Goal: Task Accomplishment & Management: Manage account settings

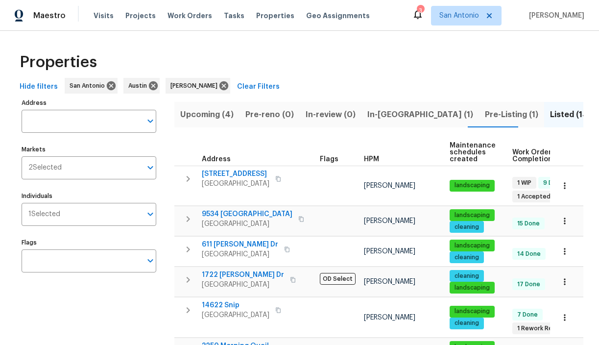
click at [209, 114] on span "Upcoming (4)" at bounding box center [206, 115] width 53 height 14
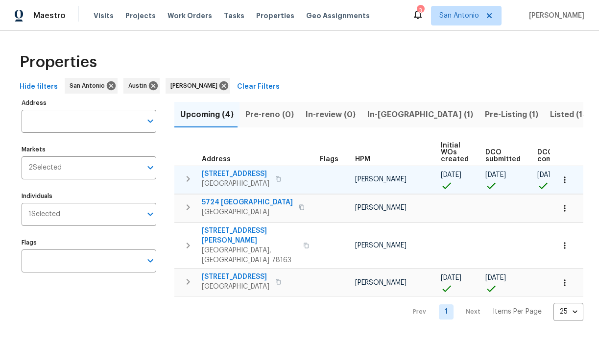
click at [234, 175] on span "7834 Nopalitos Cv" at bounding box center [236, 174] width 68 height 10
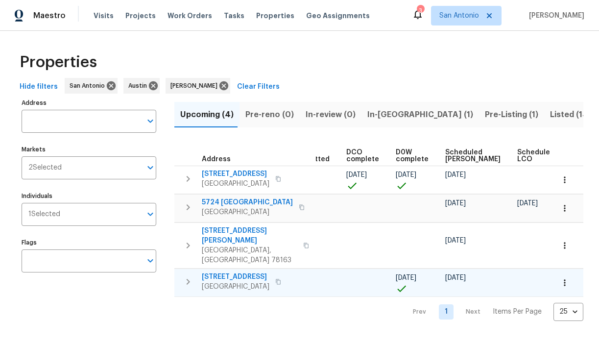
scroll to position [0, 214]
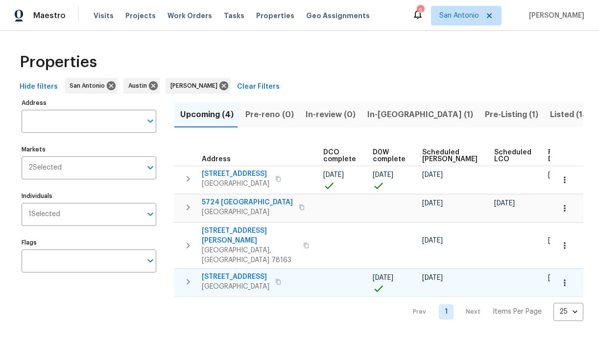
click at [230, 272] on span "[STREET_ADDRESS]" at bounding box center [236, 277] width 68 height 10
click at [569, 278] on icon "button" at bounding box center [565, 283] width 10 height 10
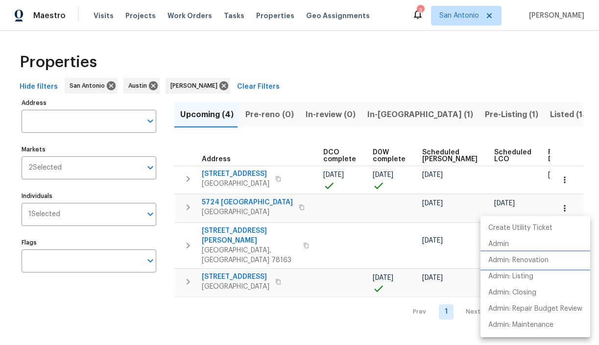
click at [544, 260] on p "Admin: Renovation" at bounding box center [518, 260] width 60 height 10
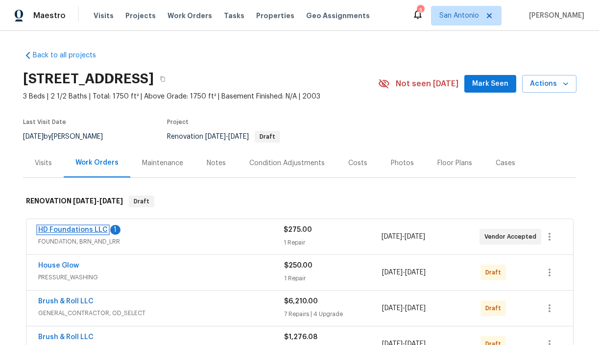
click at [81, 229] on link "HD Foundations LLC" at bounding box center [73, 229] width 70 height 7
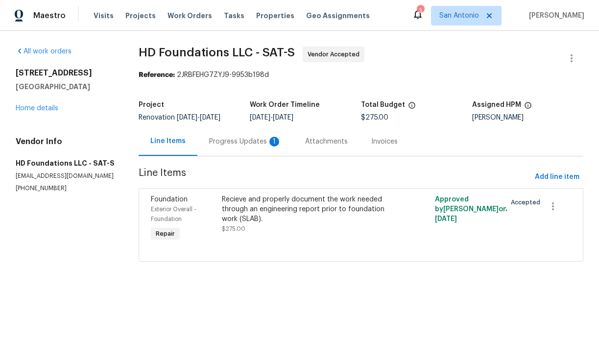
click at [232, 146] on div "Progress Updates 1" at bounding box center [245, 142] width 73 height 10
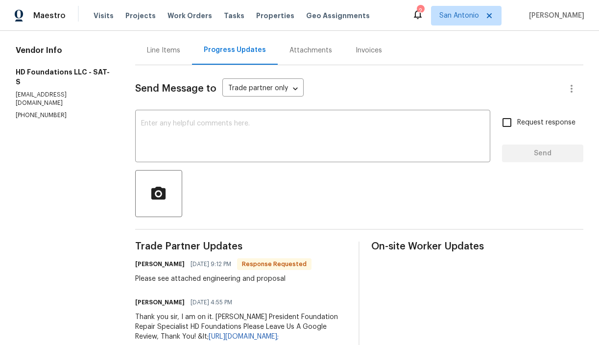
scroll to position [90, 0]
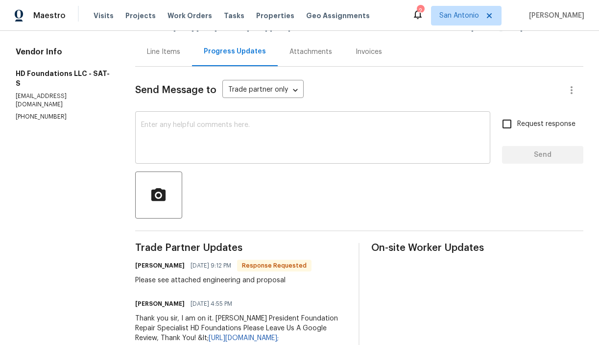
click at [209, 137] on textarea at bounding box center [312, 138] width 343 height 34
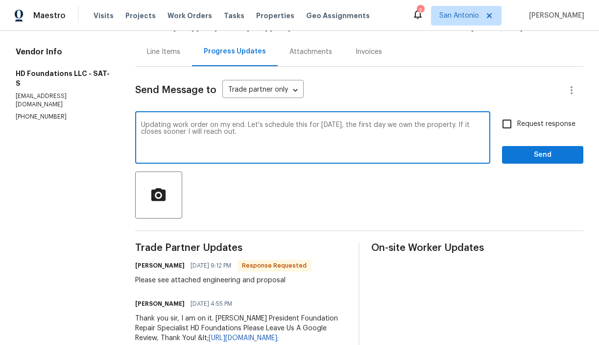
type textarea "Updating work order on my end. Let's schedule this for [DATE], the first day we…"
click at [527, 161] on span "Send" at bounding box center [543, 155] width 66 height 12
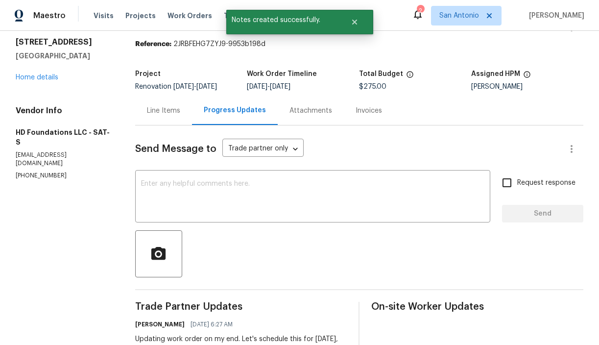
scroll to position [29, 0]
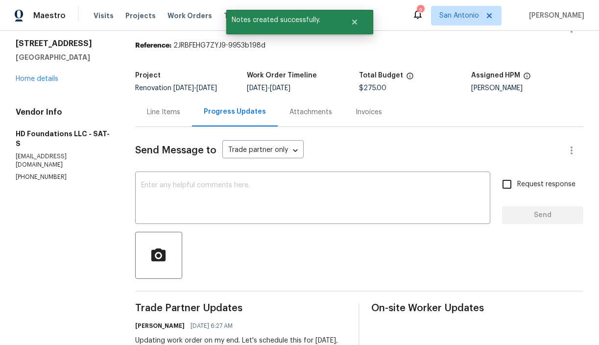
click at [157, 117] on div "Line Items" at bounding box center [163, 112] width 33 height 10
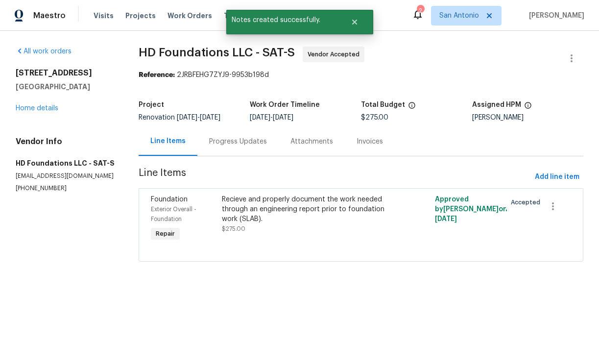
click at [265, 224] on div "Recieve and properly document the work needed through an engineering report pri…" at bounding box center [308, 208] width 172 height 29
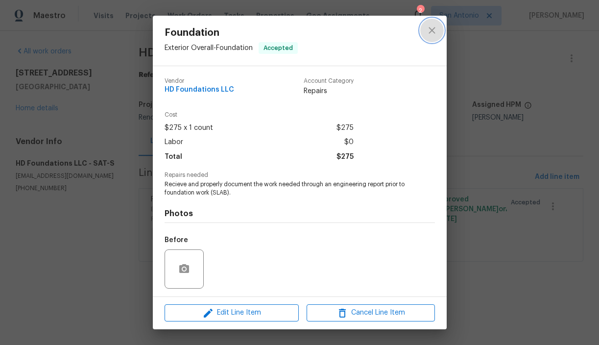
click at [431, 31] on icon "close" at bounding box center [432, 30] width 6 height 6
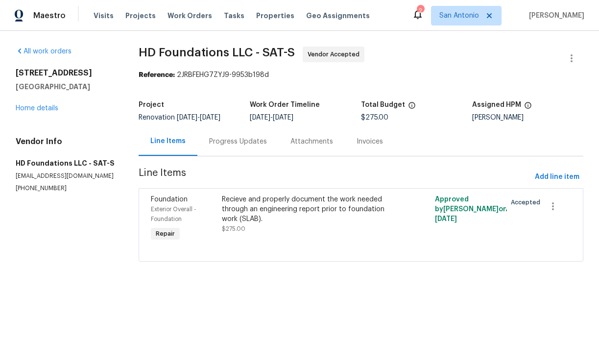
click at [263, 232] on div "Recieve and properly document the work needed through an engineering report pri…" at bounding box center [308, 213] width 172 height 39
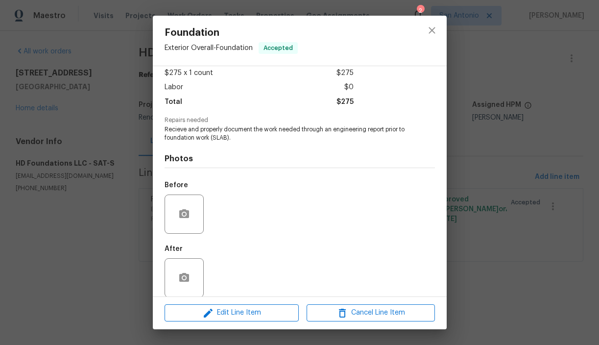
scroll to position [66, 0]
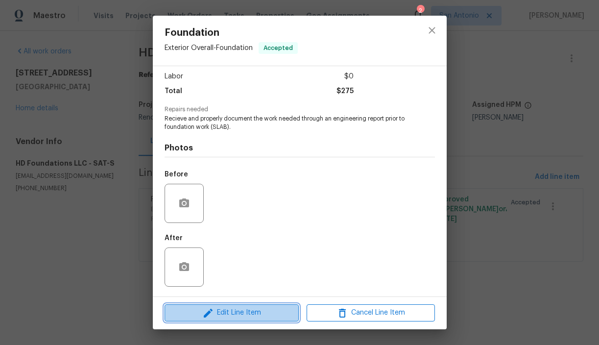
click at [232, 309] on span "Edit Line Item" at bounding box center [232, 313] width 128 height 12
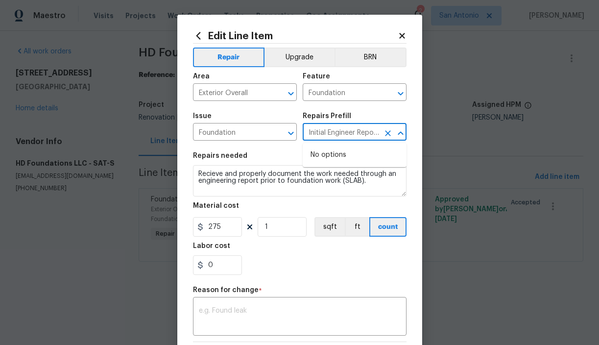
click at [339, 133] on input "Initial Engineer Report (Slab) $275.00" at bounding box center [341, 132] width 76 height 15
click at [268, 133] on input "Foundation" at bounding box center [231, 132] width 76 height 15
click at [317, 155] on div "Repairs needed" at bounding box center [300, 158] width 214 height 13
click at [314, 133] on input "Initial Engineer Report (Slab) $275.00" at bounding box center [341, 132] width 76 height 15
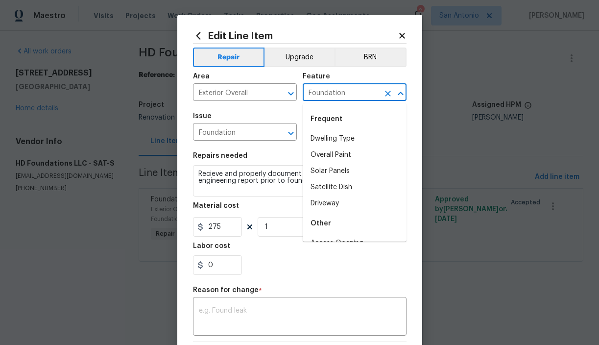
click at [321, 95] on input "Foundation" at bounding box center [341, 93] width 76 height 15
click at [237, 131] on input "Foundation" at bounding box center [231, 132] width 76 height 15
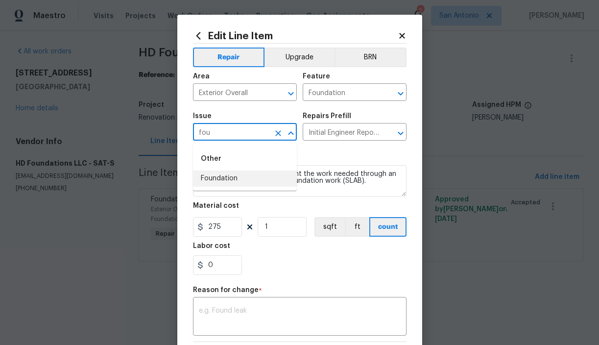
click at [220, 174] on li "Foundation" at bounding box center [245, 178] width 104 height 16
type input "Foundation"
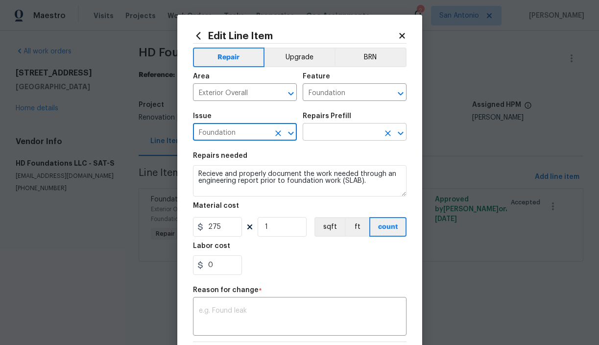
click at [315, 132] on input "text" at bounding box center [341, 132] width 76 height 15
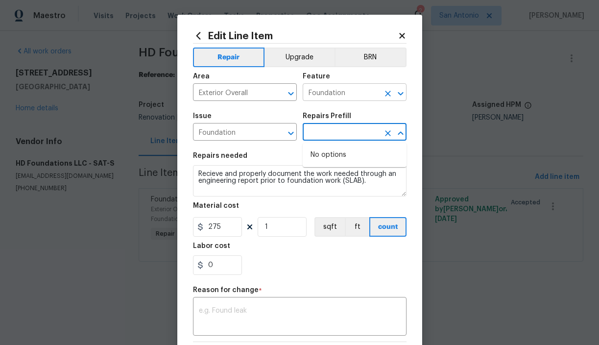
click at [325, 95] on input "Foundation" at bounding box center [341, 93] width 76 height 15
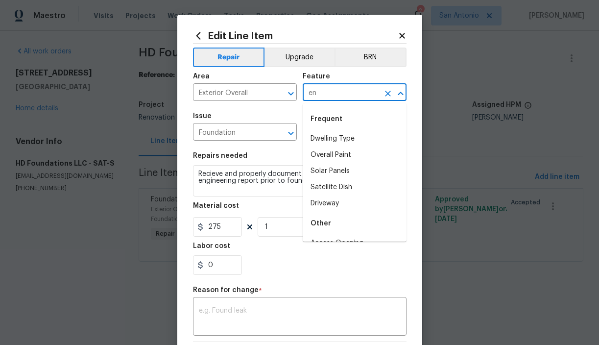
type input "e"
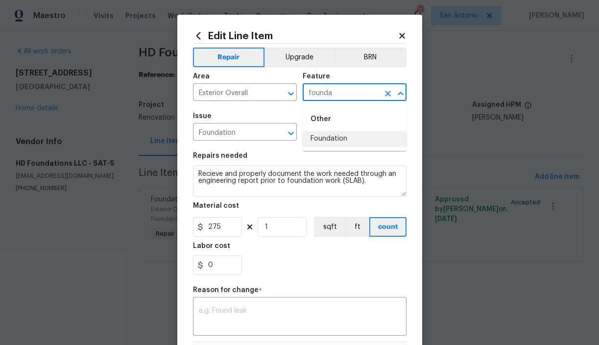
click at [335, 138] on li "Foundation" at bounding box center [355, 139] width 104 height 16
type input "Foundation"
click at [404, 35] on icon at bounding box center [401, 35] width 5 height 5
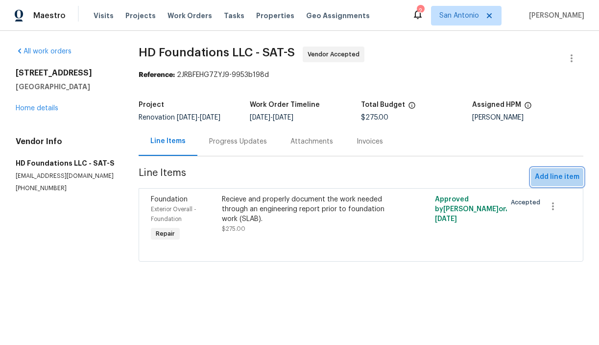
click at [554, 183] on span "Add line item" at bounding box center [557, 177] width 45 height 12
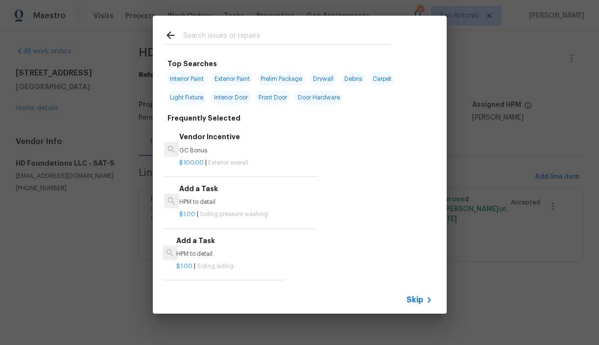
click at [227, 37] on input "text" at bounding box center [287, 36] width 208 height 15
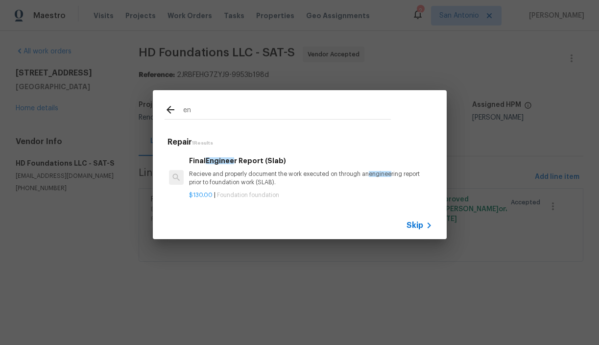
type input "e"
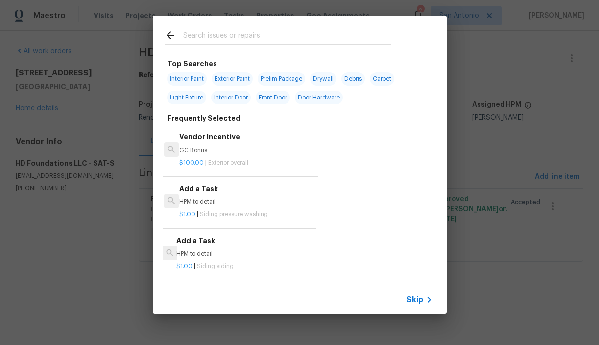
click at [230, 34] on input "text" at bounding box center [287, 36] width 208 height 15
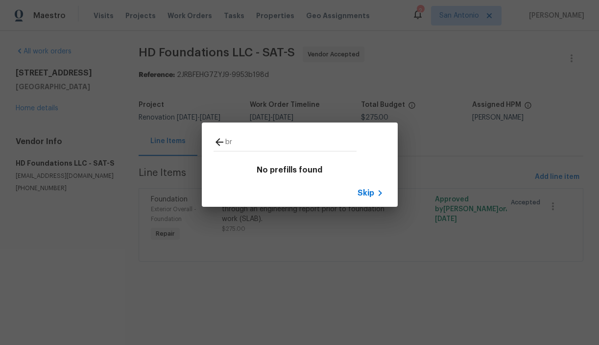
type input "b"
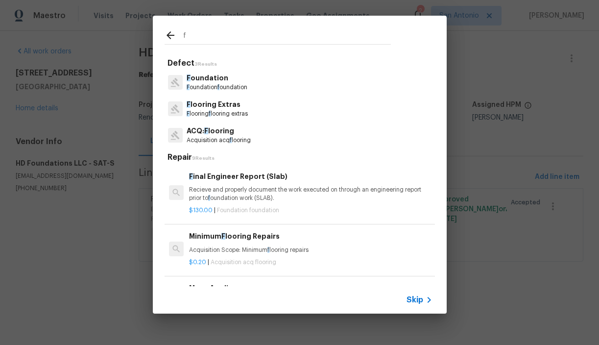
type input "f"
click at [216, 82] on p "F oundation" at bounding box center [217, 78] width 61 height 10
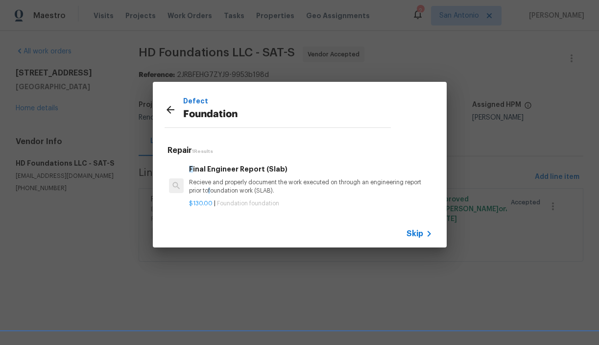
click at [170, 107] on icon at bounding box center [171, 110] width 12 height 12
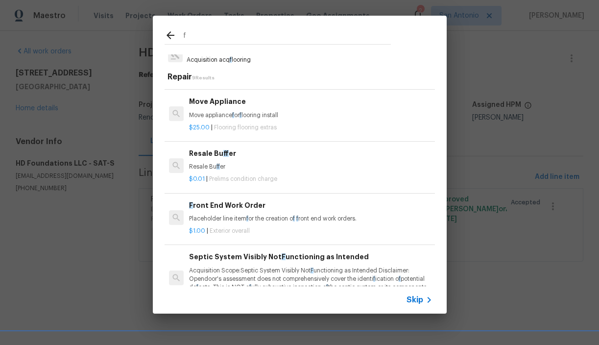
scroll to position [111, 0]
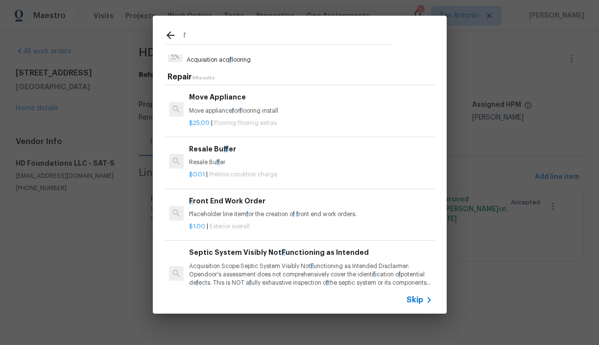
click at [227, 42] on input "f" at bounding box center [287, 36] width 208 height 15
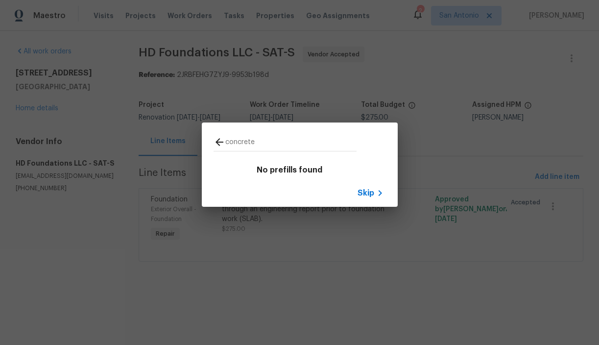
scroll to position [0, 0]
type input "c"
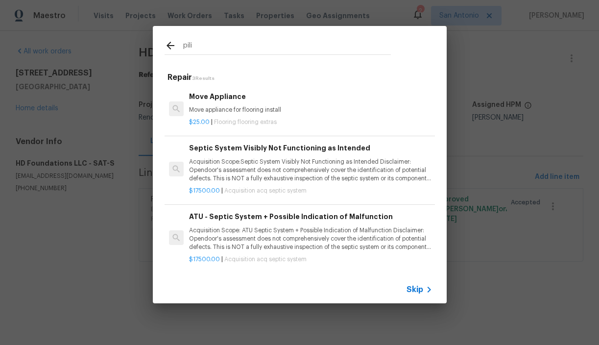
type input "pili"
click at [463, 76] on div "pili Repair 3 Results Move Appliance Move appliance for flooring install $25.00…" at bounding box center [299, 164] width 599 height 329
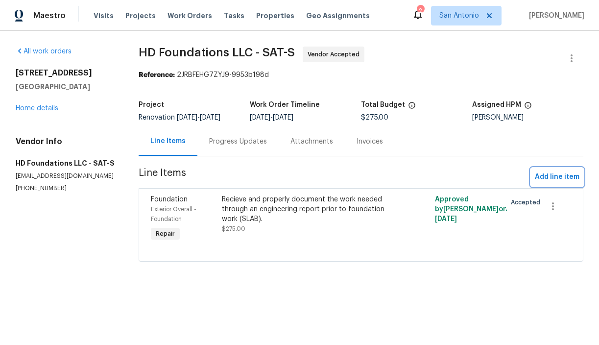
click at [550, 183] on span "Add line item" at bounding box center [557, 177] width 45 height 12
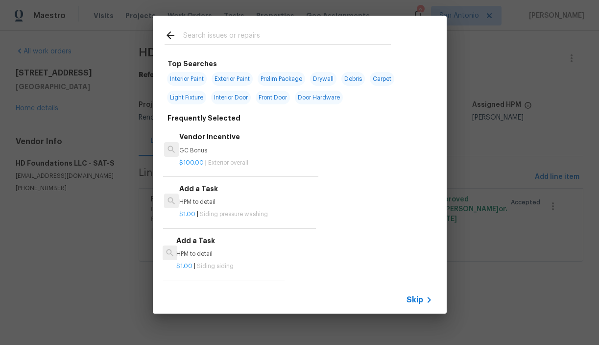
click at [217, 37] on input "text" at bounding box center [287, 36] width 208 height 15
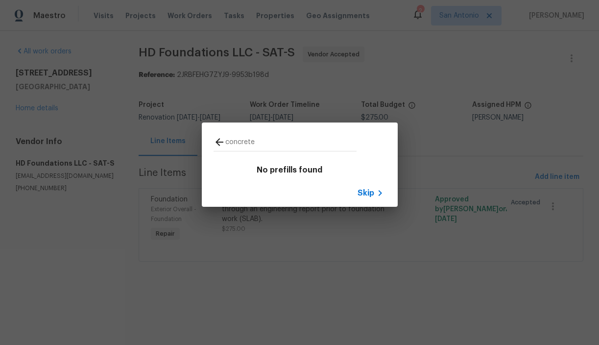
type input "concrete"
click at [124, 154] on div "concrete No prefills found Skip" at bounding box center [299, 164] width 599 height 329
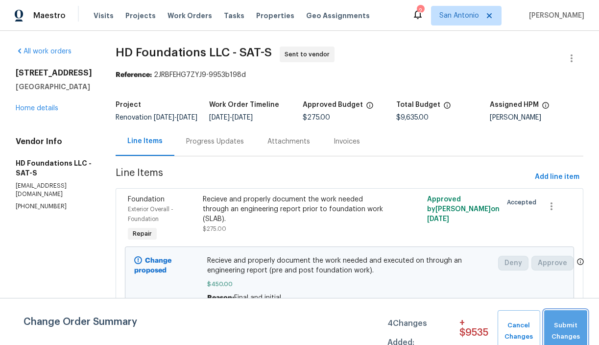
click at [563, 321] on span "Submit Changes" at bounding box center [565, 331] width 33 height 23
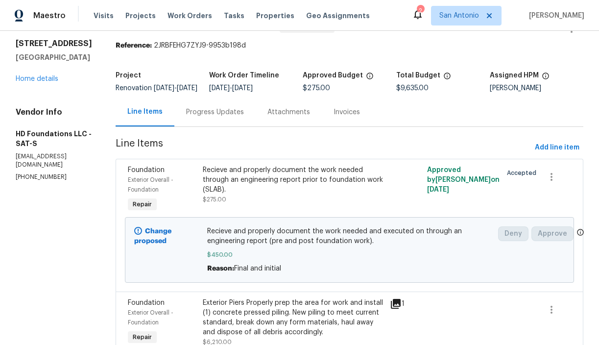
click at [218, 117] on div "Progress Updates" at bounding box center [215, 112] width 58 height 10
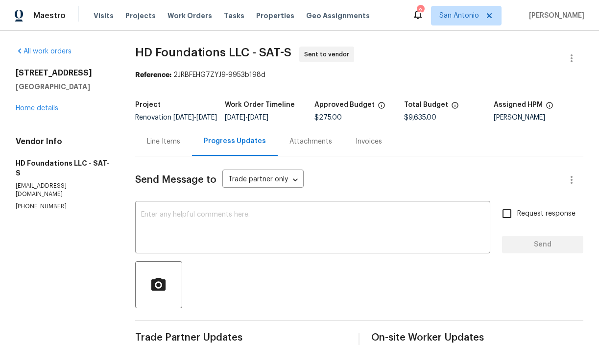
click at [161, 146] on div "Line Items" at bounding box center [163, 142] width 33 height 10
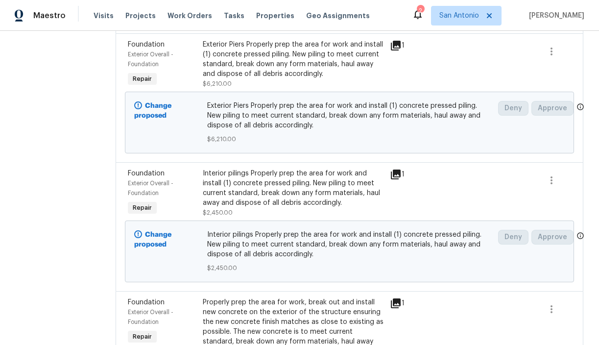
scroll to position [282, 0]
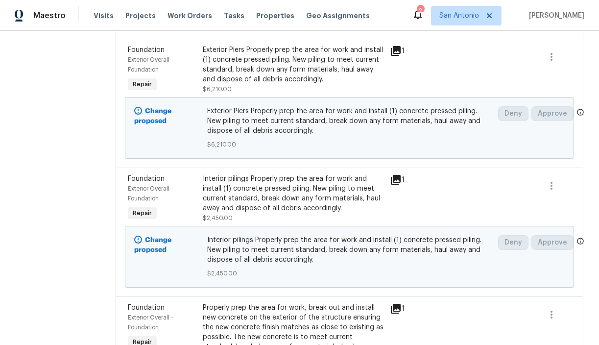
click at [254, 212] on div "Interior pilings Properly prep the area for work and install (1) concrete press…" at bounding box center [293, 193] width 181 height 39
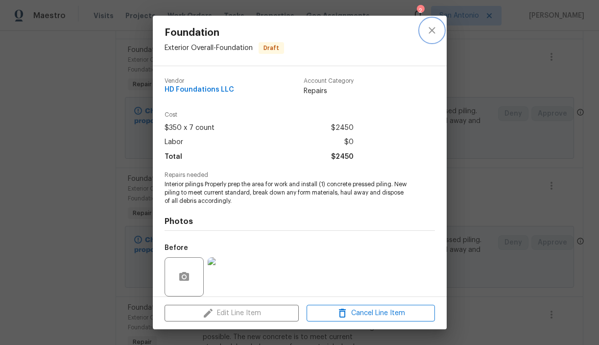
click at [433, 31] on icon "close" at bounding box center [432, 30] width 6 height 6
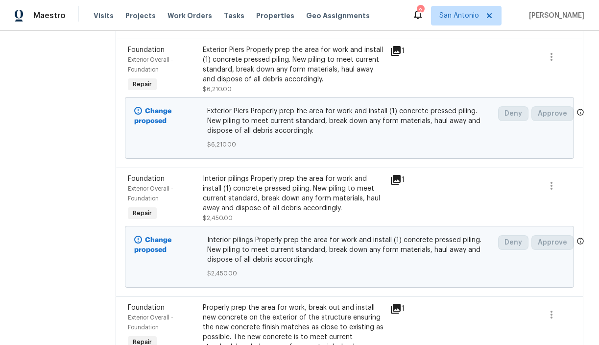
click at [247, 79] on div "Exterior Piers Properly prep the area for work and install (1) concrete pressed…" at bounding box center [293, 64] width 181 height 39
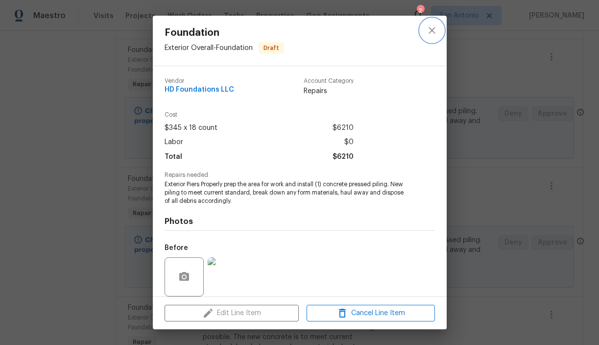
click at [434, 33] on icon "close" at bounding box center [432, 30] width 12 height 12
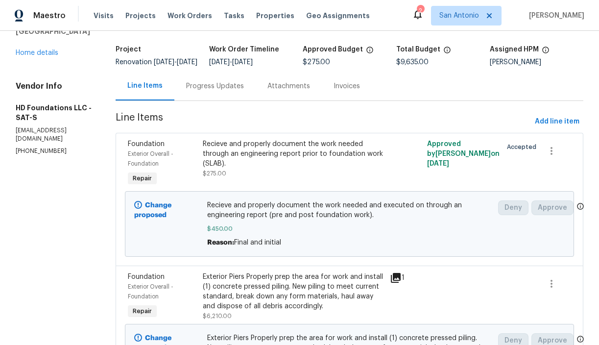
scroll to position [0, 0]
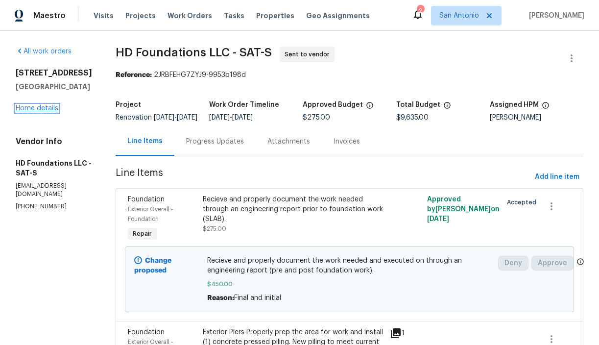
click at [41, 108] on link "Home details" at bounding box center [37, 108] width 43 height 7
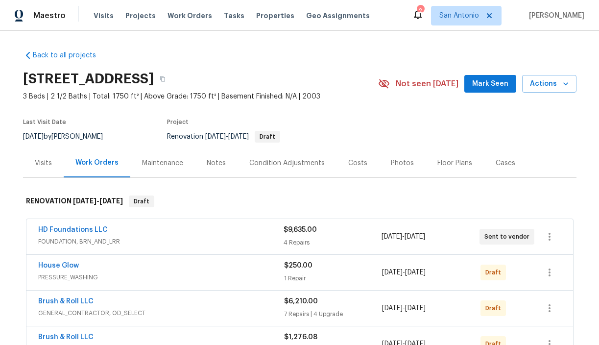
click at [217, 161] on div "Notes" at bounding box center [216, 163] width 19 height 10
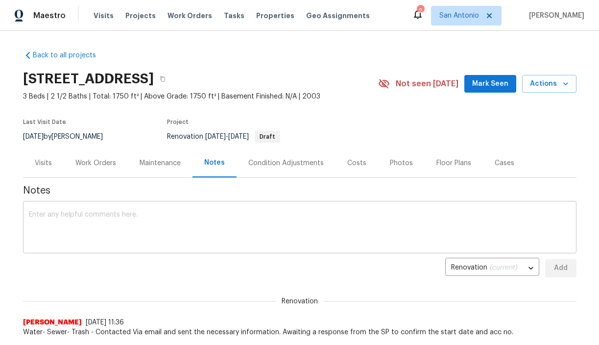
click at [257, 218] on textarea at bounding box center [300, 228] width 542 height 34
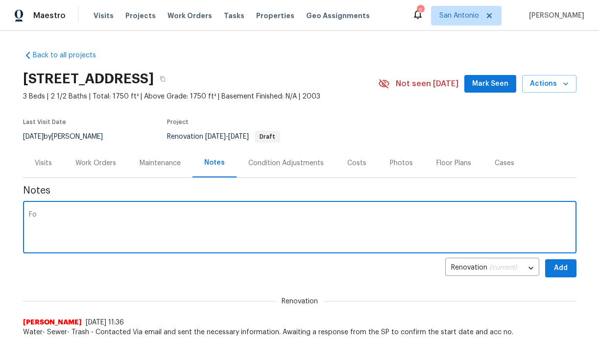
type textarea "F"
type textarea "S"
click at [55, 222] on textarea "Projected schedule as follows: 9/30/25 - Foundation" at bounding box center [300, 228] width 542 height 34
click at [53, 221] on textarea "Projected schedule as follows: 9/30/25 - Foundation" at bounding box center [300, 228] width 542 height 34
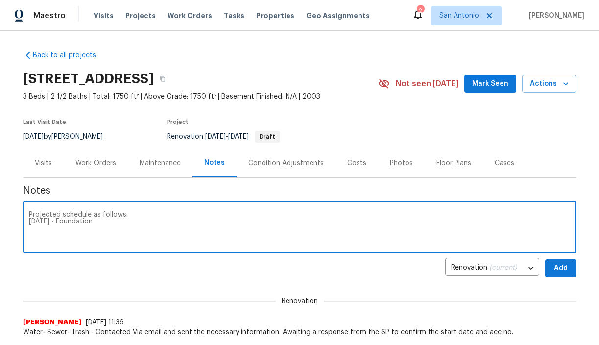
click at [53, 221] on textarea "Projected schedule as follows: 9/30/25 - Foundation" at bounding box center [300, 228] width 542 height 34
type textarea "Projected schedule as follows: Foundation 9/30/25 - 10/05/25 Hydrostatic Test b…"
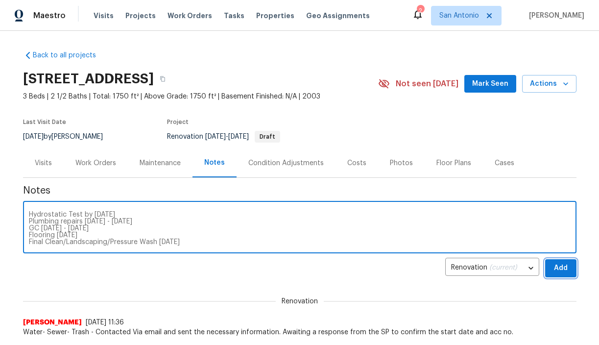
click at [559, 269] on span "Add" at bounding box center [561, 268] width 16 height 12
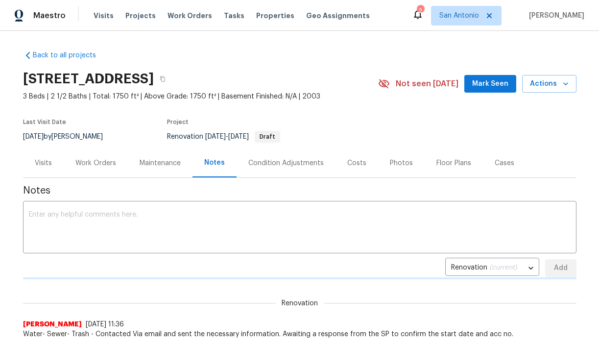
scroll to position [0, 0]
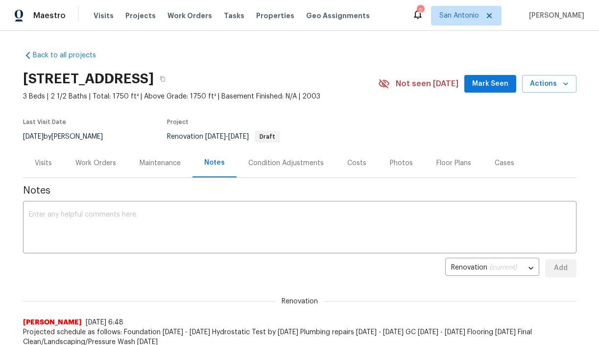
click at [105, 163] on div "Work Orders" at bounding box center [95, 163] width 41 height 10
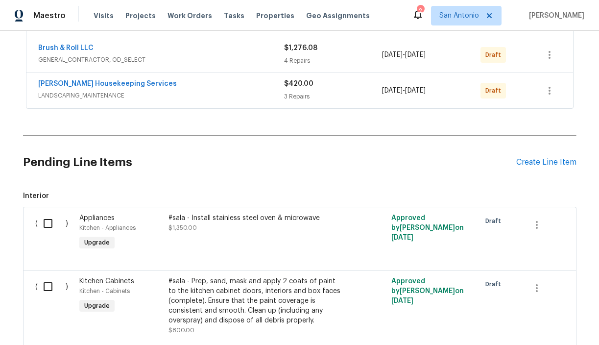
scroll to position [289, 0]
click at [532, 163] on div "Create Line Item" at bounding box center [546, 162] width 60 height 9
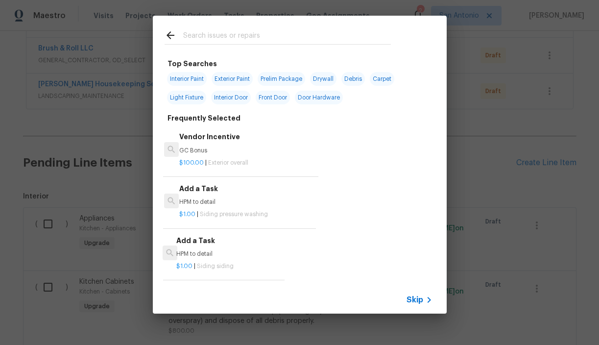
click at [238, 37] on input "text" at bounding box center [287, 36] width 208 height 15
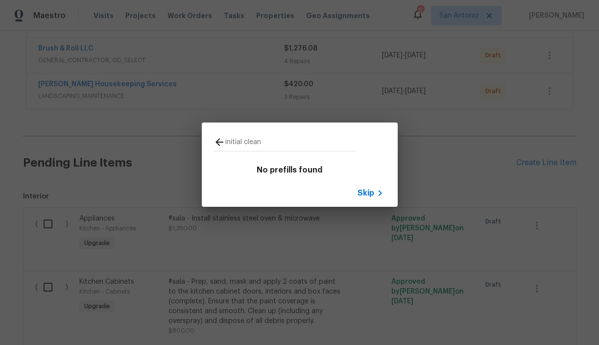
click at [258, 141] on input "initial clean" at bounding box center [290, 143] width 131 height 15
type input "clean"
click at [217, 142] on icon at bounding box center [220, 142] width 8 height 8
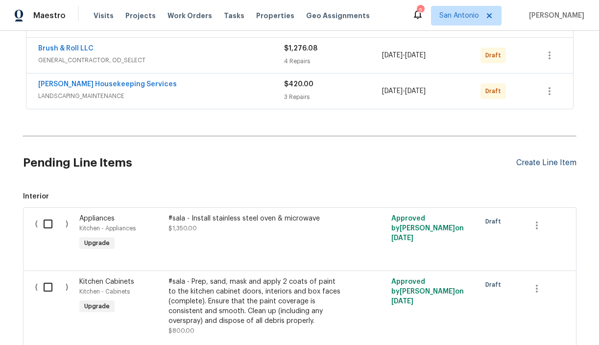
click at [526, 164] on div "Create Line Item" at bounding box center [546, 162] width 60 height 9
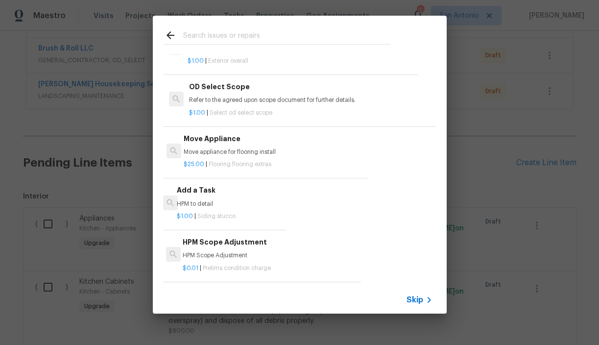
scroll to position [0, 0]
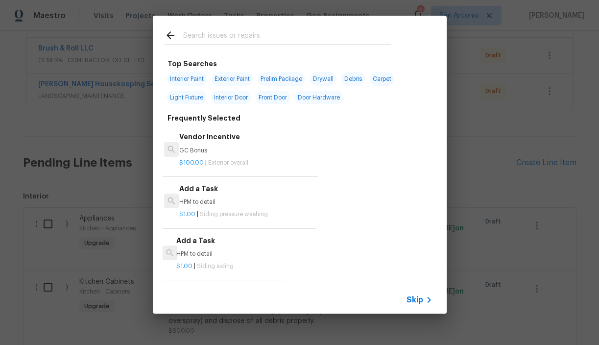
click at [256, 36] on input "text" at bounding box center [287, 36] width 208 height 15
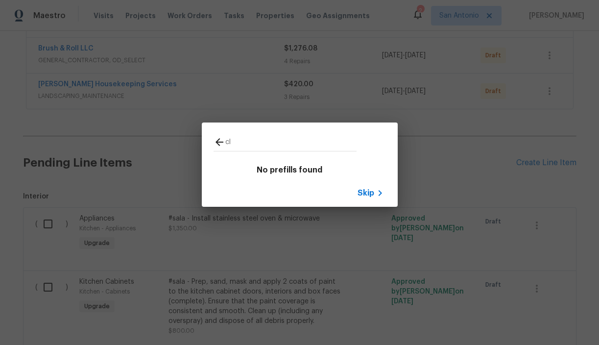
type input "c"
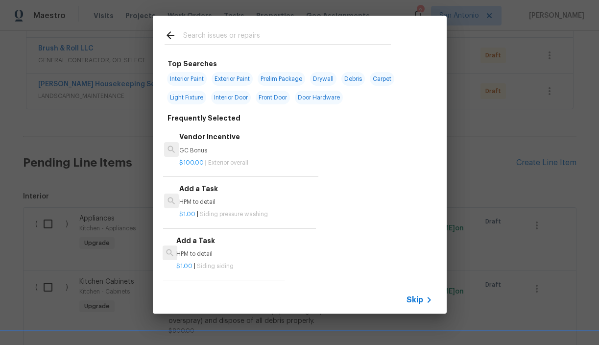
click at [284, 81] on span "Prelim Package" at bounding box center [282, 79] width 48 height 14
type input "Prelim Package"
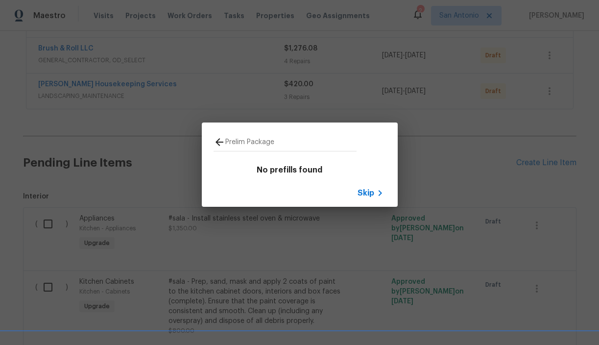
click at [364, 193] on span "Skip" at bounding box center [366, 193] width 17 height 10
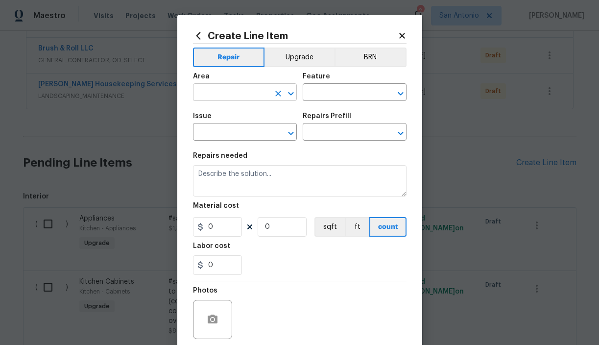
click at [252, 92] on input "text" at bounding box center [231, 93] width 76 height 15
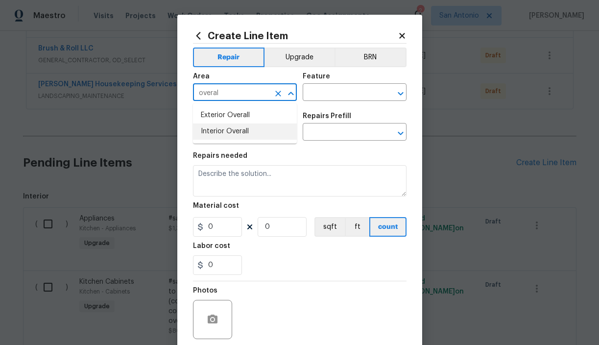
click at [241, 132] on li "Interior Overall" at bounding box center [245, 131] width 104 height 16
type input "Interior Overall"
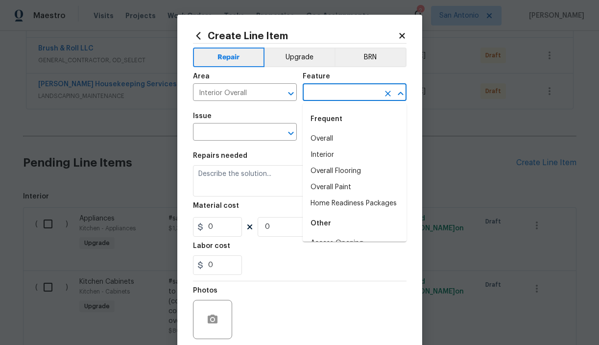
click at [329, 96] on input "text" at bounding box center [341, 93] width 76 height 15
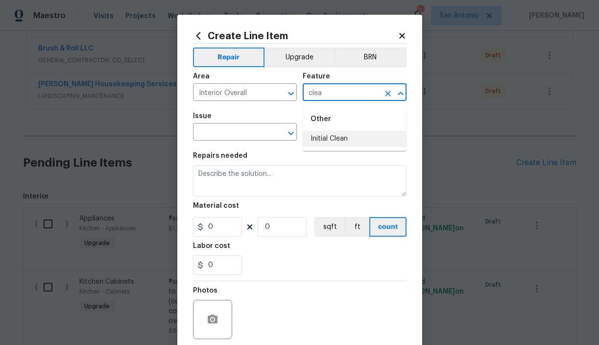
click at [331, 137] on li "Initial Clean" at bounding box center [355, 139] width 104 height 16
type input "Initial Clean"
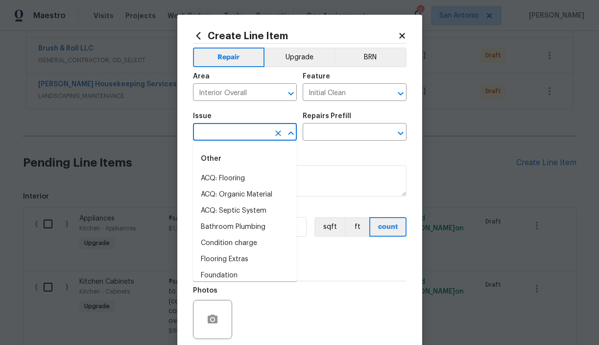
click at [227, 137] on input "text" at bounding box center [231, 132] width 76 height 15
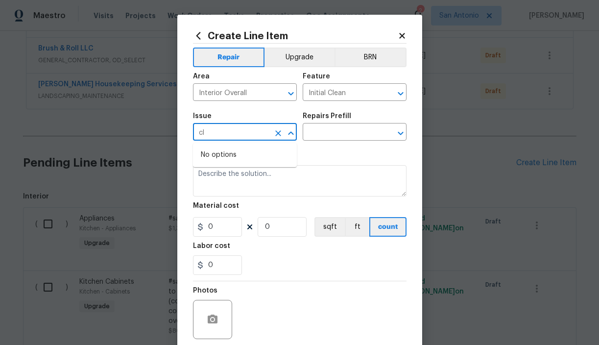
type input "c"
type input "o"
type input "i"
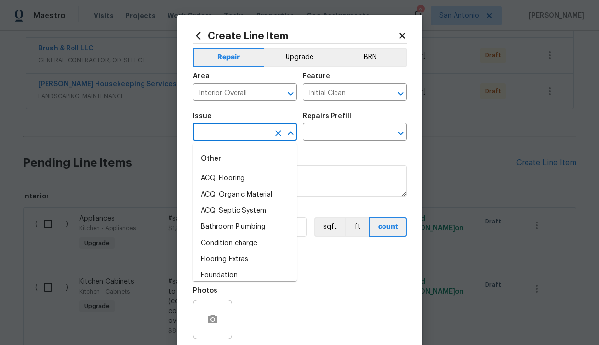
click at [320, 153] on div "Repairs needed" at bounding box center [300, 158] width 214 height 13
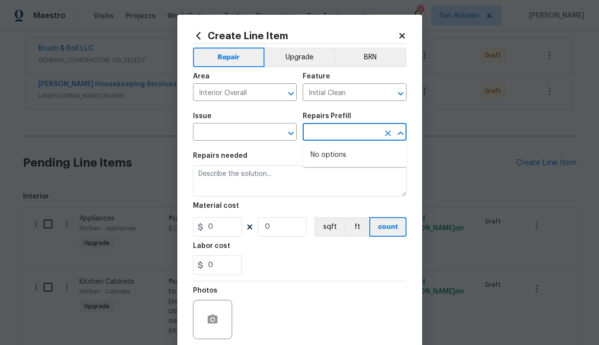
click at [338, 134] on input "text" at bounding box center [341, 132] width 76 height 15
click at [402, 36] on icon at bounding box center [401, 35] width 5 height 5
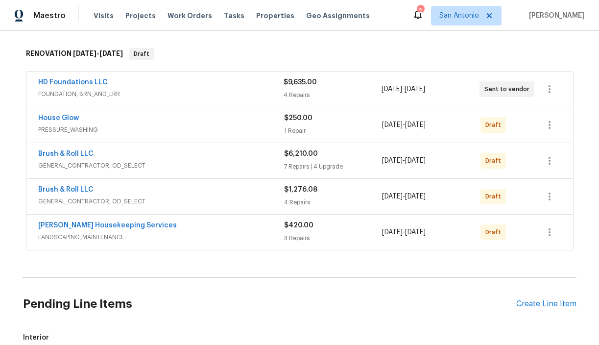
scroll to position [146, 0]
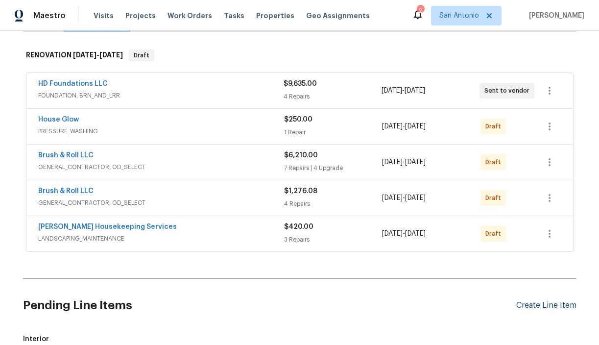
click at [543, 305] on div "Create Line Item" at bounding box center [546, 305] width 60 height 9
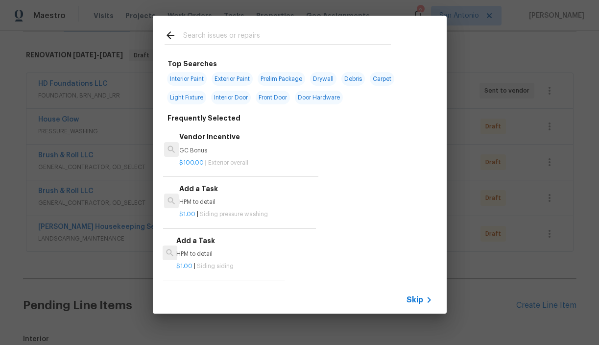
click at [264, 38] on input "text" at bounding box center [287, 36] width 208 height 15
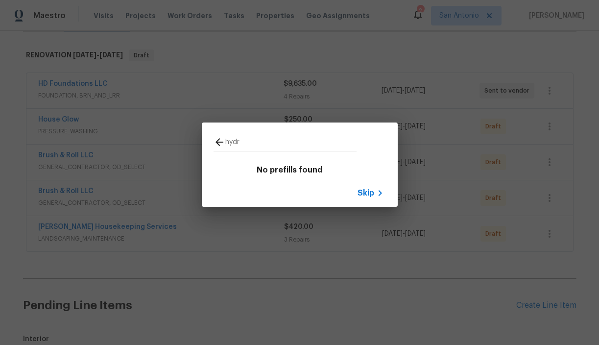
type input "hydr"
click at [367, 193] on span "Skip" at bounding box center [366, 193] width 17 height 10
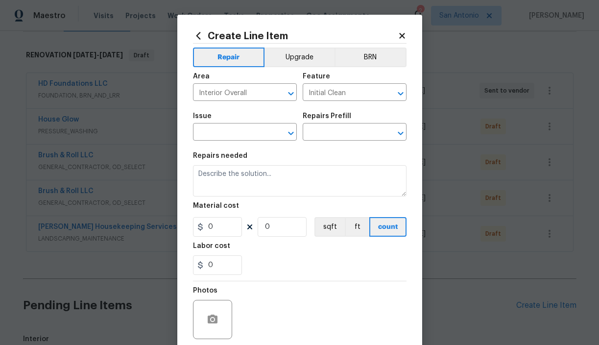
click at [399, 35] on icon at bounding box center [402, 35] width 9 height 9
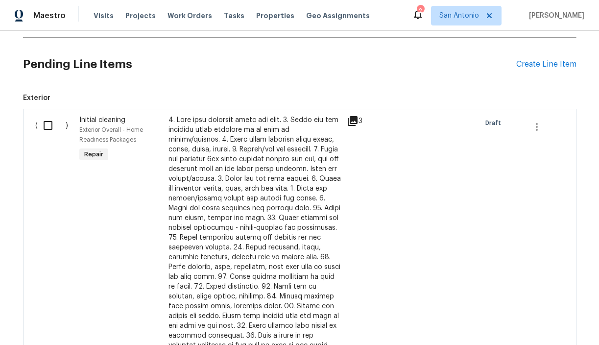
scroll to position [402, 0]
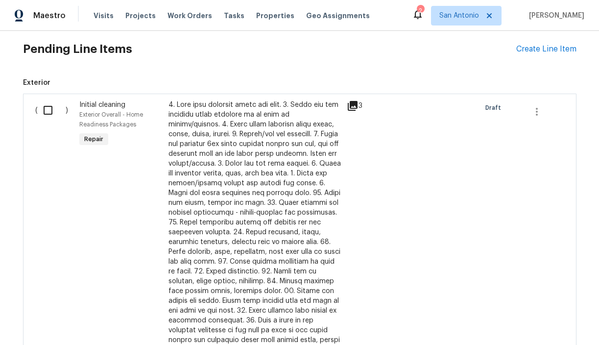
click at [48, 113] on input "checkbox" at bounding box center [52, 110] width 28 height 21
checkbox input "true"
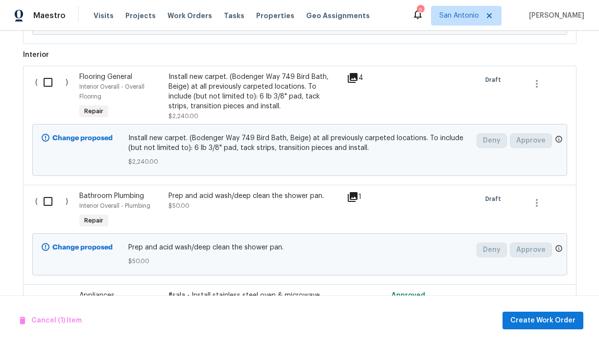
scroll to position [922, 0]
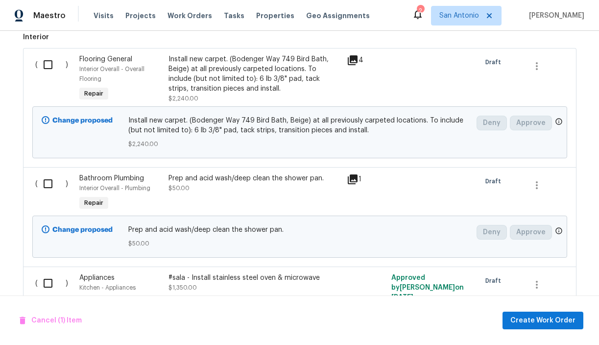
click at [47, 174] on input "checkbox" at bounding box center [52, 183] width 28 height 21
checkbox input "true"
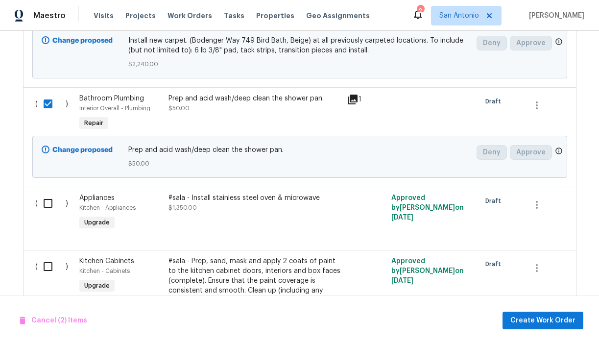
scroll to position [1010, 0]
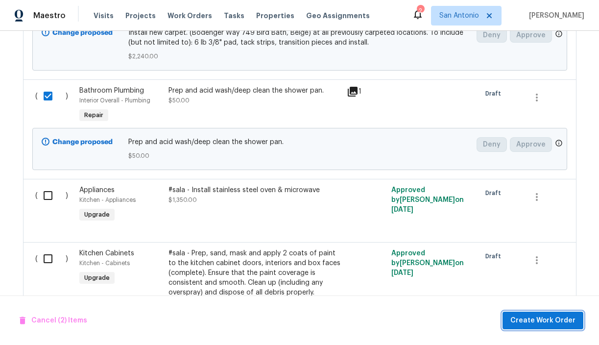
click at [538, 319] on span "Create Work Order" at bounding box center [542, 321] width 65 height 12
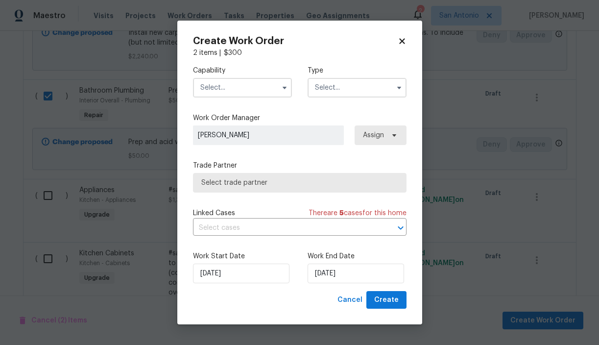
click at [272, 90] on input "text" at bounding box center [242, 88] width 99 height 20
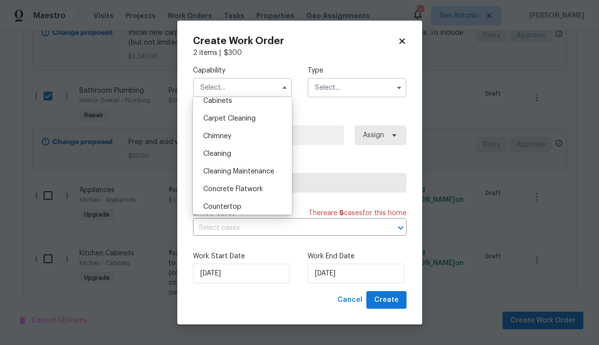
scroll to position [98, 0]
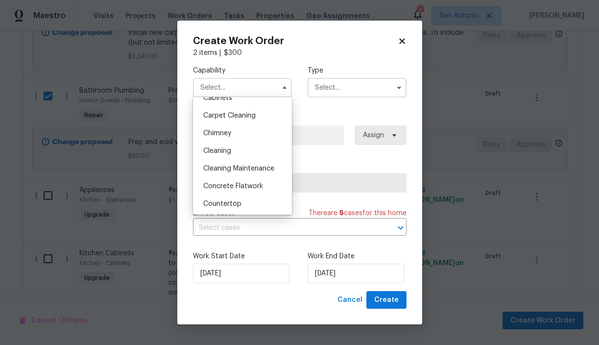
click at [253, 169] on span "Cleaning Maintenance" at bounding box center [238, 168] width 71 height 7
type input "Cleaning Maintenance"
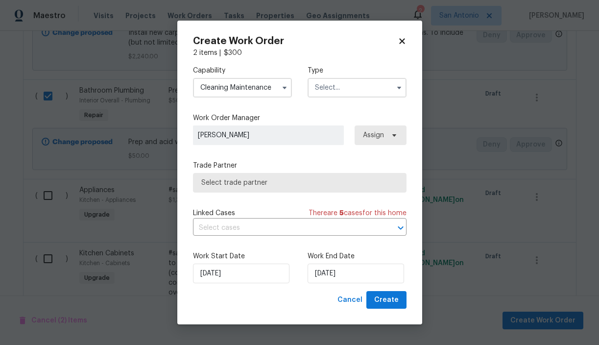
click at [377, 91] on input "text" at bounding box center [357, 88] width 99 height 20
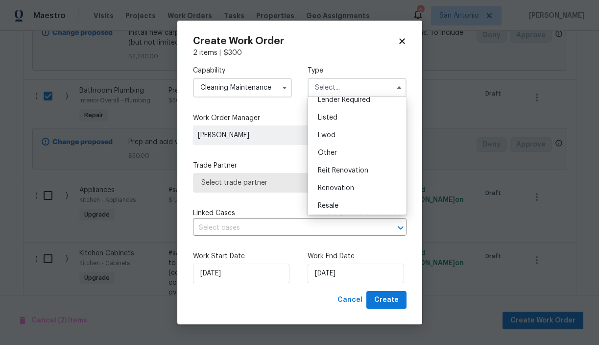
scroll to position [97, 0]
click at [337, 167] on span "Renovation" at bounding box center [336, 169] width 36 height 7
type input "Renovation"
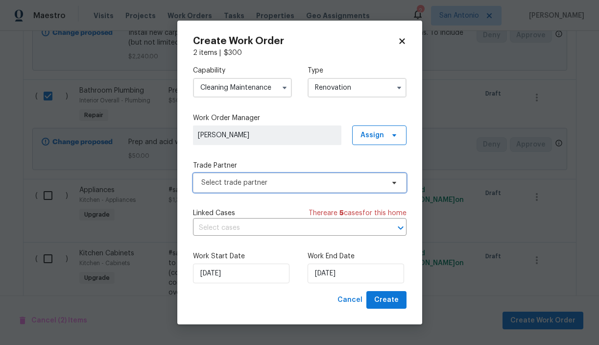
click at [377, 180] on span "Select trade partner" at bounding box center [292, 183] width 183 height 10
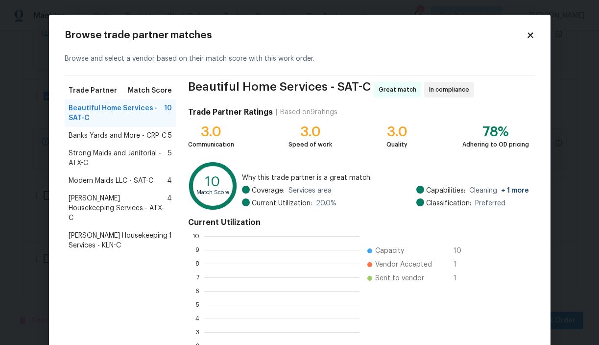
scroll to position [137, 155]
click at [114, 196] on span "Arelis Housekeeping Services - ATX-C" at bounding box center [118, 208] width 99 height 29
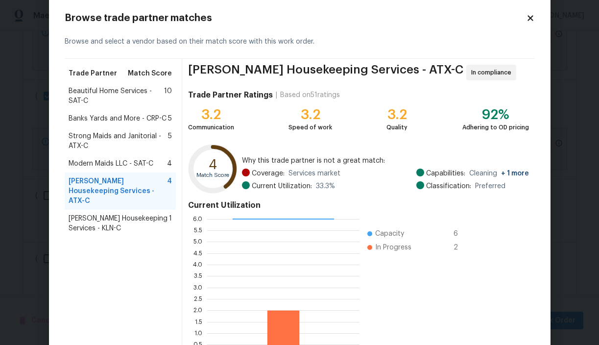
scroll to position [14, 0]
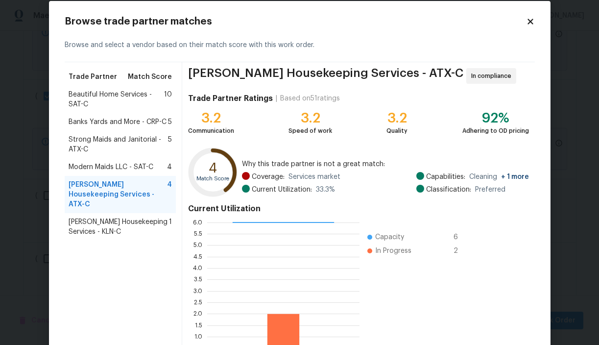
click at [143, 123] on span "Banks Yards and More - CRP-C" at bounding box center [118, 122] width 98 height 10
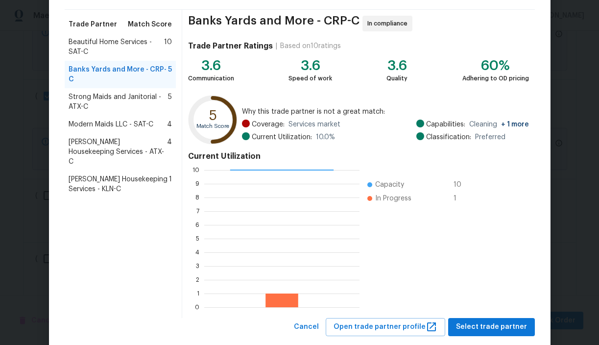
scroll to position [68, 0]
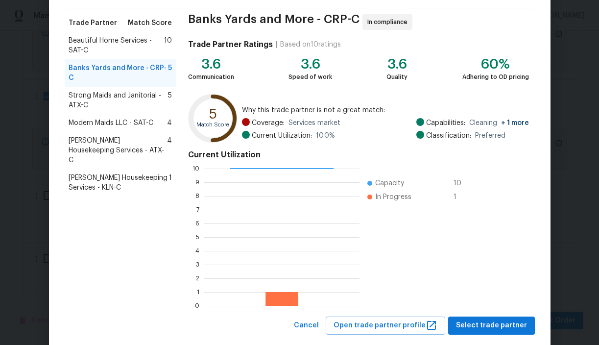
click at [116, 43] on span "Beautiful Home Services - SAT-C" at bounding box center [117, 46] width 96 height 20
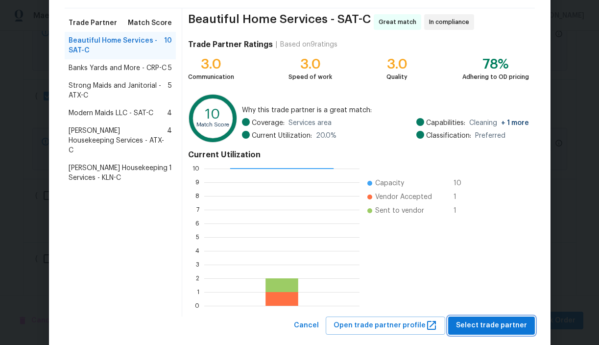
click at [494, 327] on span "Select trade partner" at bounding box center [491, 325] width 71 height 12
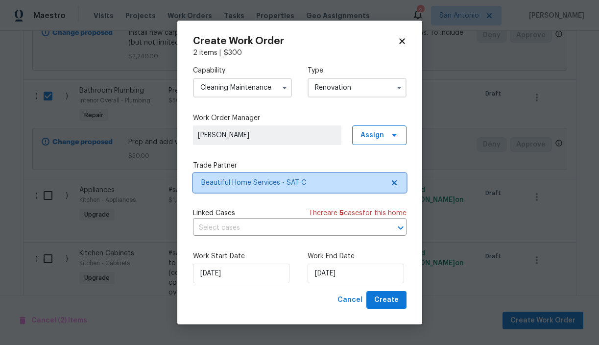
scroll to position [0, 0]
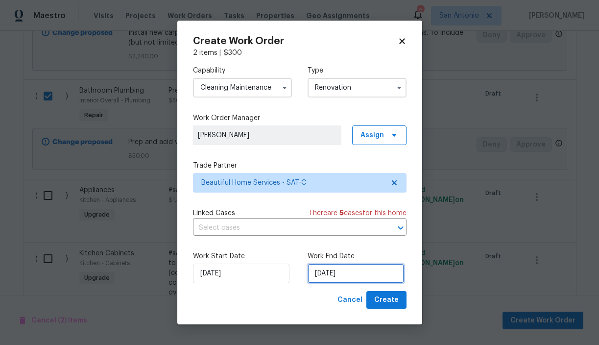
click at [333, 271] on input "9/30/2025" at bounding box center [356, 274] width 97 height 20
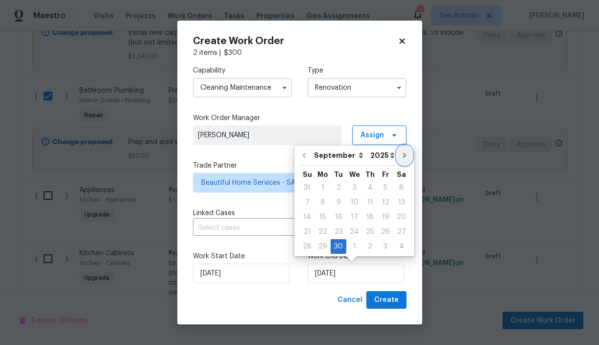
click at [401, 156] on icon "Go to next month" at bounding box center [405, 155] width 8 height 8
type input "10/30/2025"
select select "9"
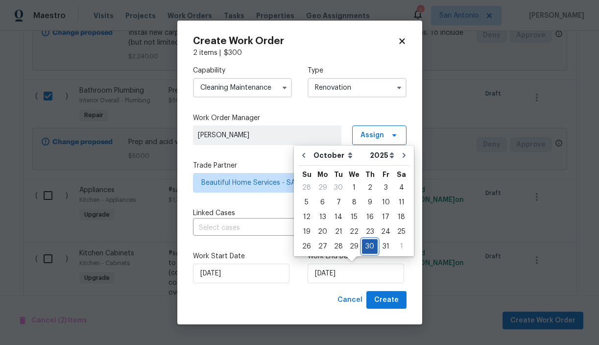
click at [369, 244] on div "30" at bounding box center [370, 247] width 16 height 14
click at [244, 273] on input "9/30/2025" at bounding box center [241, 274] width 97 height 20
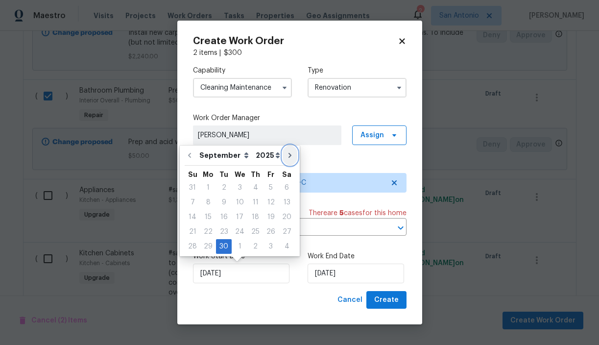
click at [286, 155] on icon "Go to next month" at bounding box center [290, 155] width 8 height 8
type input "10/30/2025"
select select "9"
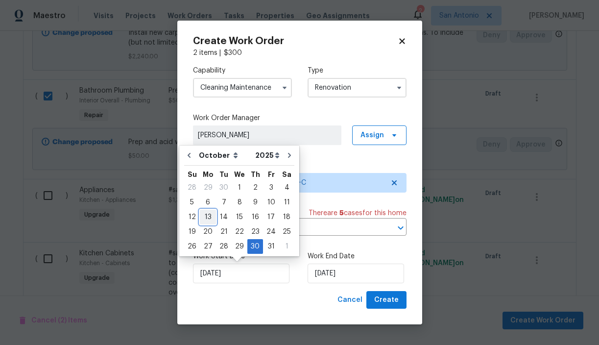
click at [205, 218] on div "13" at bounding box center [208, 217] width 16 height 14
type input "10/13/2025"
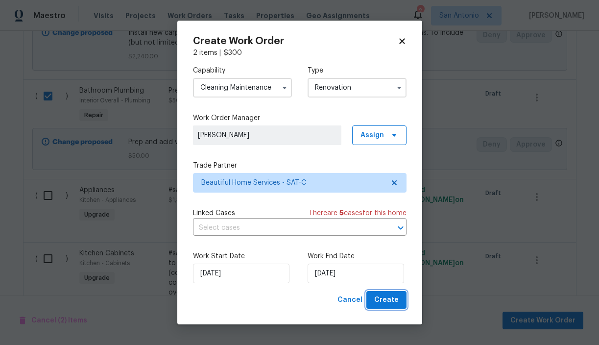
click at [392, 298] on span "Create" at bounding box center [386, 300] width 24 height 12
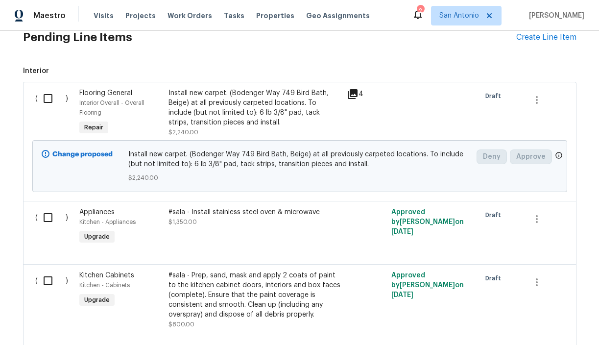
scroll to position [438, 0]
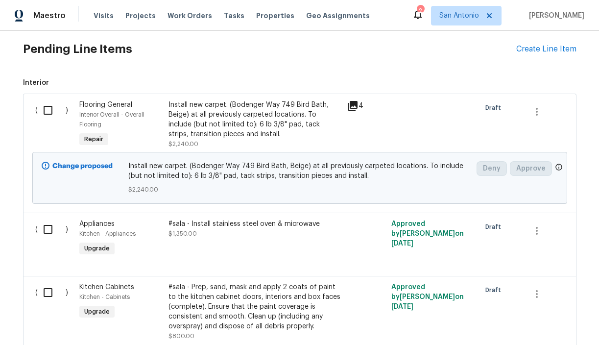
click at [48, 110] on input "checkbox" at bounding box center [52, 110] width 28 height 21
checkbox input "true"
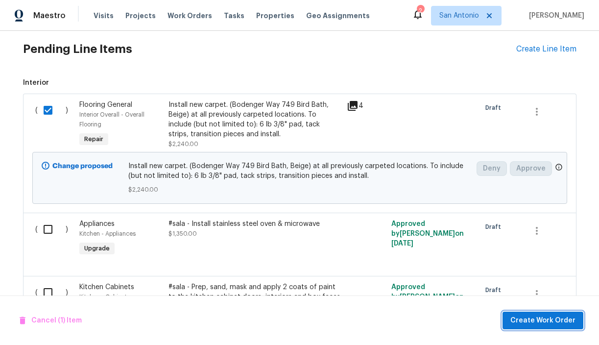
click at [536, 320] on span "Create Work Order" at bounding box center [542, 321] width 65 height 12
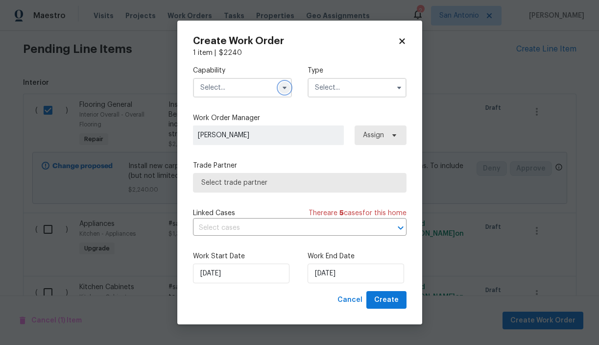
click at [281, 90] on icon "button" at bounding box center [285, 88] width 8 height 8
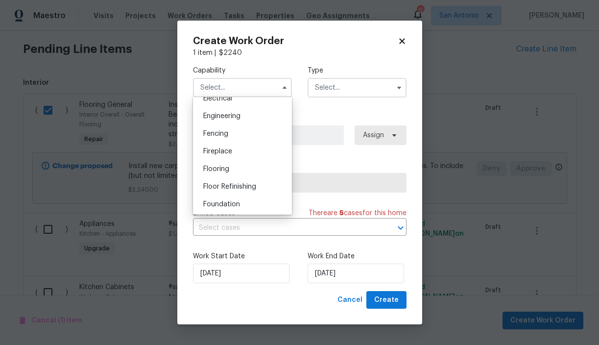
scroll to position [326, 0]
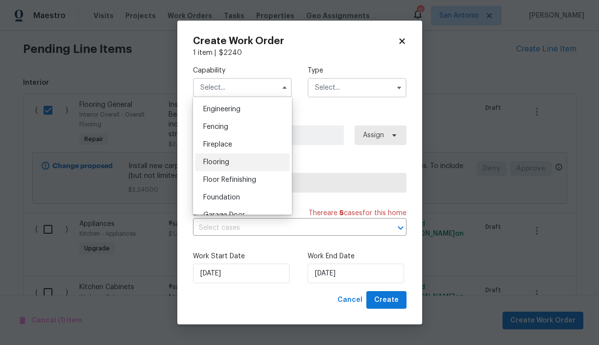
click at [221, 161] on span "Flooring" at bounding box center [216, 162] width 26 height 7
type input "Flooring"
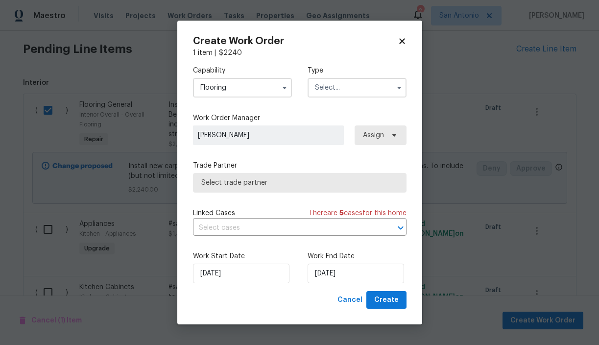
click at [350, 89] on input "text" at bounding box center [357, 88] width 99 height 20
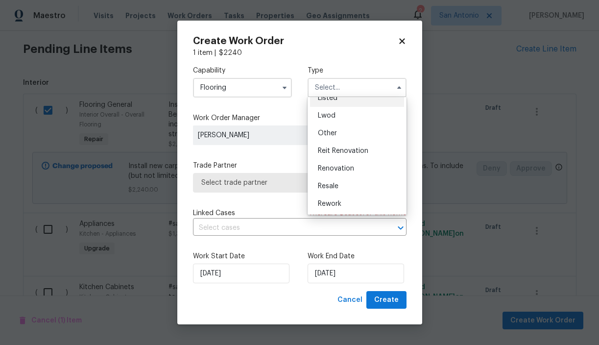
scroll to position [105, 0]
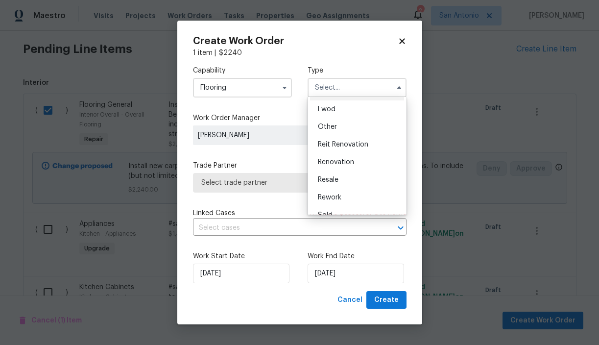
click at [340, 160] on span "Renovation" at bounding box center [336, 162] width 36 height 7
type input "Renovation"
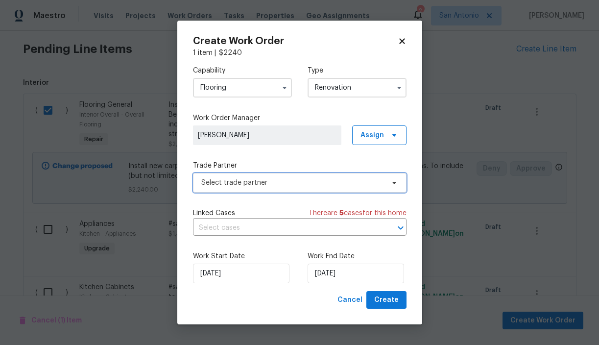
click at [276, 185] on span "Select trade partner" at bounding box center [292, 183] width 183 height 10
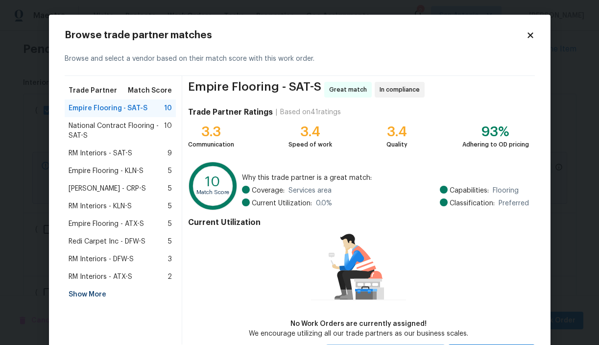
click at [137, 125] on span "National Contract Flooring - SAT-S" at bounding box center [117, 131] width 96 height 20
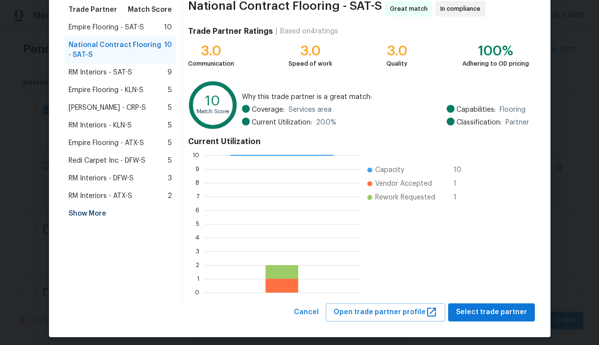
scroll to position [83, 0]
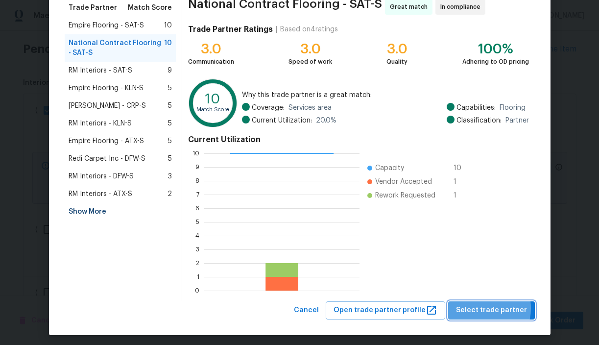
click at [484, 308] on span "Select trade partner" at bounding box center [491, 310] width 71 height 12
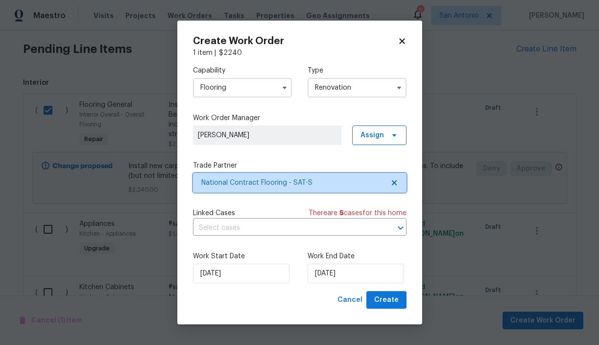
scroll to position [0, 0]
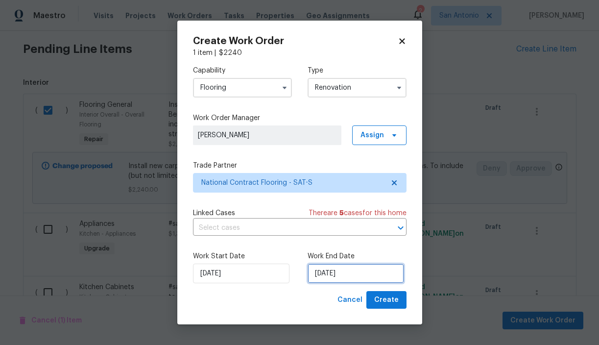
click at [330, 273] on input "[DATE]" at bounding box center [356, 274] width 97 height 20
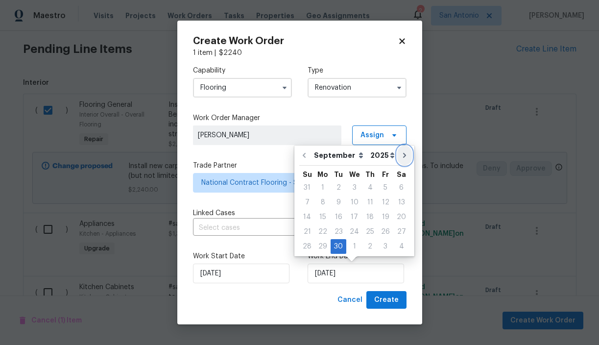
click at [401, 157] on icon "Go to next month" at bounding box center [405, 155] width 8 height 8
type input "10/30/2025"
select select "9"
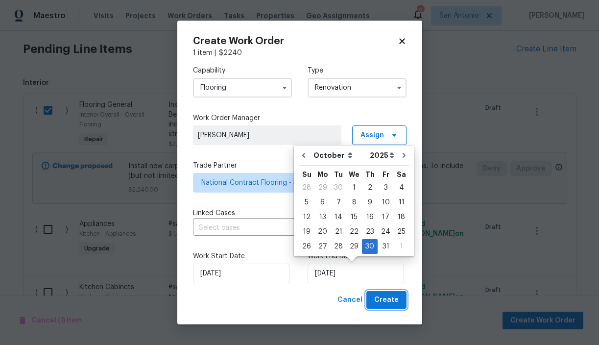
click at [387, 298] on span "Create" at bounding box center [386, 300] width 24 height 12
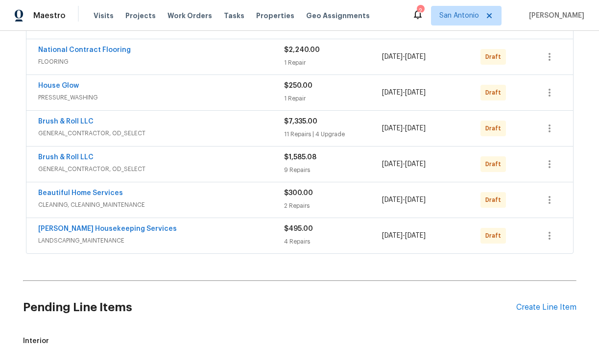
scroll to position [237, 0]
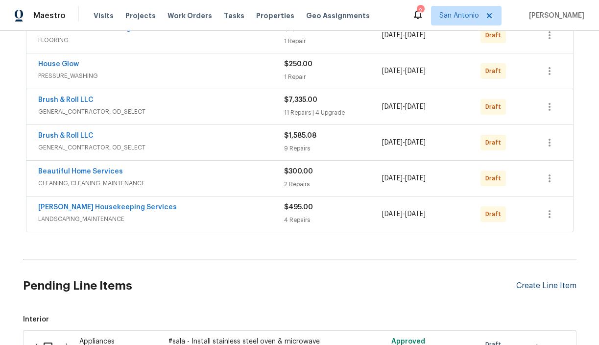
click at [541, 289] on div "Create Line Item" at bounding box center [546, 285] width 60 height 9
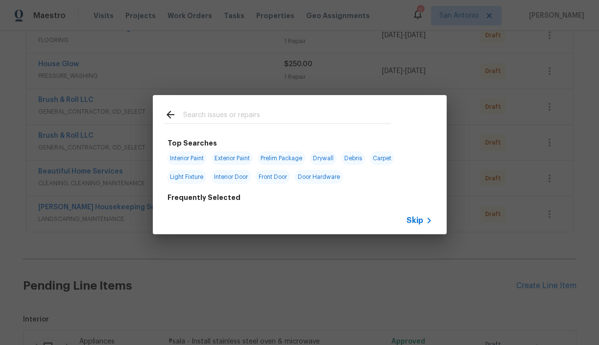
click at [242, 117] on input "text" at bounding box center [287, 116] width 208 height 15
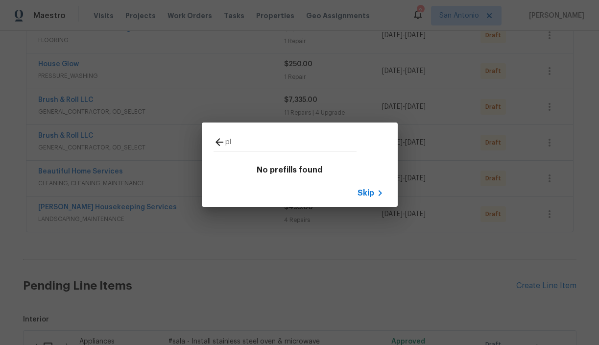
type input "p"
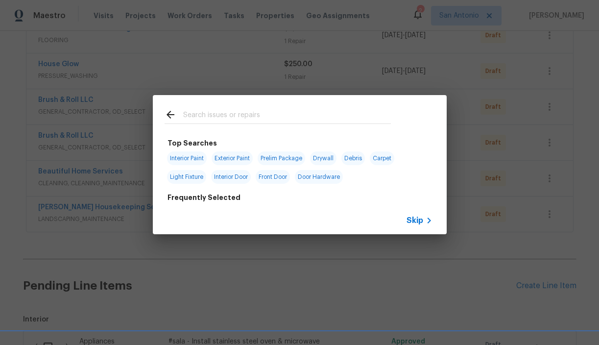
click at [287, 156] on span "Prelim Package" at bounding box center [282, 158] width 48 height 14
type input "Prelim Package"
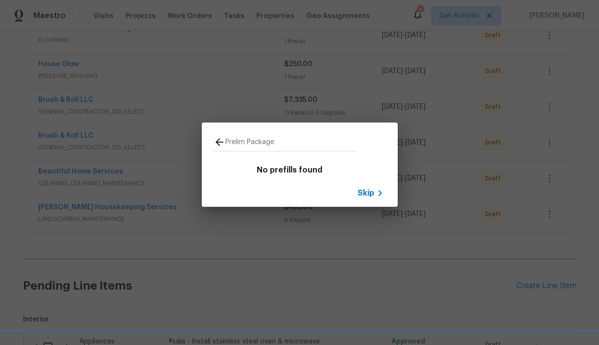
click at [219, 142] on icon at bounding box center [220, 142] width 8 height 8
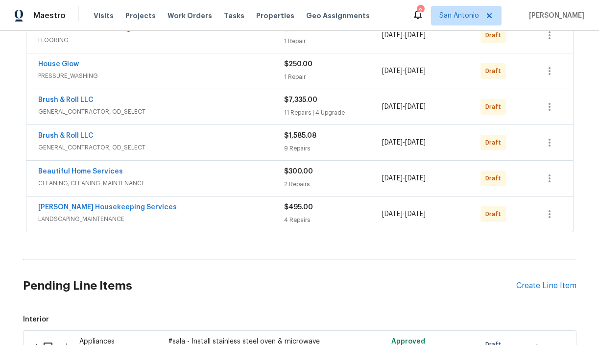
click at [380, 277] on h2 "Pending Line Items" at bounding box center [269, 286] width 493 height 46
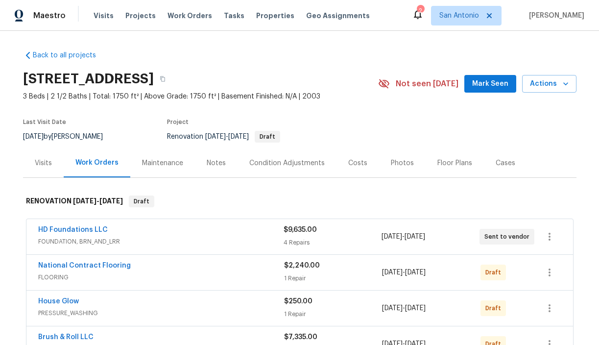
click at [499, 81] on span "Mark Seen" at bounding box center [490, 84] width 36 height 12
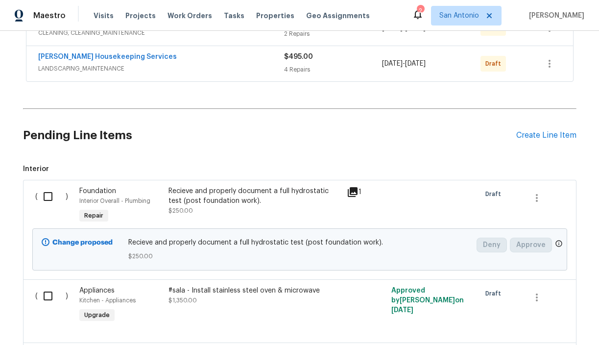
scroll to position [396, 0]
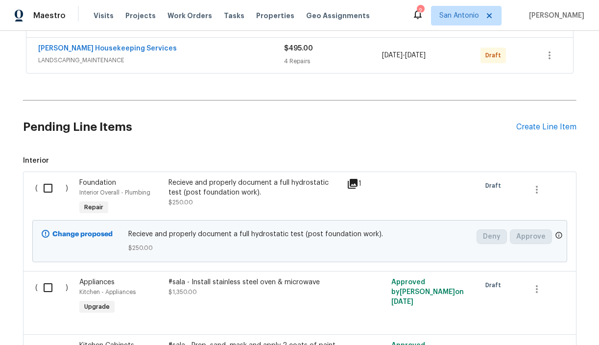
click at [49, 189] on input "checkbox" at bounding box center [52, 188] width 28 height 21
checkbox input "true"
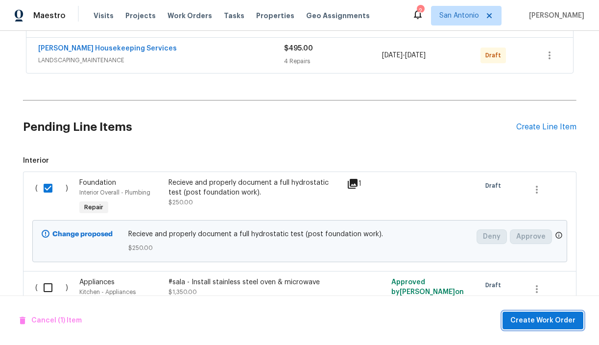
click at [537, 319] on span "Create Work Order" at bounding box center [542, 321] width 65 height 12
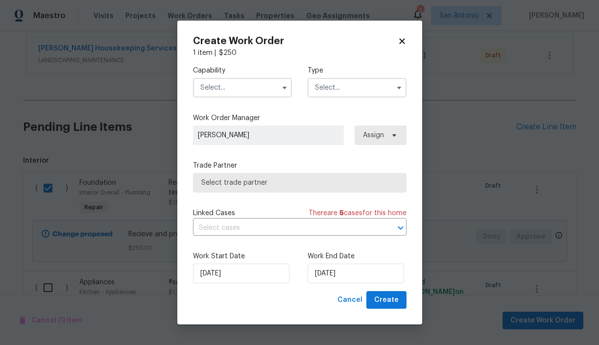
click at [268, 91] on input "text" at bounding box center [242, 88] width 99 height 20
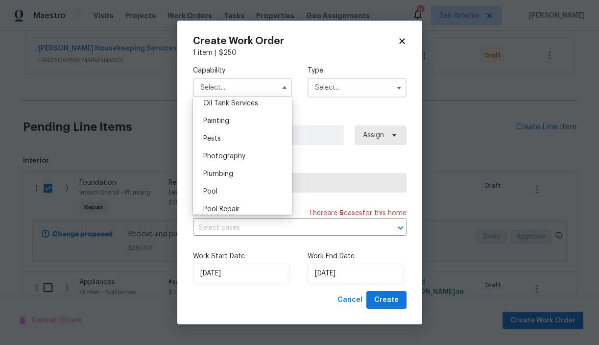
scroll to position [821, 0]
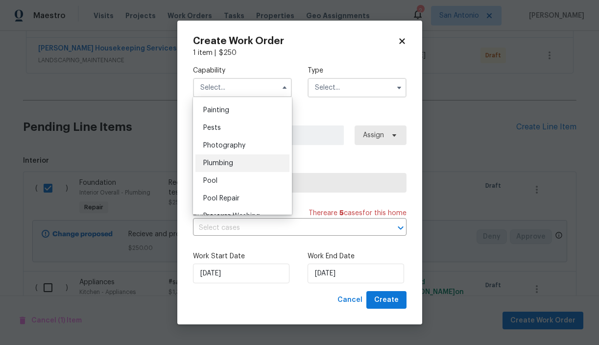
click at [232, 162] on span "Plumbing" at bounding box center [218, 163] width 30 height 7
type input "Plumbing"
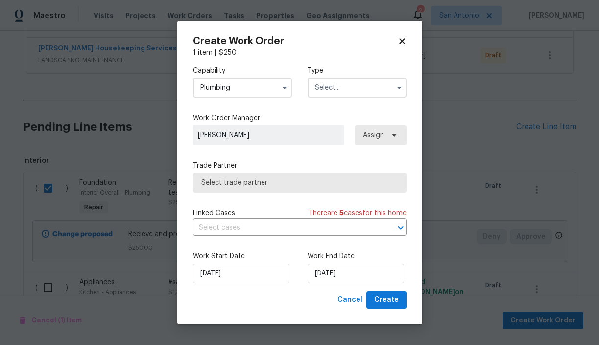
click at [335, 90] on input "text" at bounding box center [357, 88] width 99 height 20
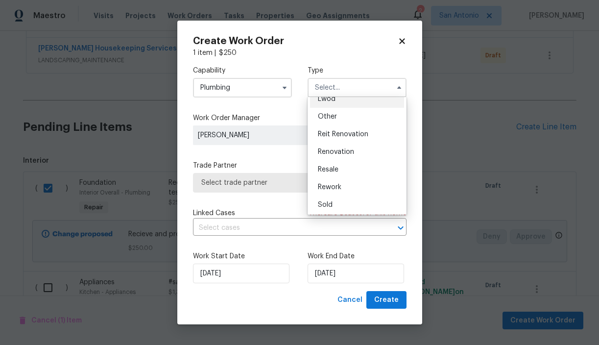
scroll to position [117, 0]
click at [342, 152] on span "Renovation" at bounding box center [336, 150] width 36 height 7
type input "Renovation"
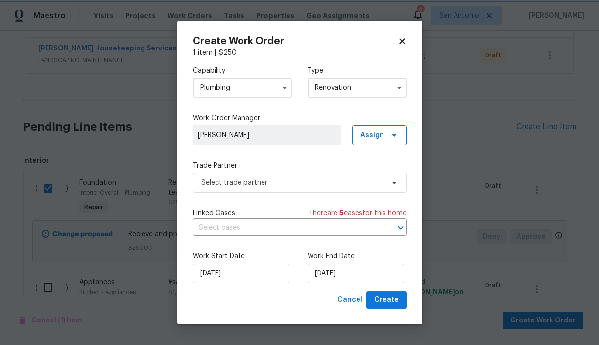
scroll to position [0, 0]
click at [270, 178] on span "Select trade partner" at bounding box center [292, 183] width 183 height 10
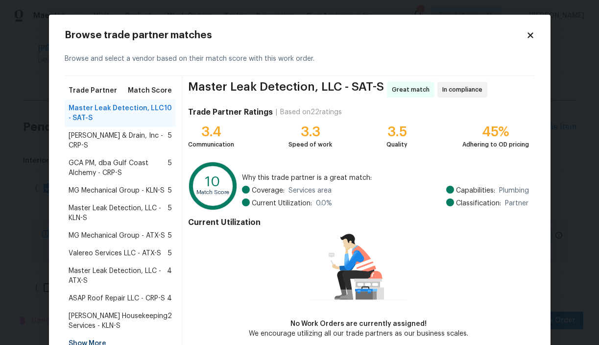
click at [107, 190] on span "MG Mechanical Group - KLN-S" at bounding box center [117, 191] width 96 height 10
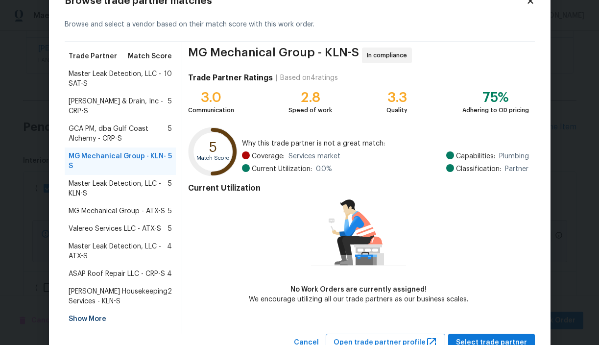
scroll to position [36, 0]
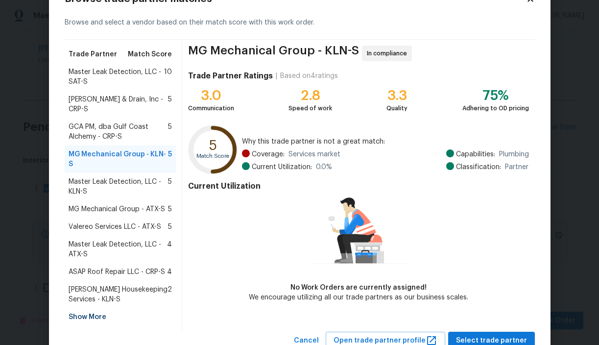
click at [121, 204] on span "MG Mechanical Group - ATX-S" at bounding box center [117, 209] width 97 height 10
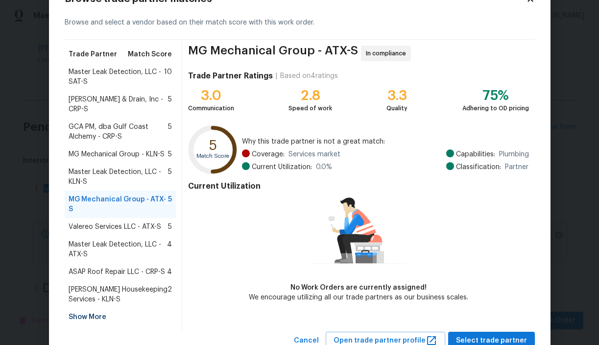
click at [91, 308] on div "Show More" at bounding box center [121, 317] width 112 height 18
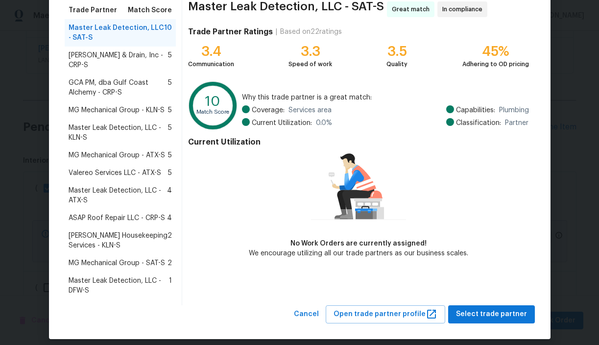
scroll to position [89, 0]
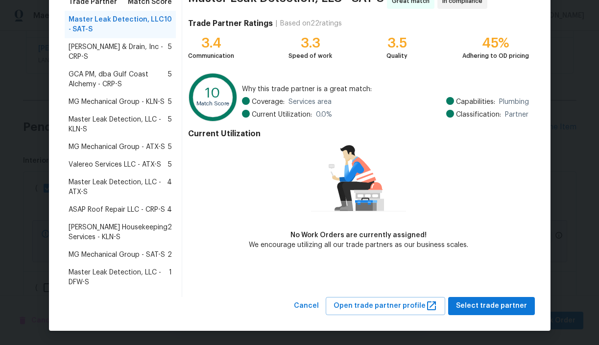
click at [123, 252] on span "MG Mechanical Group - SAT-S" at bounding box center [117, 255] width 97 height 10
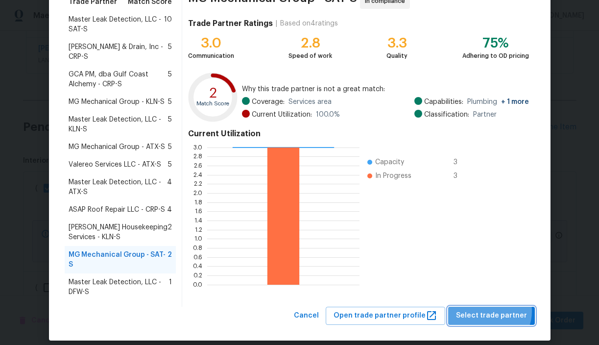
click at [493, 310] on span "Select trade partner" at bounding box center [491, 316] width 71 height 12
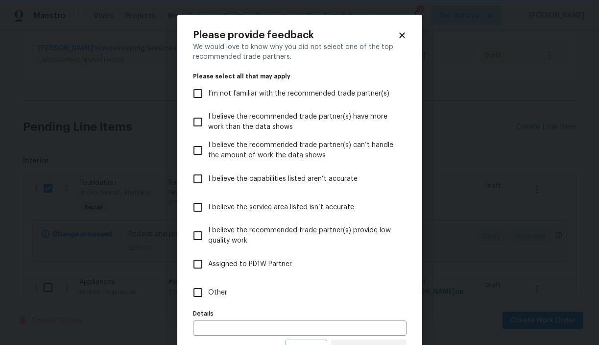
scroll to position [43, 0]
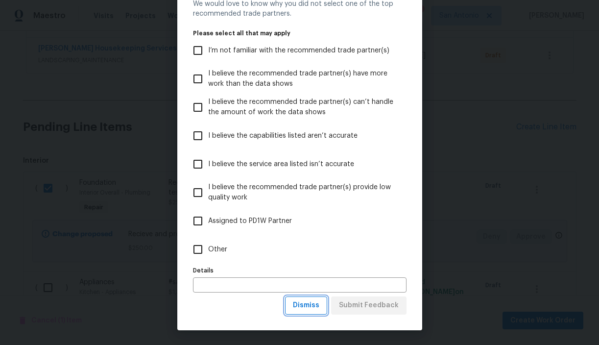
click at [308, 303] on span "Dismiss" at bounding box center [306, 305] width 26 height 12
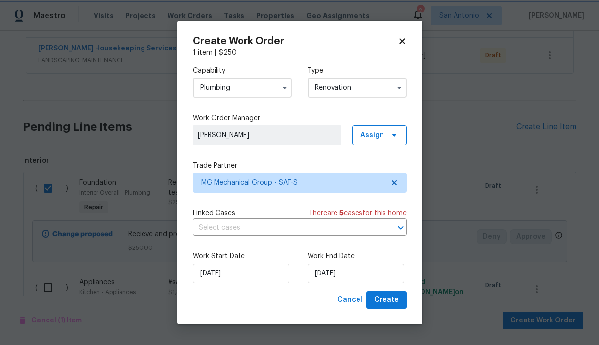
scroll to position [0, 0]
click at [334, 275] on input "9/30/2025" at bounding box center [356, 274] width 97 height 20
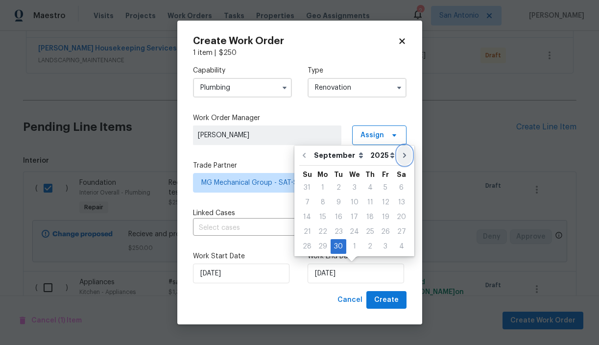
click at [401, 155] on icon "Go to next month" at bounding box center [405, 155] width 8 height 8
type input "10/30/2025"
select select "9"
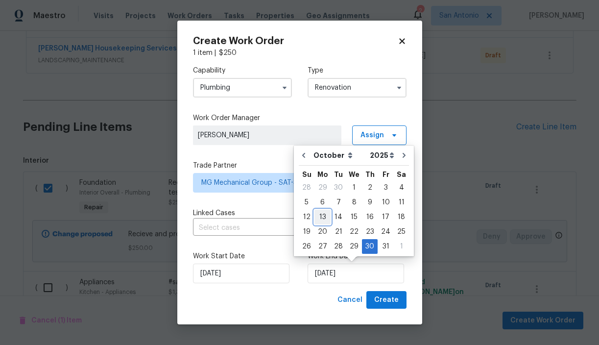
click at [319, 213] on div "13" at bounding box center [323, 217] width 16 height 14
type input "10/13/2025"
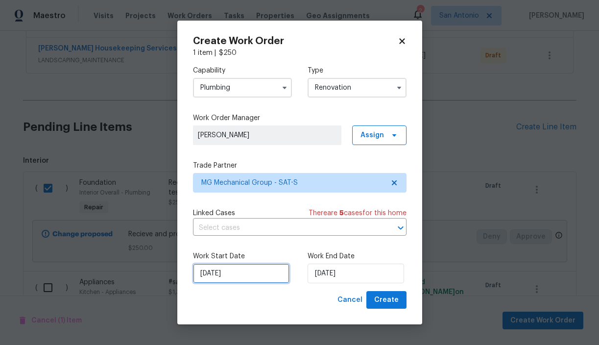
click at [244, 268] on input "9/30/2025" at bounding box center [241, 274] width 97 height 20
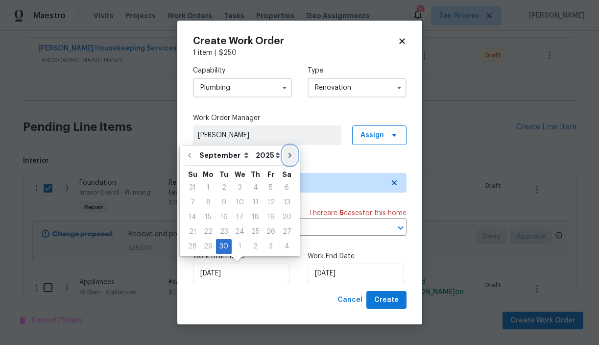
click at [286, 152] on icon "Go to next month" at bounding box center [290, 155] width 8 height 8
type input "10/30/2025"
select select "9"
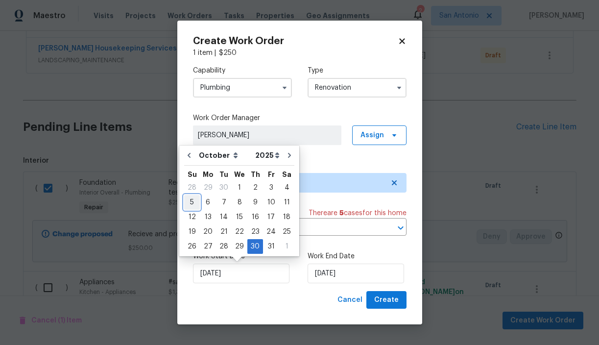
click at [192, 202] on div "5" at bounding box center [192, 202] width 16 height 14
type input "10/5/2025"
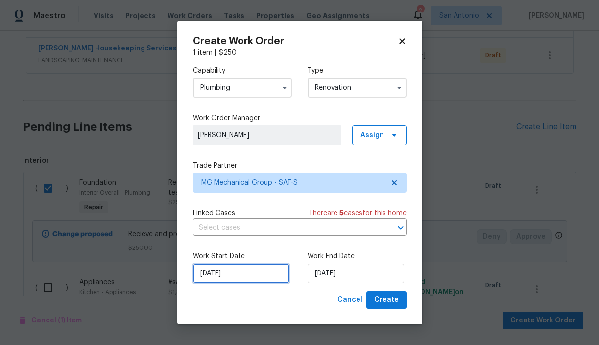
click at [241, 276] on input "10/5/2025" at bounding box center [241, 274] width 97 height 20
select select "9"
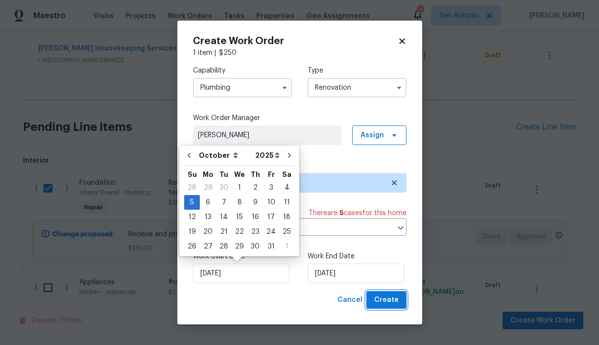
click at [386, 301] on span "Create" at bounding box center [386, 300] width 24 height 12
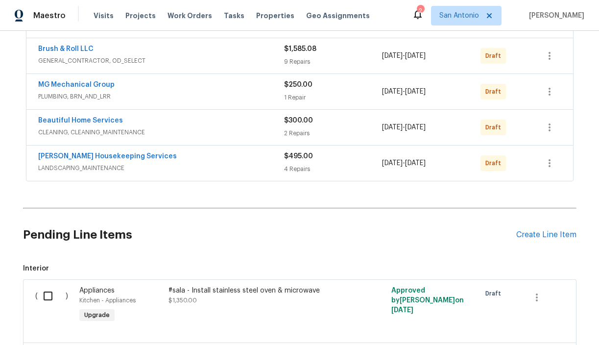
scroll to position [323, 0]
click at [97, 157] on link "Arelis Housekeeping Services" at bounding box center [107, 156] width 139 height 7
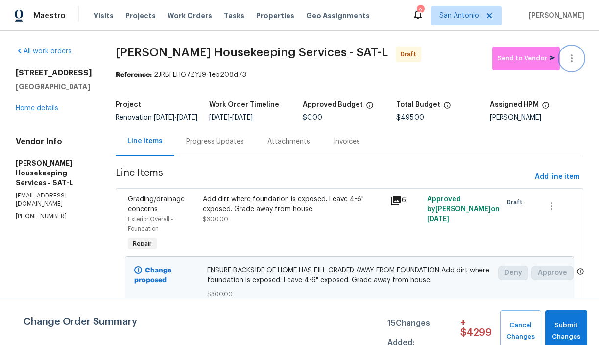
click at [575, 59] on icon "button" at bounding box center [572, 58] width 12 height 12
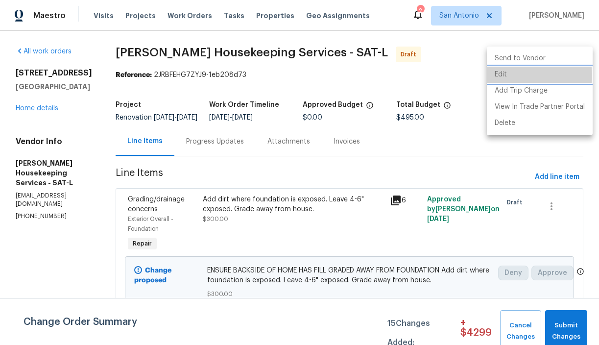
click at [510, 76] on li "Edit" at bounding box center [540, 75] width 106 height 16
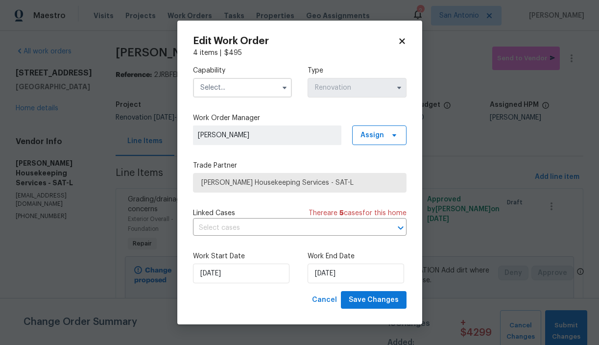
click at [246, 89] on input "text" at bounding box center [242, 88] width 99 height 20
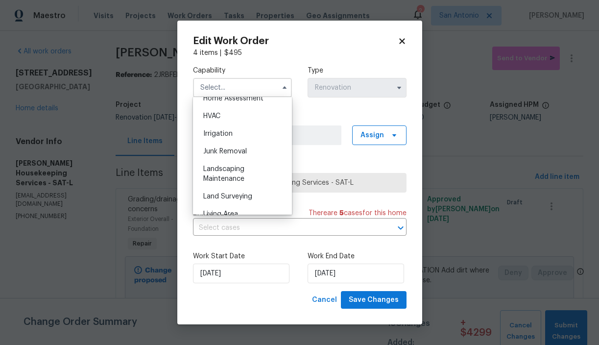
scroll to position [585, 0]
click at [232, 174] on span "Landscaping Maintenance" at bounding box center [223, 173] width 41 height 17
type input "Landscaping Maintenance"
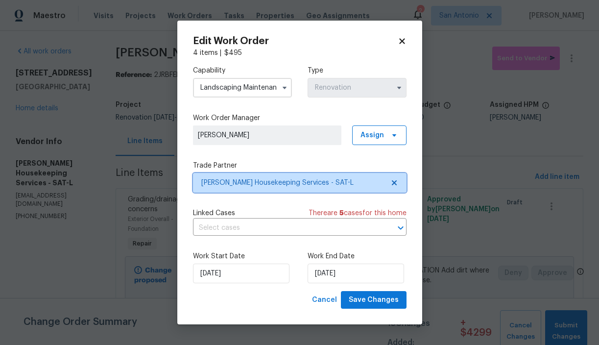
click at [228, 179] on span "Arelis Housekeeping Services - SAT-L" at bounding box center [292, 183] width 183 height 10
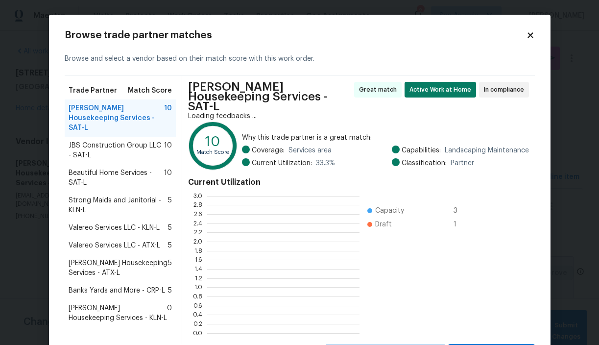
scroll to position [137, 152]
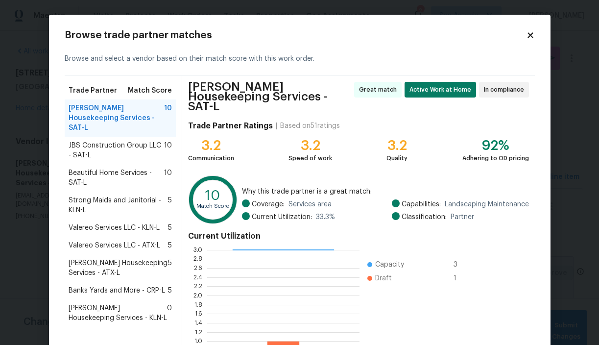
click at [116, 168] on span "Beautiful Home Services - SAT-L" at bounding box center [117, 178] width 96 height 20
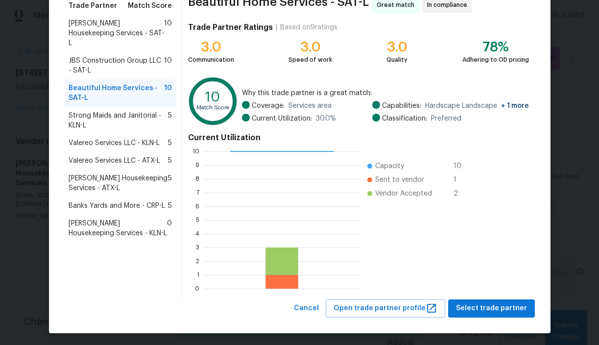
scroll to position [87, 0]
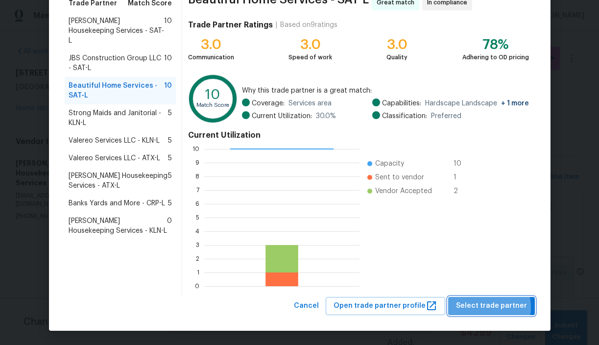
click at [484, 307] on span "Select trade partner" at bounding box center [491, 306] width 71 height 12
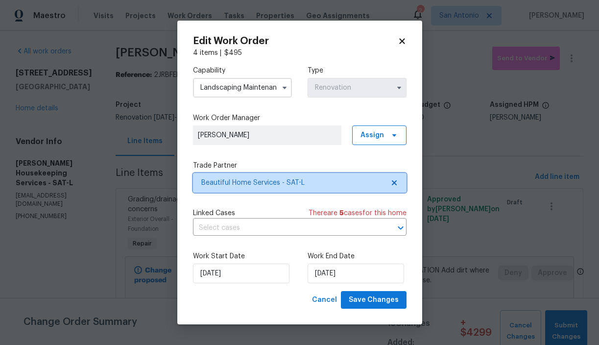
scroll to position [0, 0]
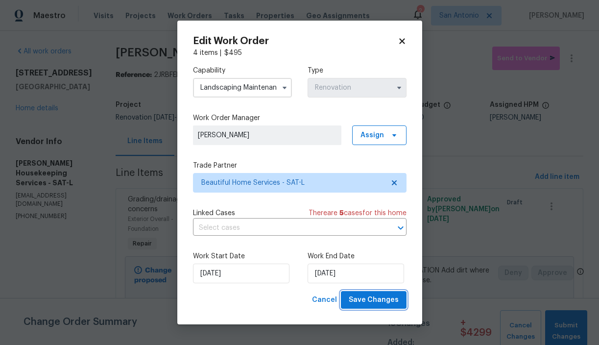
click at [371, 300] on span "Save Changes" at bounding box center [374, 300] width 50 height 12
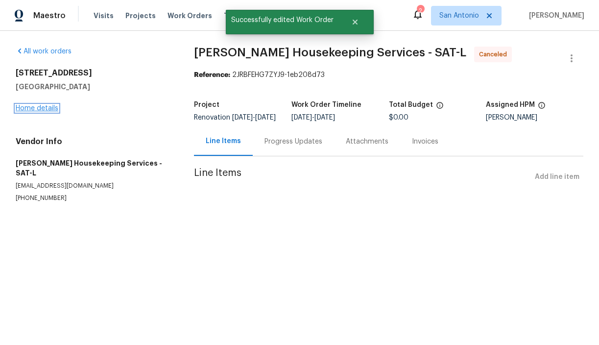
click at [30, 109] on link "Home details" at bounding box center [37, 108] width 43 height 7
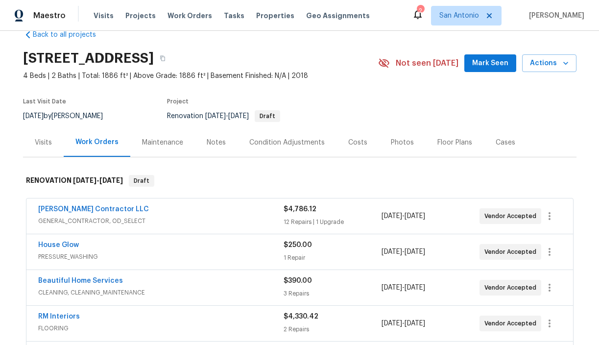
scroll to position [23, 0]
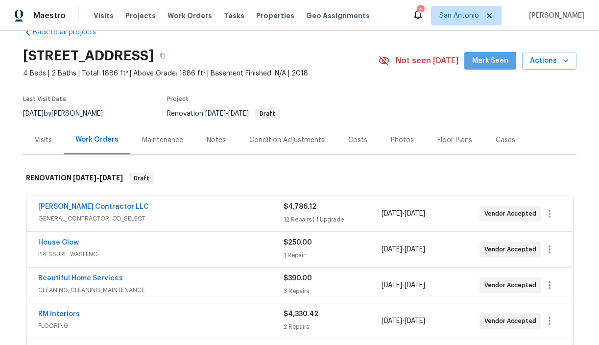
click at [480, 62] on span "Mark Seen" at bounding box center [490, 61] width 36 height 12
click at [217, 143] on div "Notes" at bounding box center [216, 140] width 19 height 10
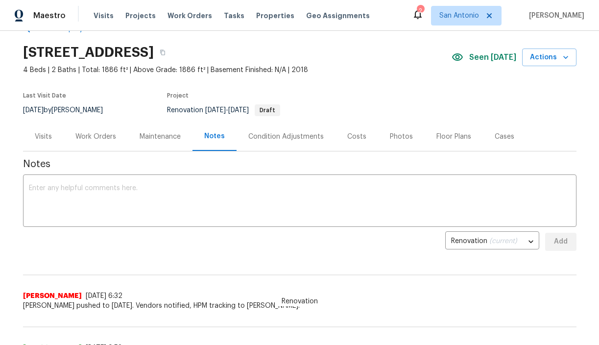
scroll to position [27, 0]
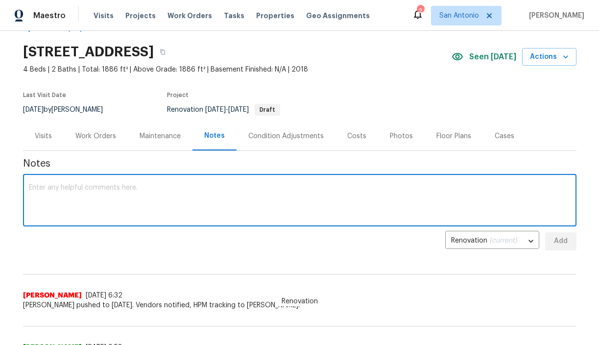
click at [233, 186] on textarea at bounding box center [300, 201] width 542 height 34
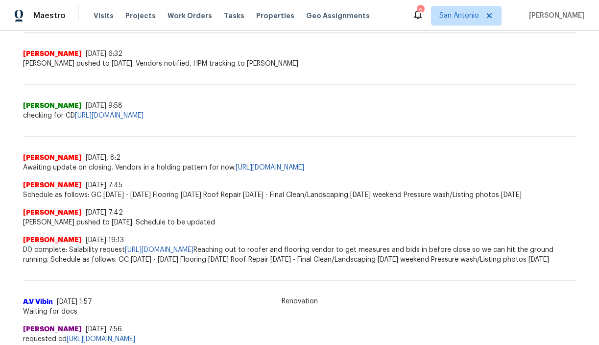
scroll to position [267, 0]
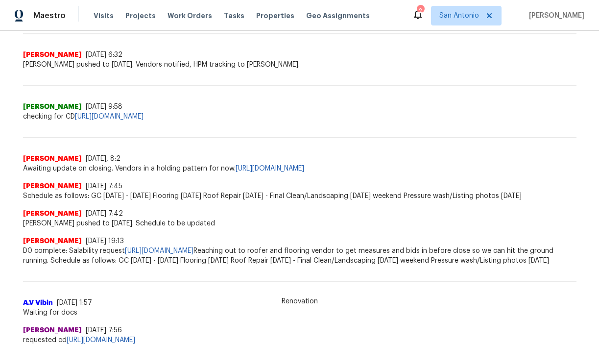
drag, startPoint x: 91, startPoint y: 197, endPoint x: 539, endPoint y: 196, distance: 447.8
click at [539, 196] on span "Schedule as follows: GC [DATE] - [DATE] Flooring [DATE] Roof Repair [DATE] - Fi…" at bounding box center [300, 196] width 554 height 10
copy span "GC [DATE] - [DATE] Flooring [DATE] Roof Repair [DATE] - Final Clean/Landscaping…"
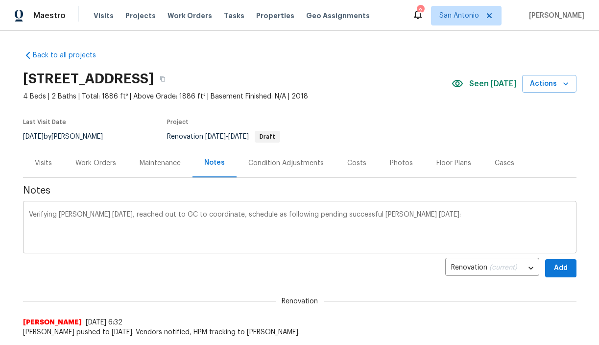
click at [126, 230] on textarea "Verifying [PERSON_NAME] [DATE], reached out to GC to coordinate, schedule as fo…" at bounding box center [300, 228] width 542 height 34
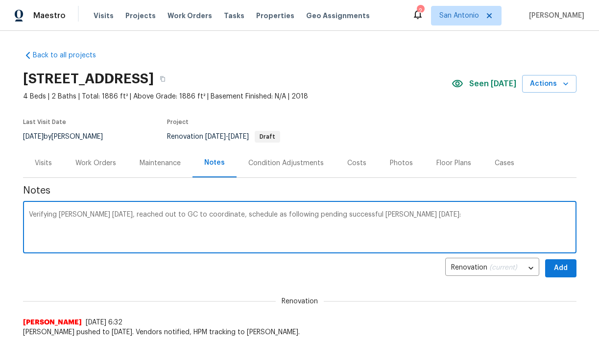
paste textarea "GC [DATE] - [DATE] Flooring [DATE] Roof Repair [DATE] - Final Clean/Landscaping…"
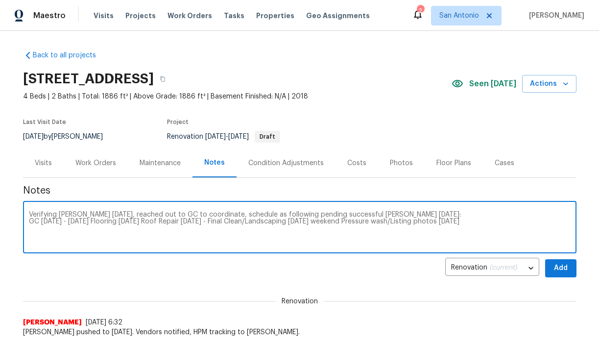
click at [95, 221] on textarea "Verifying [PERSON_NAME] [DATE], reached out to GC to coordinate, schedule as fo…" at bounding box center [300, 228] width 542 height 34
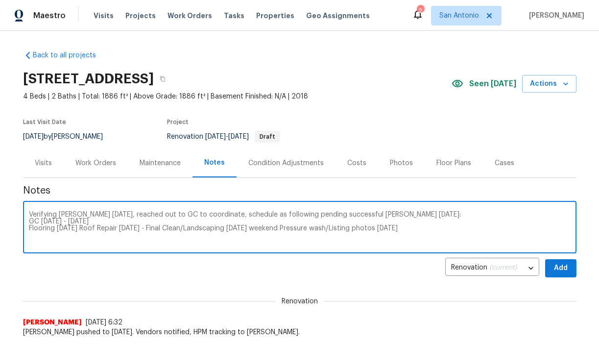
click at [81, 228] on textarea "Verifying [PERSON_NAME] [DATE], reached out to GC to coordinate, schedule as fo…" at bounding box center [300, 228] width 542 height 34
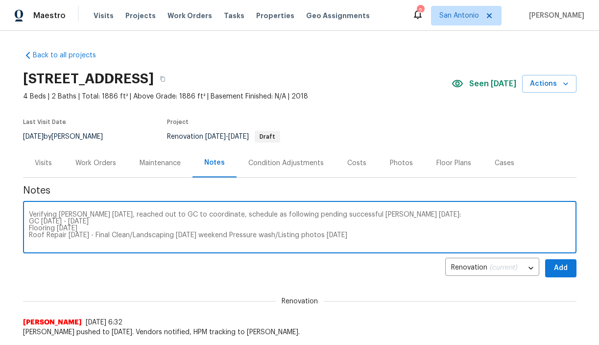
click at [92, 236] on textarea "Verifying [PERSON_NAME] [DATE], reached out to GC to coordinate, schedule as fo…" at bounding box center [300, 228] width 542 height 34
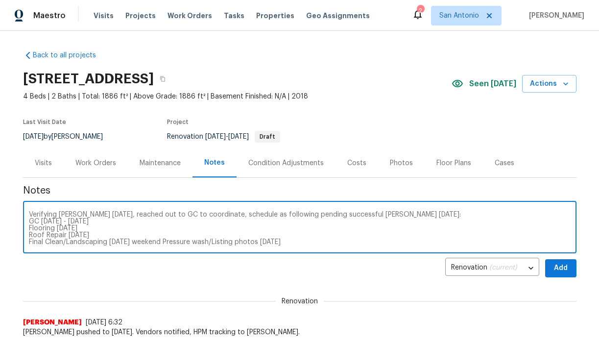
click at [167, 242] on textarea "Verifying [PERSON_NAME] [DATE], reached out to GC to coordinate, schedule as fo…" at bounding box center [300, 228] width 542 height 34
drag, startPoint x: 41, startPoint y: 222, endPoint x: 94, endPoint y: 220, distance: 52.9
click at [94, 220] on textarea "Verifying [PERSON_NAME] [DATE], reached out to GC to coordinate, schedule as fo…" at bounding box center [300, 228] width 542 height 34
click at [45, 221] on textarea "Verifying [PERSON_NAME] [DATE], reached out to GC to coordinate, schedule as fo…" at bounding box center [300, 228] width 542 height 34
drag, startPoint x: 48, startPoint y: 221, endPoint x: 53, endPoint y: 221, distance: 5.9
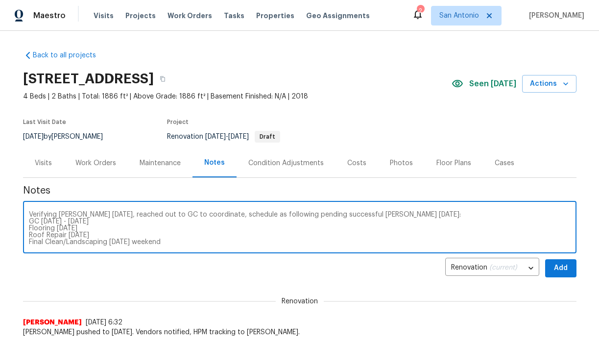
click at [53, 221] on textarea "Verifying [PERSON_NAME] [DATE], reached out to GC to coordinate, schedule as fo…" at bounding box center [300, 228] width 542 height 34
click at [77, 221] on textarea "Verifying [PERSON_NAME] [DATE], reached out to GC to coordinate, schedule as fo…" at bounding box center [300, 228] width 542 height 34
click at [84, 221] on textarea "Verifying [PERSON_NAME] [DATE], reached out to GC to coordinate, schedule as fo…" at bounding box center [300, 228] width 542 height 34
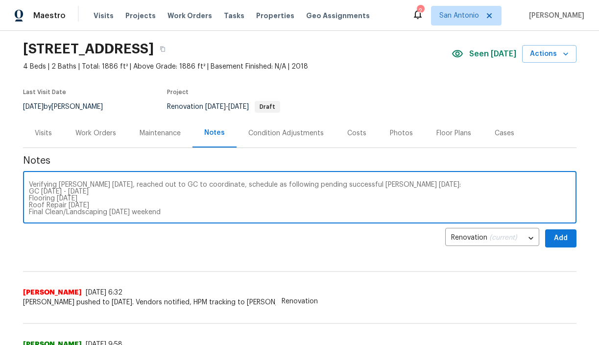
scroll to position [31, 0]
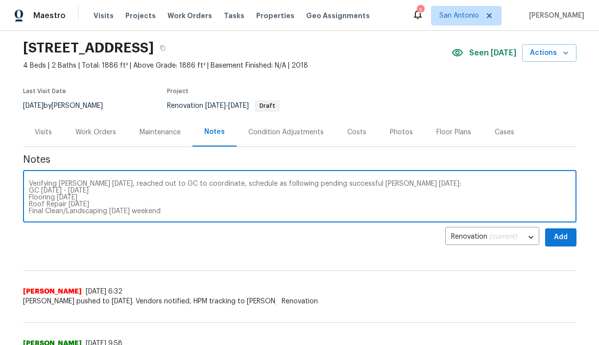
drag, startPoint x: 58, startPoint y: 198, endPoint x: 70, endPoint y: 197, distance: 12.3
click at [70, 197] on textarea "Verifying [PERSON_NAME] [DATE], reached out to GC to coordinate, schedule as fo…" at bounding box center [300, 197] width 542 height 34
drag, startPoint x: 68, startPoint y: 204, endPoint x: 90, endPoint y: 201, distance: 22.8
click at [90, 201] on textarea "Verifying [PERSON_NAME] [DATE], reached out to GC to coordinate, schedule as fo…" at bounding box center [300, 197] width 542 height 34
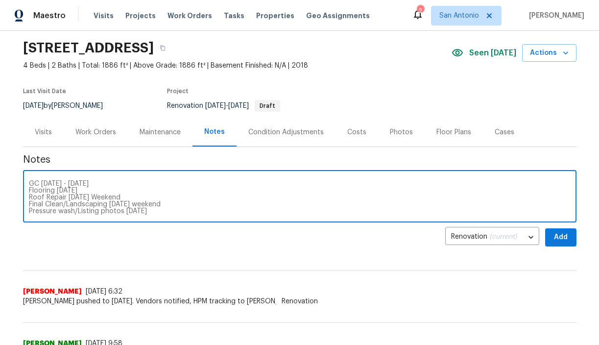
drag, startPoint x: 110, startPoint y: 212, endPoint x: 164, endPoint y: 204, distance: 54.9
click at [164, 204] on textarea "Verifying [PERSON_NAME] [DATE], reached out to GC to coordinate, schedule as fo…" at bounding box center [300, 197] width 542 height 34
drag, startPoint x: 126, startPoint y: 212, endPoint x: 148, endPoint y: 212, distance: 22.1
click at [148, 212] on textarea "Verifying [PERSON_NAME] [DATE], reached out to GC to coordinate, schedule as fo…" at bounding box center [300, 197] width 542 height 34
click at [137, 211] on textarea "Verifying [PERSON_NAME] [DATE], reached out to GC to coordinate, schedule as fo…" at bounding box center [300, 197] width 542 height 34
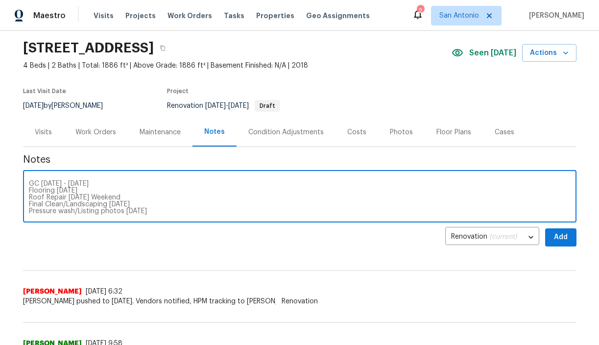
drag, startPoint x: 124, startPoint y: 212, endPoint x: 138, endPoint y: 212, distance: 13.2
click at [138, 212] on textarea "Verifying [PERSON_NAME] [DATE], reached out to GC to coordinate, schedule as fo…" at bounding box center [300, 197] width 542 height 34
click at [169, 210] on textarea "Verifying [PERSON_NAME] [DATE], reached out to GC to coordinate, schedule as fo…" at bounding box center [300, 197] width 542 height 34
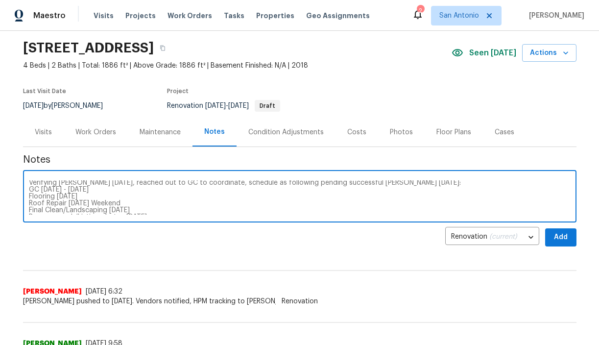
scroll to position [0, 0]
click at [29, 190] on textarea "Verifying [PERSON_NAME] [DATE], reached out to GC to coordinate, schedule as fo…" at bounding box center [300, 197] width 542 height 34
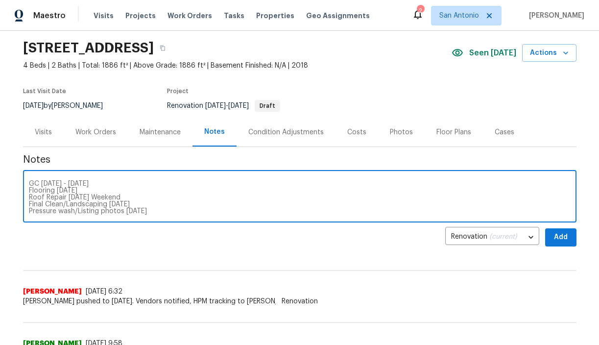
click at [167, 214] on textarea "Verifying [PERSON_NAME] [DATE], reached out to GC to coordinate, schedule as fo…" at bounding box center [300, 197] width 542 height 34
click at [172, 212] on textarea "Verifying [PERSON_NAME] [DATE], reached out to GC to coordinate, schedule as fo…" at bounding box center [300, 197] width 542 height 34
type textarea "Verifying [PERSON_NAME] [DATE], reached out to GC to coordinate, schedule as fo…"
click at [563, 236] on span "Add" at bounding box center [561, 237] width 16 height 12
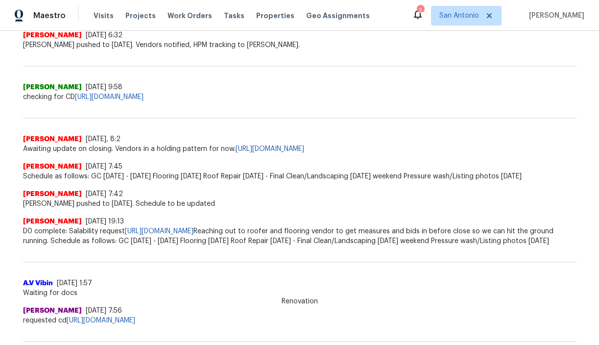
scroll to position [326, 0]
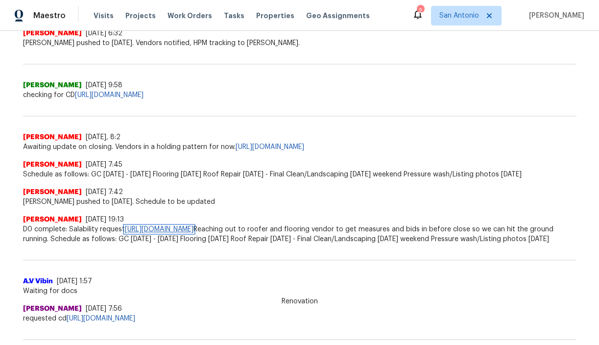
click at [194, 227] on link "[URL][DOMAIN_NAME]" at bounding box center [159, 229] width 69 height 7
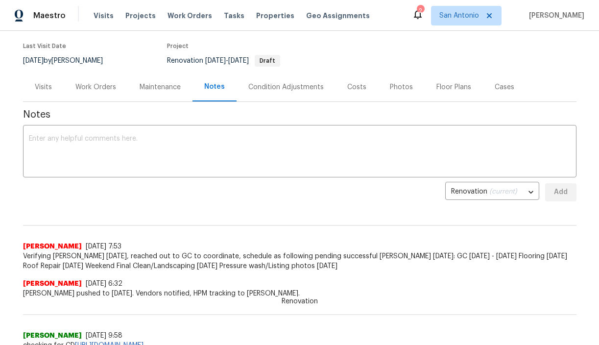
scroll to position [75, 0]
click at [98, 90] on div "Work Orders" at bounding box center [95, 88] width 41 height 10
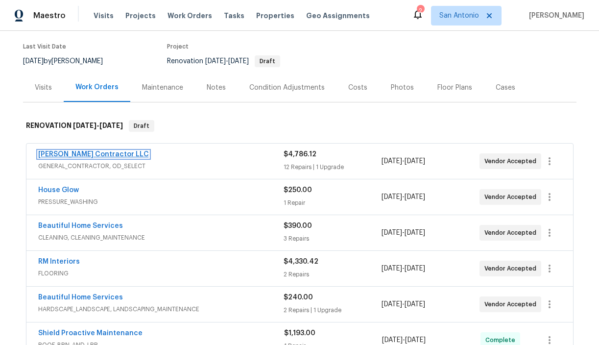
click at [107, 154] on link "[PERSON_NAME] Contractor LLC" at bounding box center [93, 154] width 111 height 7
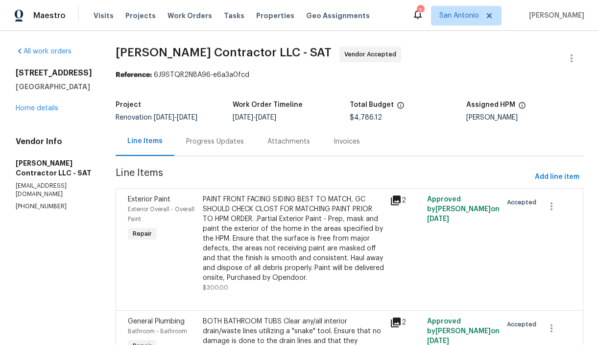
click at [230, 143] on div "Progress Updates" at bounding box center [215, 142] width 58 height 10
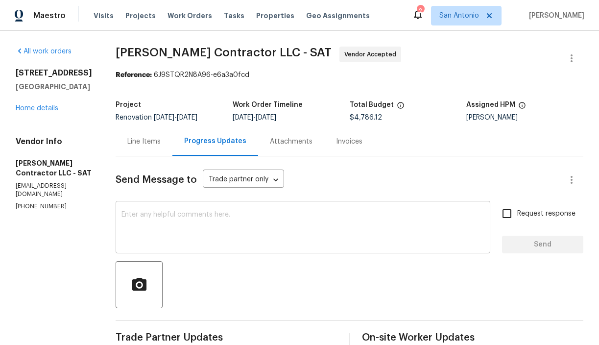
click at [230, 216] on textarea at bounding box center [302, 228] width 363 height 34
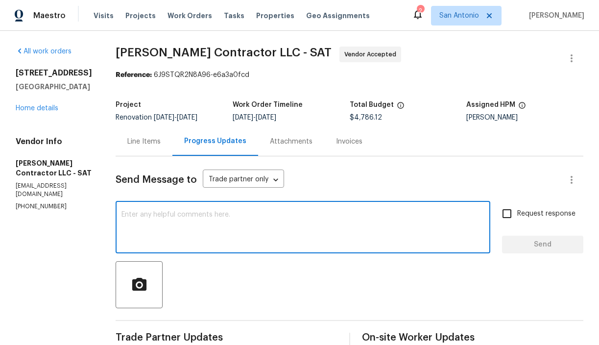
paste textarea "GC [DATE] - [DATE] Flooring [DATE] Roof Repair [DATE] Weekend Final Clean/Lands…"
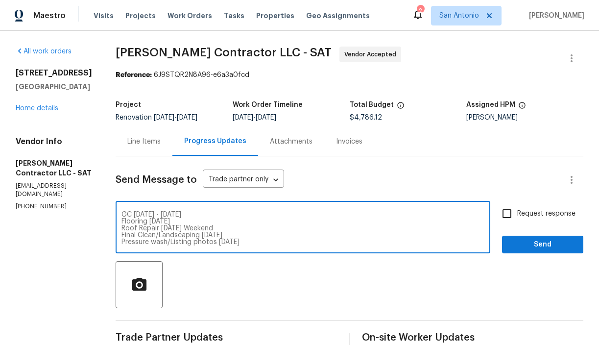
type textarea "GC [DATE] - [DATE] Flooring [DATE] Roof Repair [DATE] Weekend Final Clean/Lands…"
click at [545, 242] on span "Send" at bounding box center [543, 245] width 66 height 12
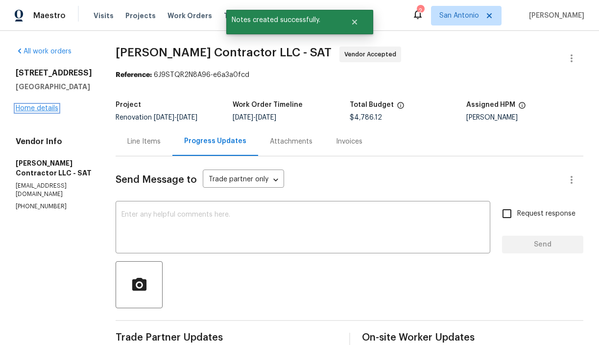
click at [43, 108] on link "Home details" at bounding box center [37, 108] width 43 height 7
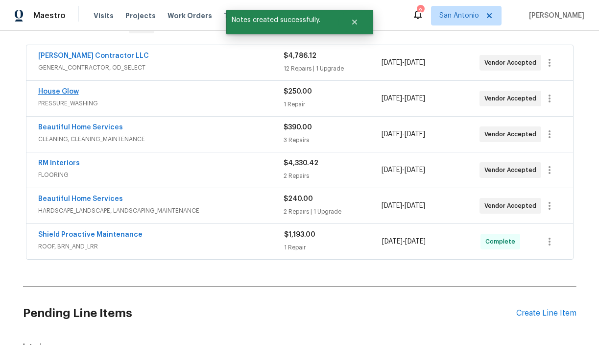
scroll to position [179, 0]
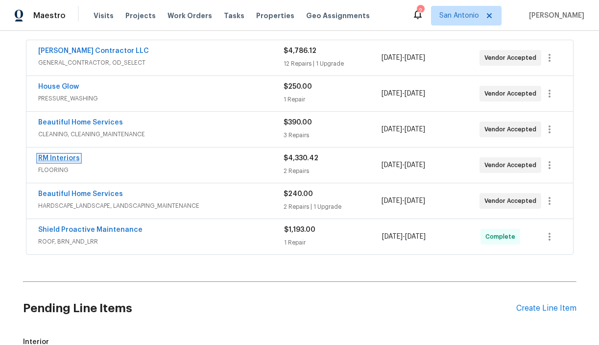
click at [63, 159] on link "RM Interiors" at bounding box center [59, 158] width 42 height 7
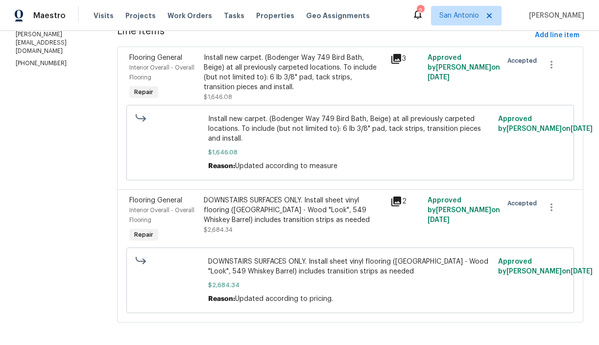
scroll to position [148, 0]
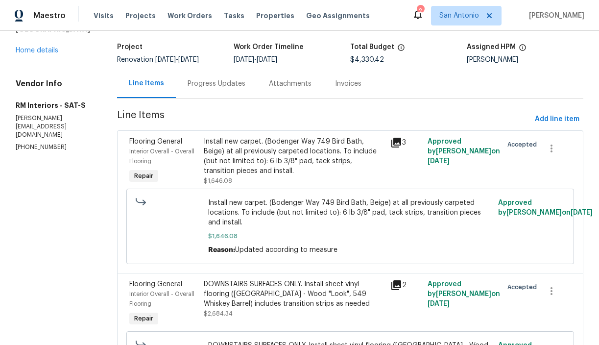
click at [207, 85] on div "Progress Updates" at bounding box center [217, 84] width 58 height 10
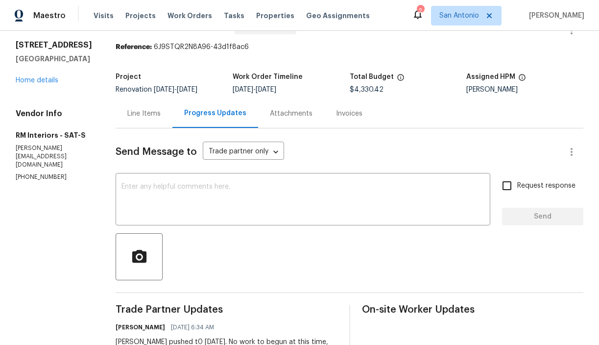
scroll to position [58, 0]
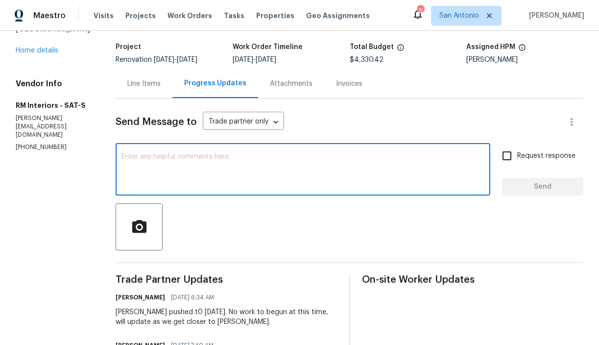
click at [191, 166] on textarea at bounding box center [302, 170] width 363 height 34
paste textarea "GC [DATE] - [DATE] Flooring [DATE] Roof Repair [DATE] Weekend Final Clean/Lands…"
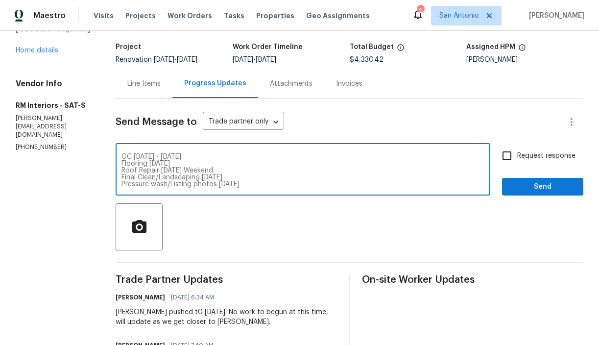
type textarea "GC [DATE] - [DATE] Flooring [DATE] Roof Repair [DATE] Weekend Final Clean/Lands…"
click at [527, 188] on span "Send" at bounding box center [543, 187] width 66 height 12
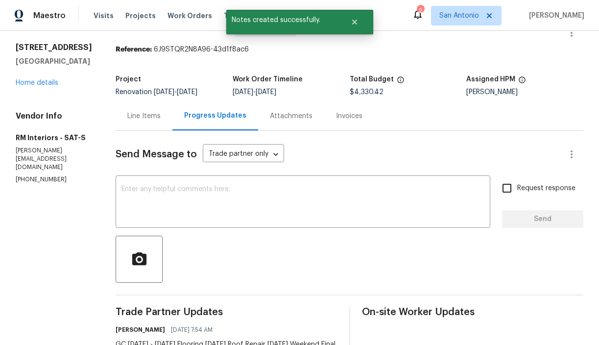
scroll to position [24, 0]
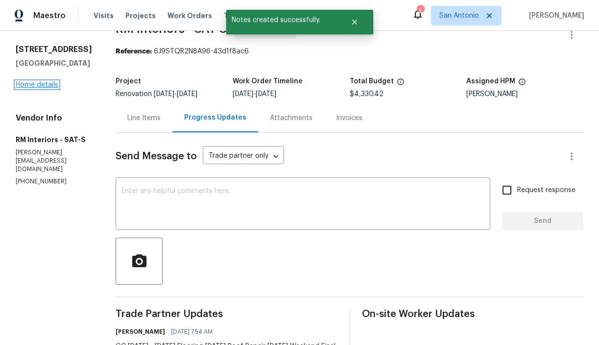
click at [44, 85] on link "Home details" at bounding box center [37, 84] width 43 height 7
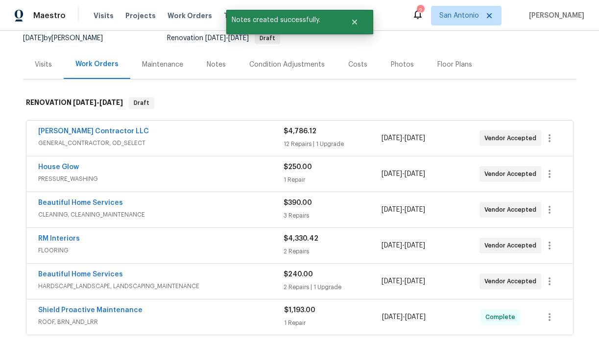
scroll to position [99, 0]
click at [65, 166] on link "House Glow" at bounding box center [58, 166] width 41 height 7
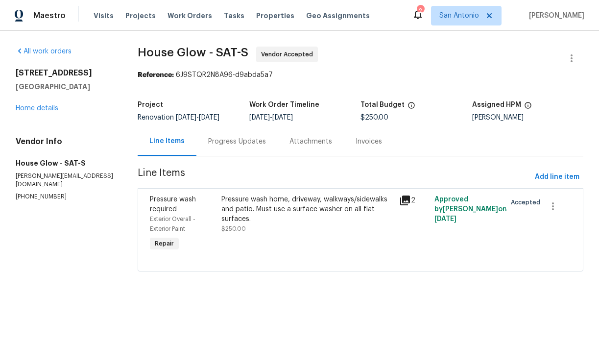
click at [238, 140] on div "Progress Updates" at bounding box center [237, 142] width 58 height 10
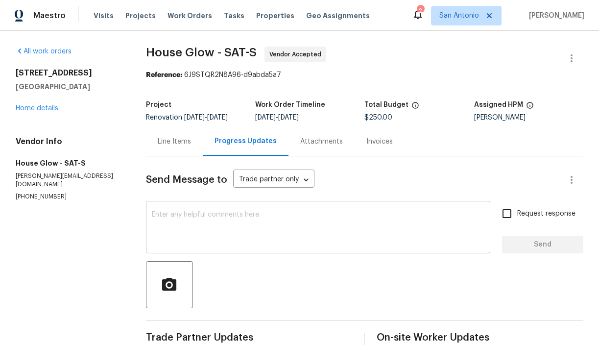
click at [253, 216] on textarea at bounding box center [318, 228] width 333 height 34
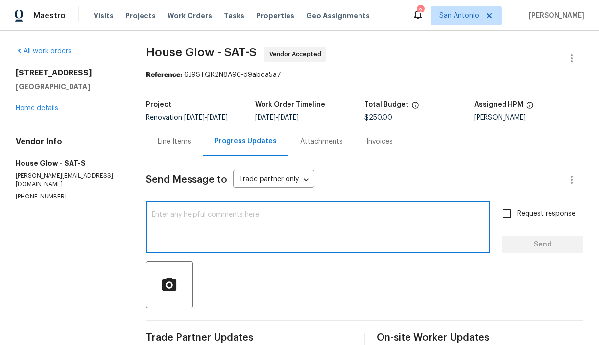
paste textarea "GC [DATE] - [DATE] Flooring [DATE] Roof Repair [DATE] Weekend Final Clean/Lands…"
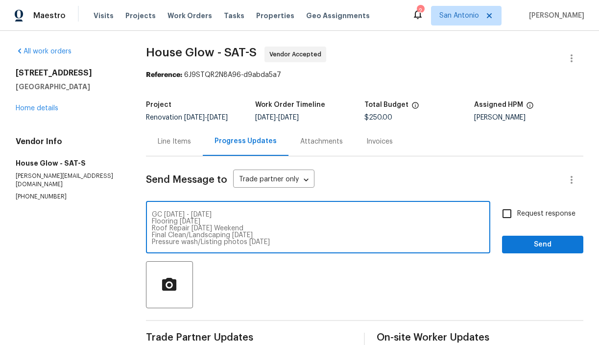
type textarea "GC [DATE] - [DATE] Flooring [DATE] Roof Repair [DATE] Weekend Final Clean/Lands…"
click at [523, 241] on span "Send" at bounding box center [543, 245] width 66 height 12
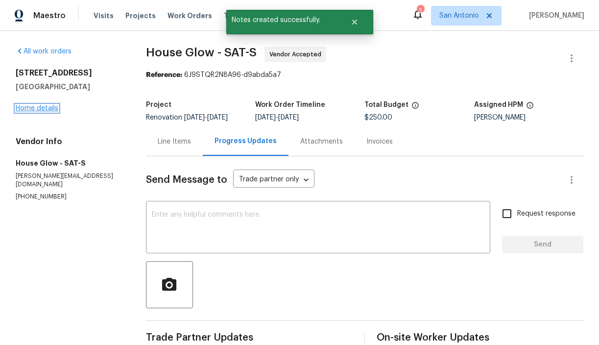
click at [42, 108] on link "Home details" at bounding box center [37, 108] width 43 height 7
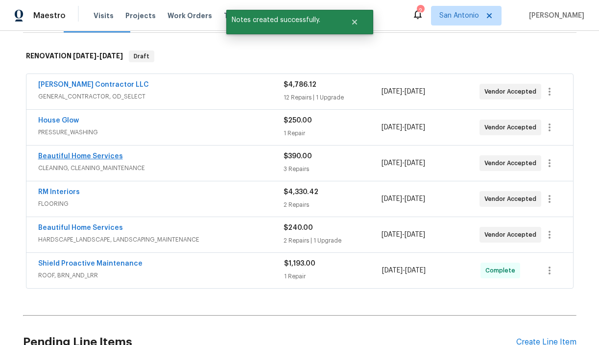
scroll to position [148, 0]
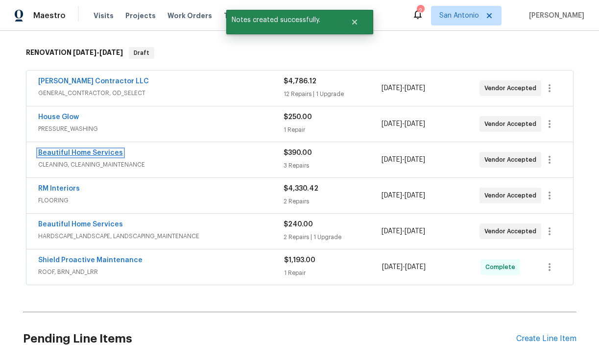
click at [82, 155] on link "Beautiful Home Services" at bounding box center [80, 152] width 85 height 7
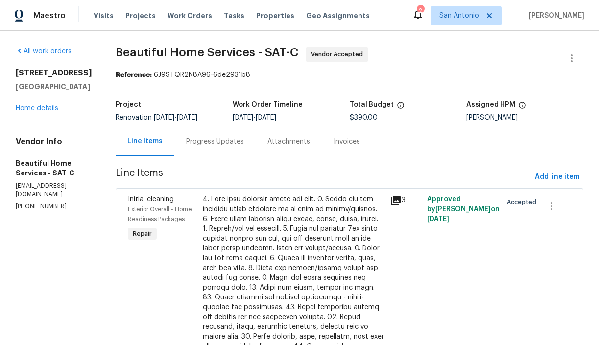
click at [218, 143] on div "Progress Updates" at bounding box center [215, 142] width 58 height 10
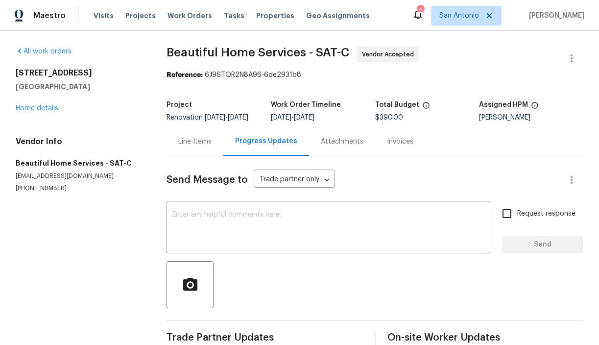
scroll to position [74, 0]
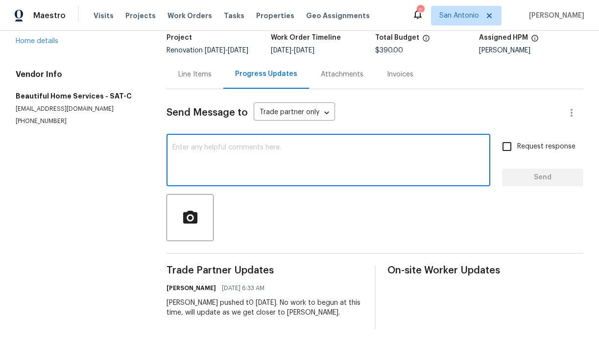
click at [221, 148] on textarea at bounding box center [328, 161] width 312 height 34
paste textarea "GC [DATE] - [DATE] Flooring [DATE] Roof Repair [DATE] Weekend Final Clean/Lands…"
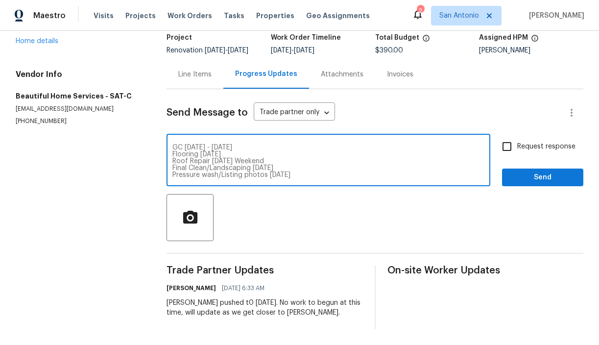
type textarea "GC [DATE] - [DATE] Flooring [DATE] Roof Repair [DATE] Weekend Final Clean/Lands…"
click at [539, 175] on span "Send" at bounding box center [543, 177] width 66 height 12
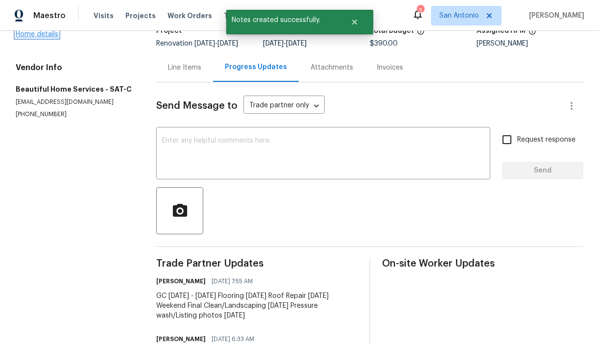
click at [38, 36] on link "Home details" at bounding box center [37, 34] width 43 height 7
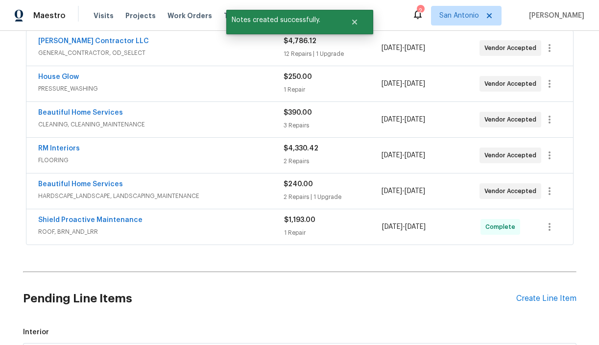
scroll to position [199, 0]
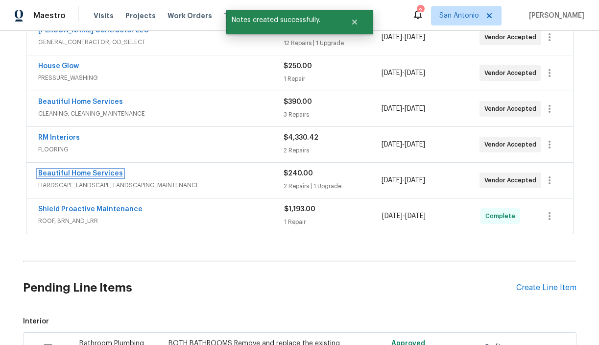
click at [82, 176] on link "Beautiful Home Services" at bounding box center [80, 173] width 85 height 7
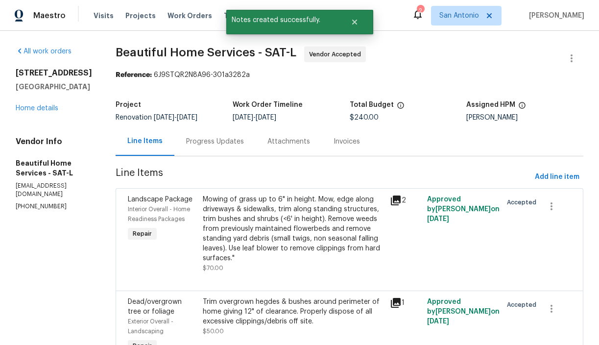
click at [223, 139] on div "Progress Updates" at bounding box center [215, 142] width 58 height 10
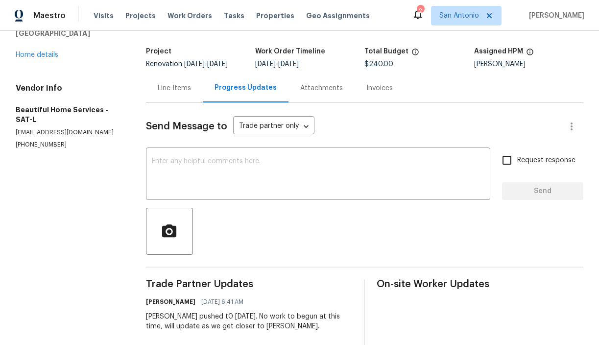
scroll to position [72, 0]
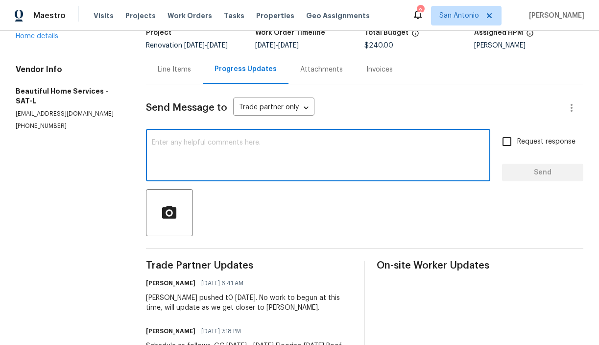
click at [231, 155] on textarea at bounding box center [318, 156] width 333 height 34
paste textarea "GC [DATE] - [DATE] Flooring [DATE] Roof Repair [DATE] Weekend Final Clean/Lands…"
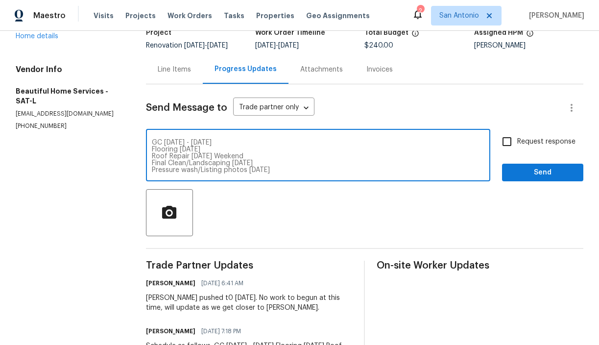
type textarea "GC [DATE] - [DATE] Flooring [DATE] Roof Repair [DATE] Weekend Final Clean/Lands…"
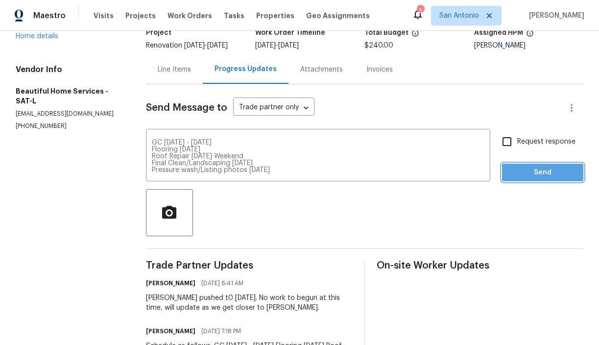
click at [525, 175] on span "Send" at bounding box center [543, 173] width 66 height 12
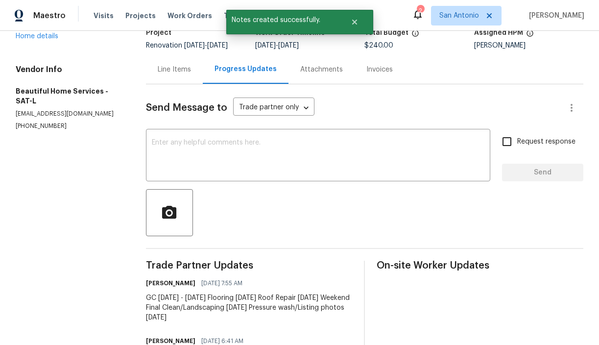
scroll to position [33, 0]
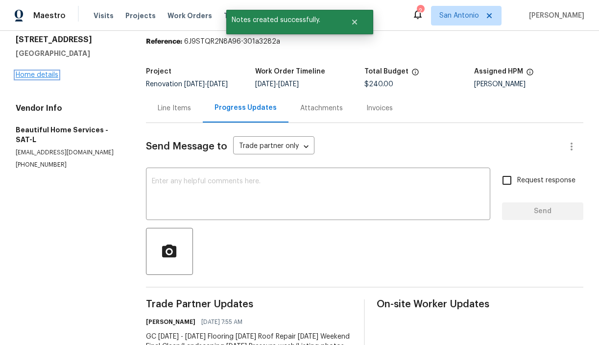
click at [34, 73] on link "Home details" at bounding box center [37, 75] width 43 height 7
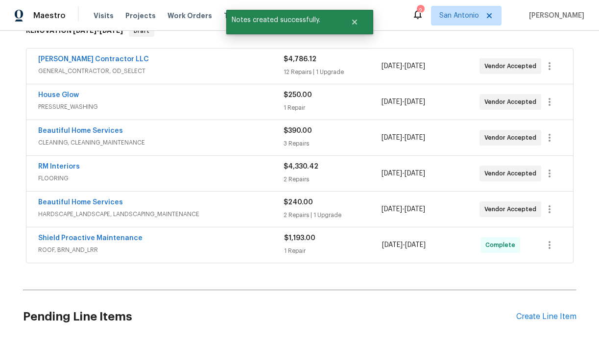
scroll to position [174, 0]
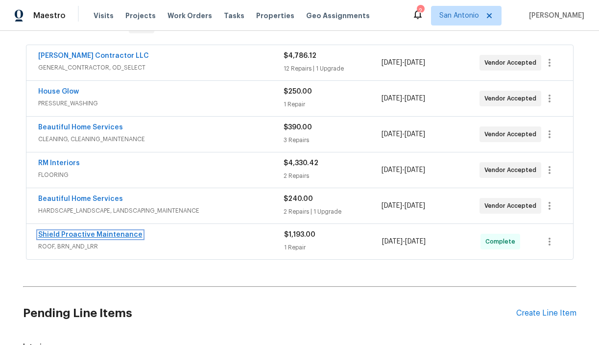
click at [97, 233] on link "Shield Proactive Maintenance" at bounding box center [90, 234] width 104 height 7
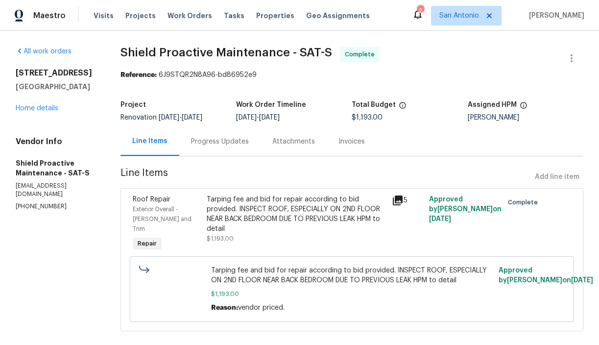
scroll to position [4, 0]
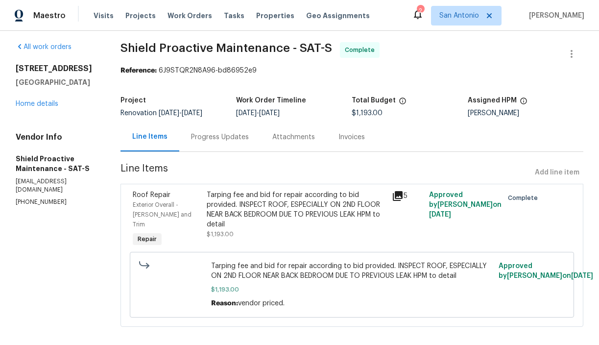
click at [207, 134] on div "Progress Updates" at bounding box center [220, 137] width 58 height 10
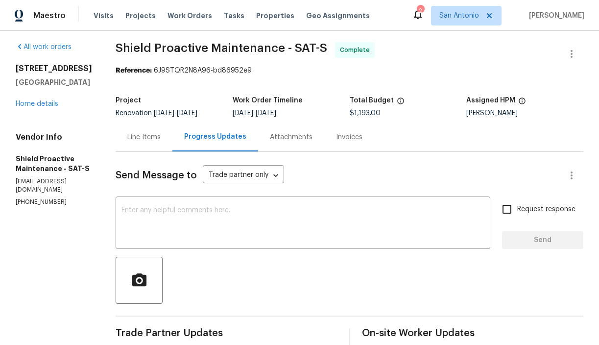
click at [129, 139] on div "Line Items" at bounding box center [143, 137] width 33 height 10
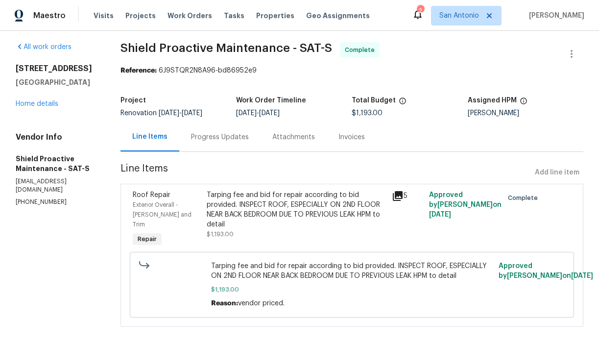
click at [253, 211] on div "Tarping fee and bid for repair according to bid provided. INSPECT ROOF, ESPECIA…" at bounding box center [296, 209] width 179 height 39
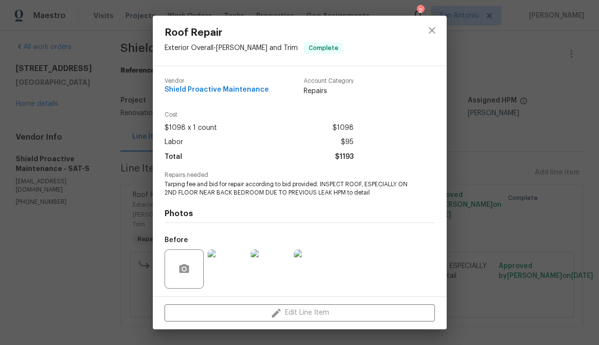
scroll to position [66, 0]
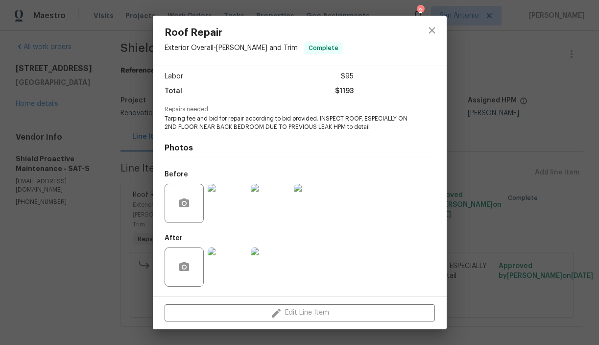
click at [236, 254] on img at bounding box center [227, 266] width 39 height 39
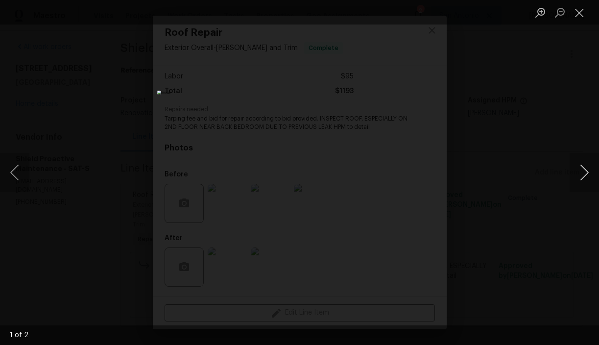
click at [583, 170] on button "Next image" at bounding box center [584, 172] width 29 height 39
click at [573, 10] on button "Close lightbox" at bounding box center [580, 12] width 20 height 17
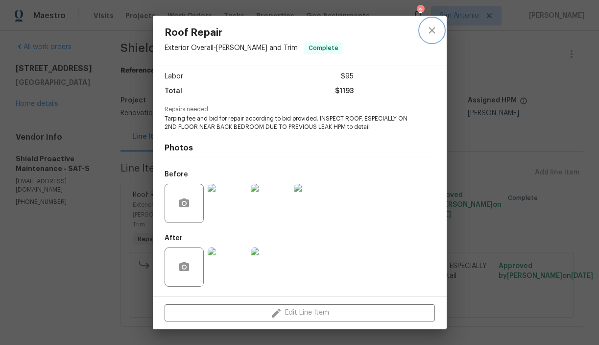
click at [436, 31] on icon "close" at bounding box center [432, 30] width 12 height 12
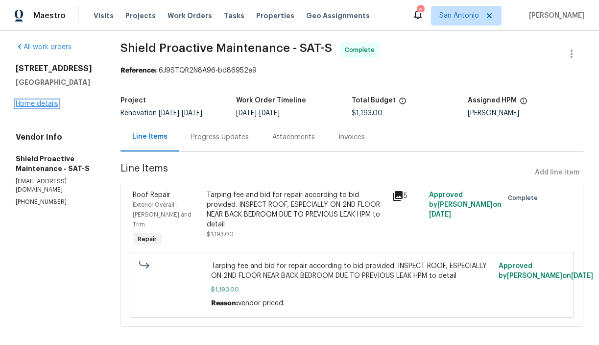
click at [46, 105] on link "Home details" at bounding box center [37, 103] width 43 height 7
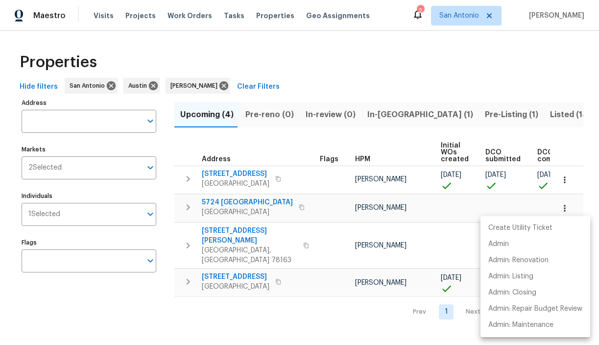
scroll to position [0, 214]
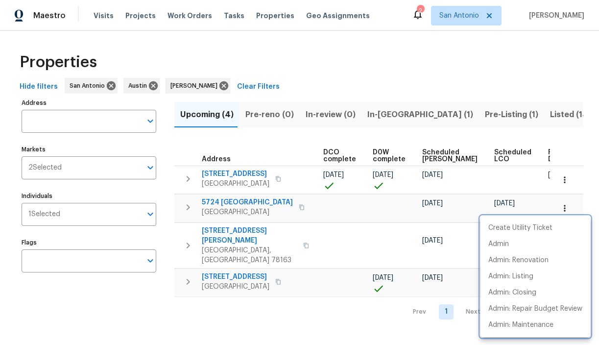
click at [189, 178] on div at bounding box center [299, 172] width 599 height 345
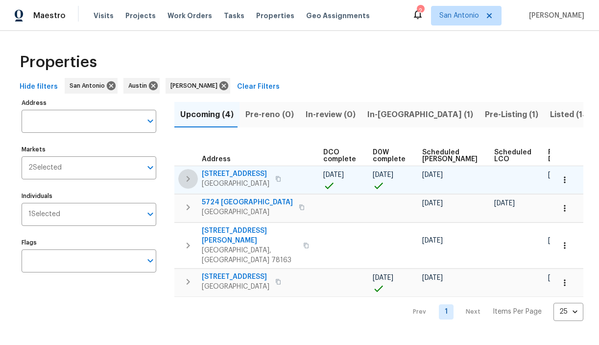
click at [187, 179] on icon "button" at bounding box center [188, 179] width 12 height 12
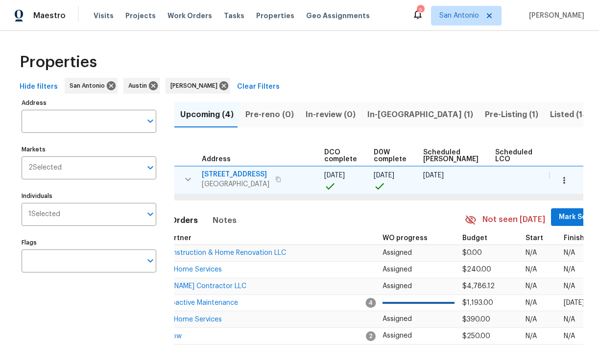
click at [559, 220] on span "Mark Seen" at bounding box center [577, 217] width 36 height 12
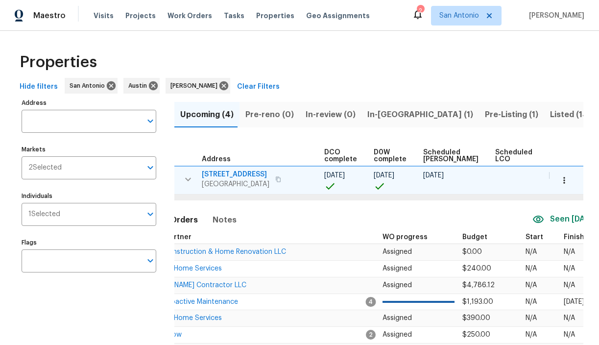
click at [188, 180] on icon "button" at bounding box center [188, 178] width 6 height 3
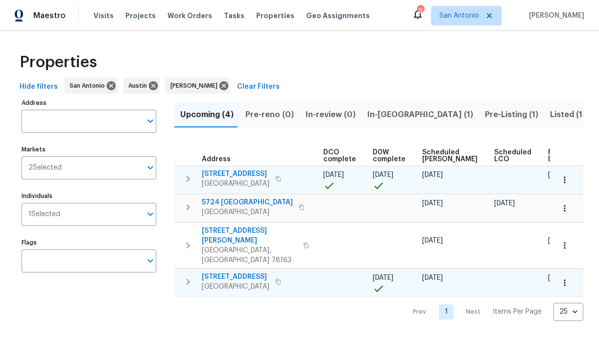
click at [188, 279] on icon "button" at bounding box center [188, 282] width 3 height 6
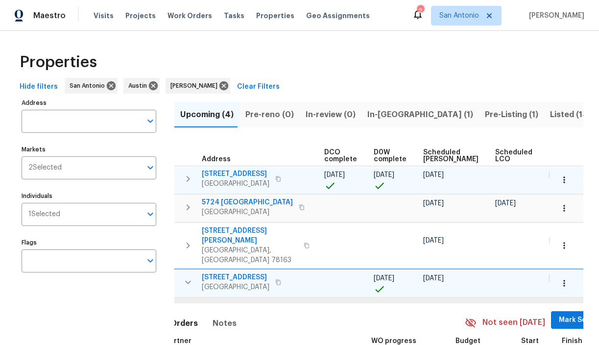
click at [559, 314] on span "Mark Seen" at bounding box center [577, 320] width 36 height 12
click at [190, 280] on icon "button" at bounding box center [188, 281] width 6 height 3
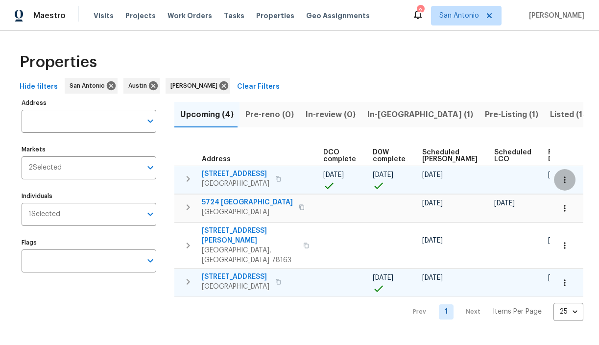
click at [566, 181] on icon "button" at bounding box center [565, 180] width 10 height 10
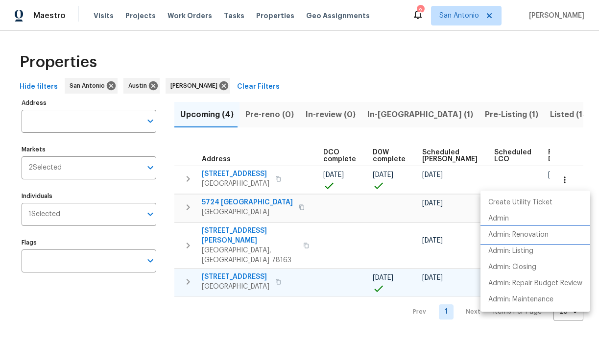
click at [513, 233] on p "Admin: Renovation" at bounding box center [518, 235] width 60 height 10
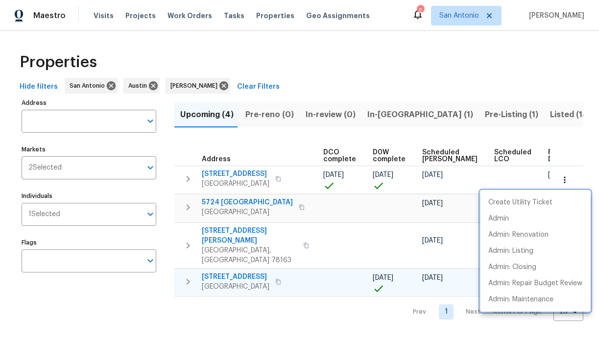
click at [536, 116] on div at bounding box center [299, 172] width 599 height 345
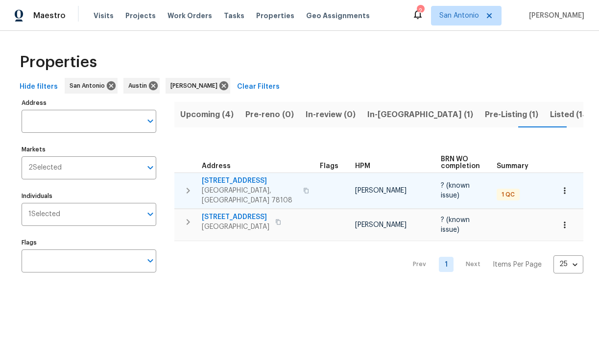
click at [242, 182] on span "737 Hightrail Rd" at bounding box center [250, 181] width 96 height 10
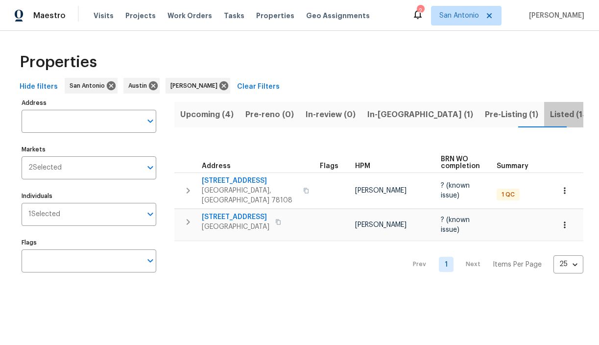
click at [550, 115] on span "Listed (14)" at bounding box center [570, 115] width 41 height 14
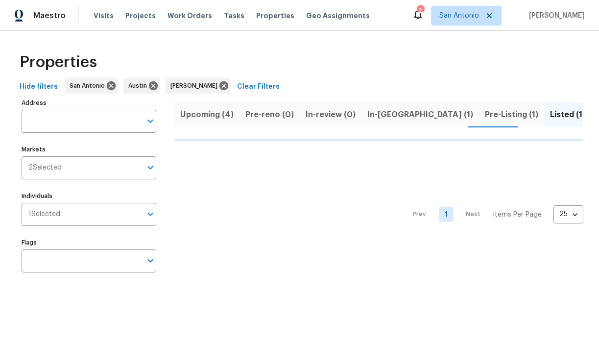
click at [485, 114] on span "Pre-Listing (1)" at bounding box center [511, 115] width 53 height 14
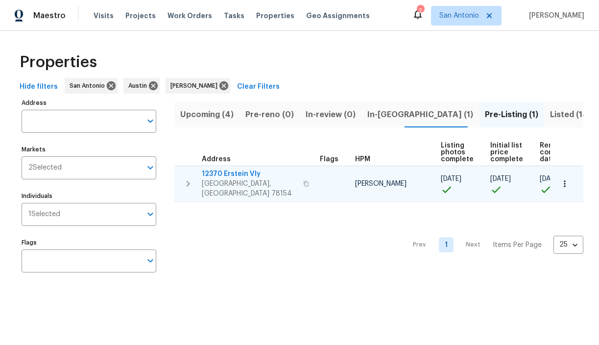
click at [235, 173] on span "12370 Erstein Vly" at bounding box center [250, 174] width 96 height 10
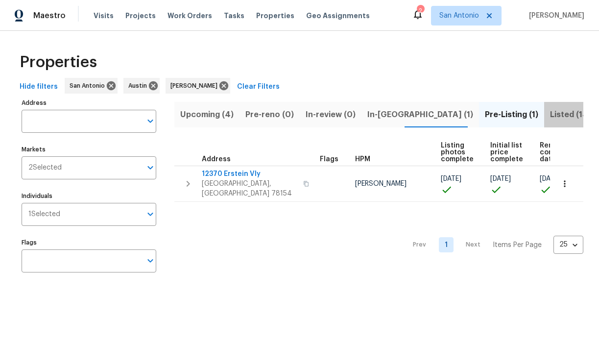
click at [550, 115] on span "Listed (14)" at bounding box center [570, 115] width 41 height 14
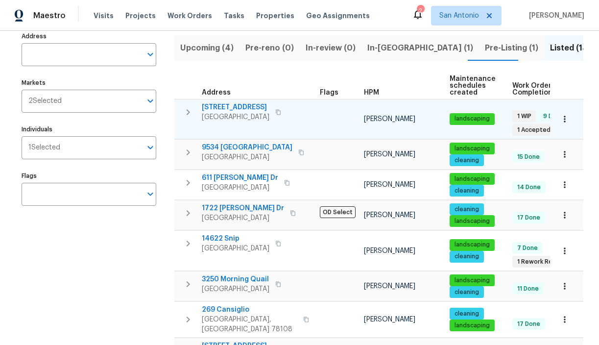
scroll to position [63, 0]
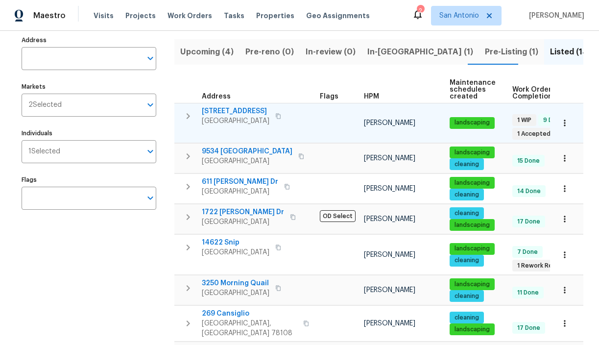
click at [245, 109] on span "23006 Woodlawn Rdg" at bounding box center [236, 111] width 68 height 10
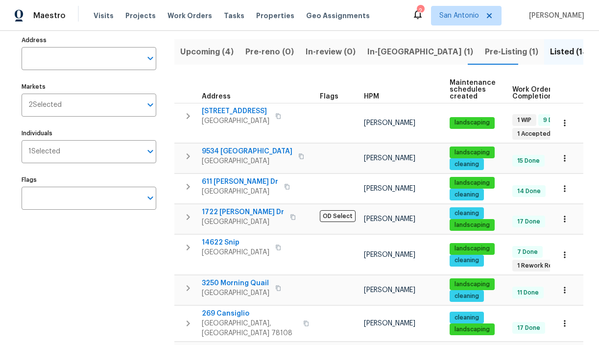
click at [382, 54] on span "In-reno (1)" at bounding box center [420, 52] width 106 height 14
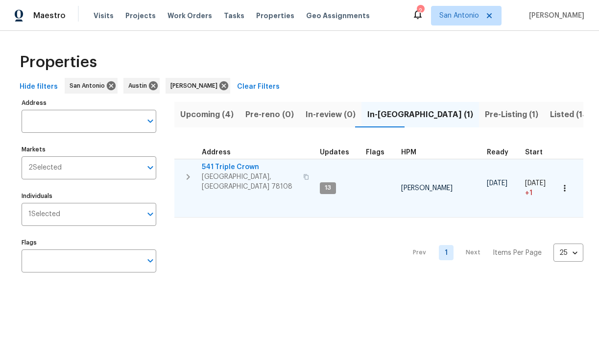
click at [225, 169] on span "541 Triple Crown" at bounding box center [250, 167] width 96 height 10
click at [566, 187] on icon "button" at bounding box center [565, 188] width 10 height 10
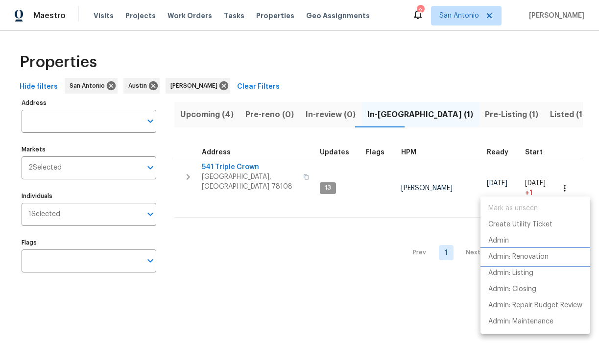
click at [534, 255] on p "Admin: Renovation" at bounding box center [518, 257] width 60 height 10
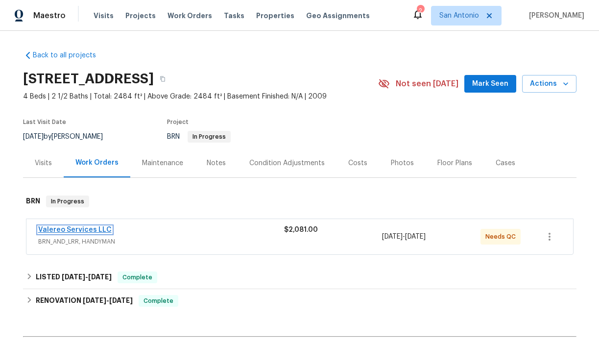
click at [79, 227] on link "Valereo Services LLC" at bounding box center [74, 229] width 73 height 7
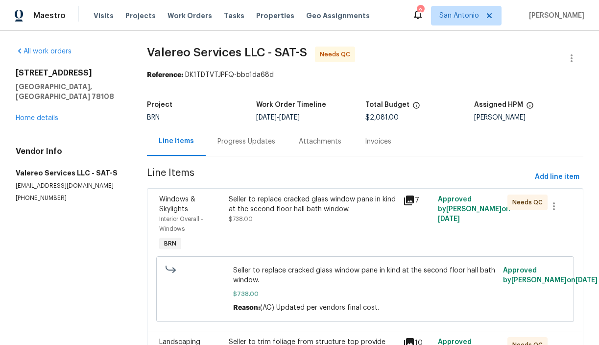
click at [240, 143] on div "Progress Updates" at bounding box center [247, 142] width 58 height 10
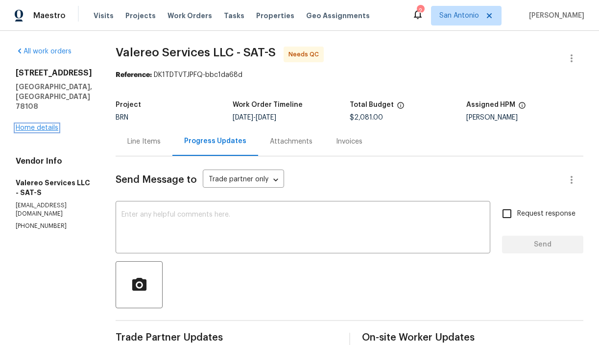
click at [37, 124] on link "Home details" at bounding box center [37, 127] width 43 height 7
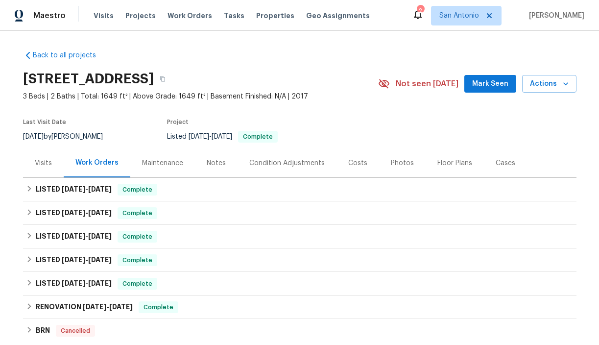
click at [394, 165] on div "Photos" at bounding box center [402, 163] width 23 height 10
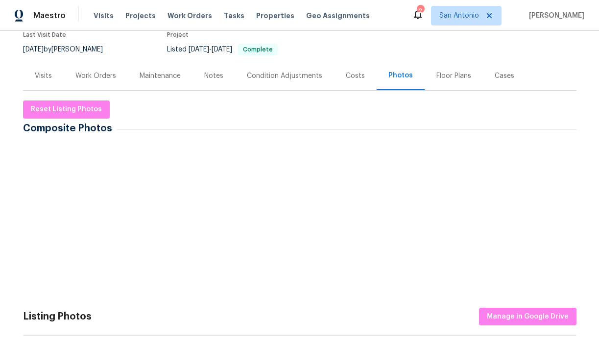
scroll to position [90, 0]
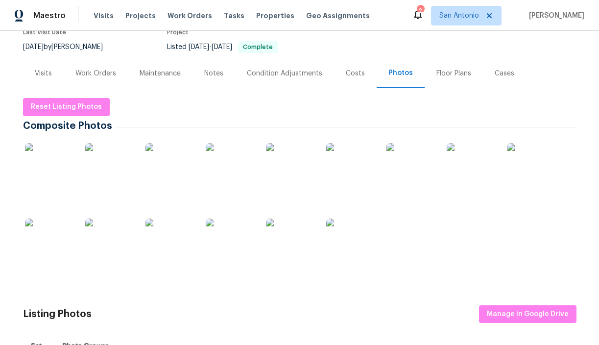
click at [170, 173] on img at bounding box center [169, 167] width 49 height 49
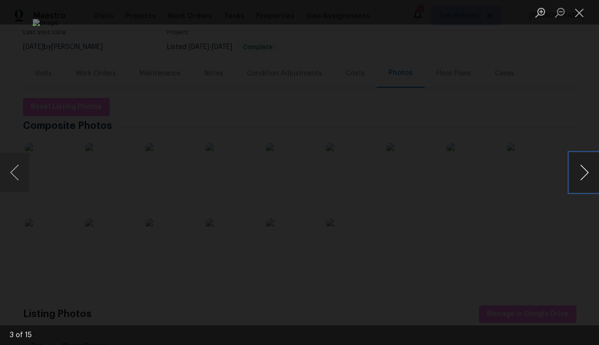
click at [583, 174] on button "Next image" at bounding box center [584, 172] width 29 height 39
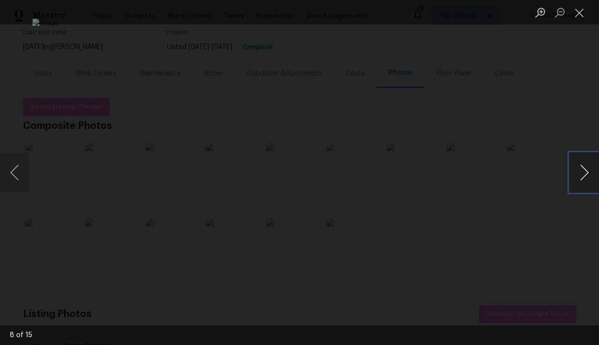
click at [583, 174] on button "Next image" at bounding box center [584, 172] width 29 height 39
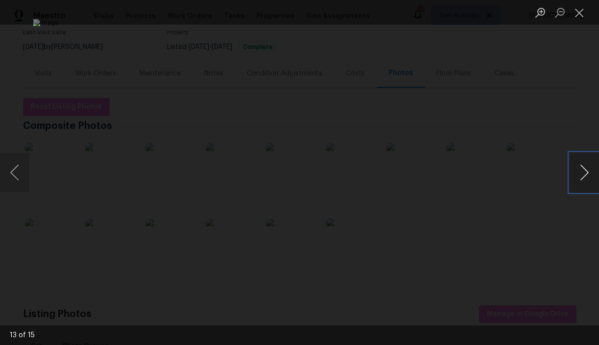
click at [583, 174] on button "Next image" at bounding box center [584, 172] width 29 height 39
click at [581, 15] on button "Close lightbox" at bounding box center [580, 12] width 20 height 17
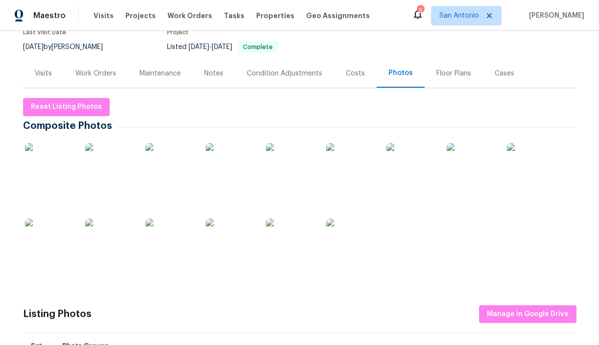
click at [212, 75] on div "Notes" at bounding box center [213, 74] width 19 height 10
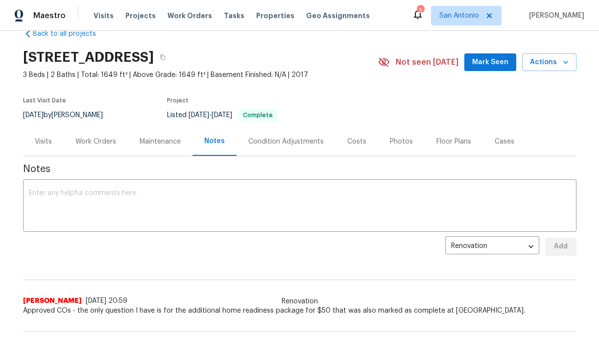
scroll to position [21, 0]
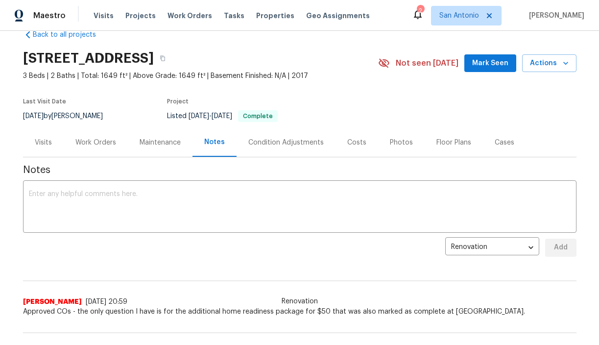
click at [90, 141] on div "Work Orders" at bounding box center [95, 143] width 41 height 10
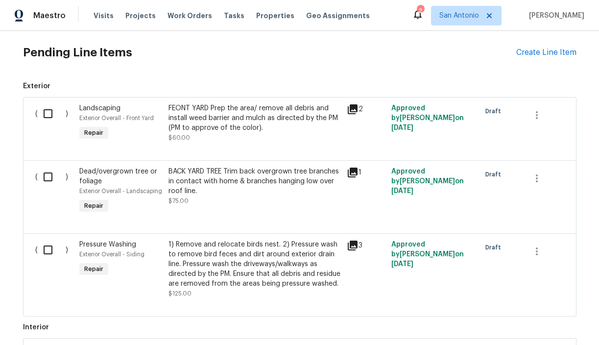
scroll to position [342, 0]
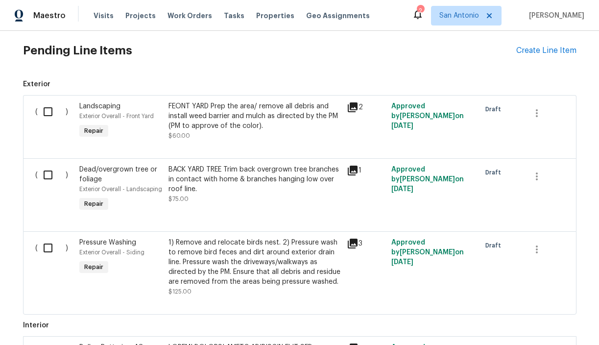
click at [354, 170] on icon at bounding box center [353, 171] width 10 height 10
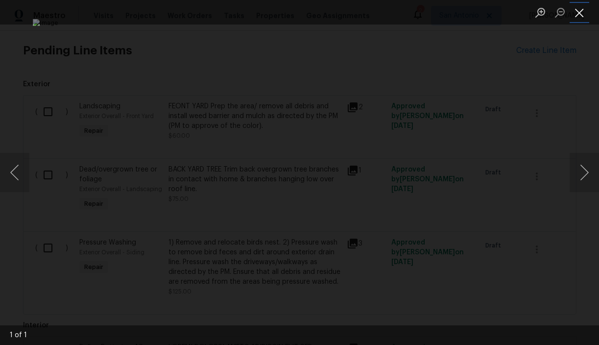
click at [581, 14] on button "Close lightbox" at bounding box center [580, 12] width 20 height 17
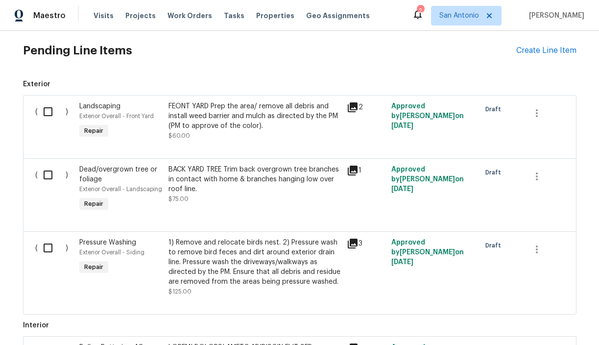
click at [351, 109] on icon at bounding box center [353, 107] width 12 height 12
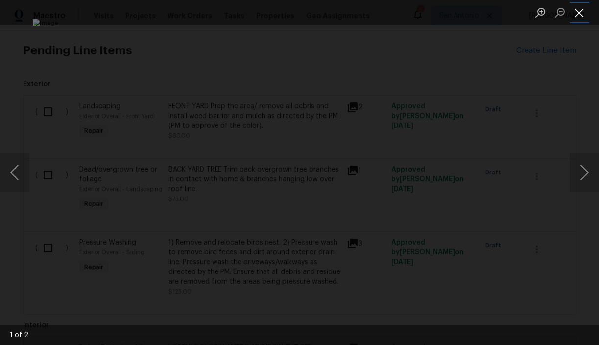
click at [578, 13] on button "Close lightbox" at bounding box center [580, 12] width 20 height 17
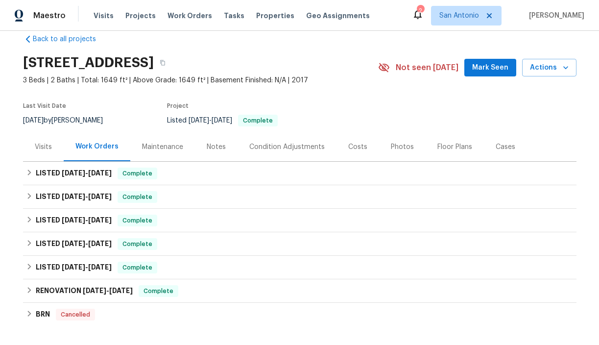
scroll to position [8, 0]
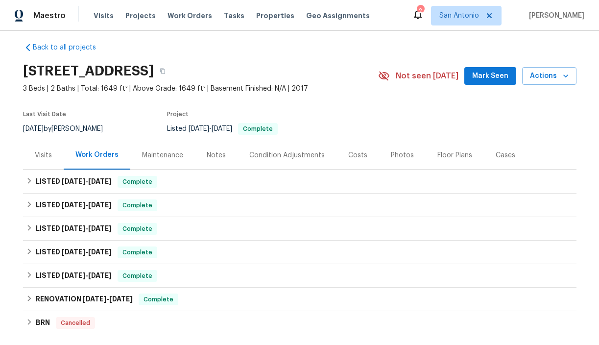
click at [41, 155] on div "Visits" at bounding box center [43, 155] width 17 height 10
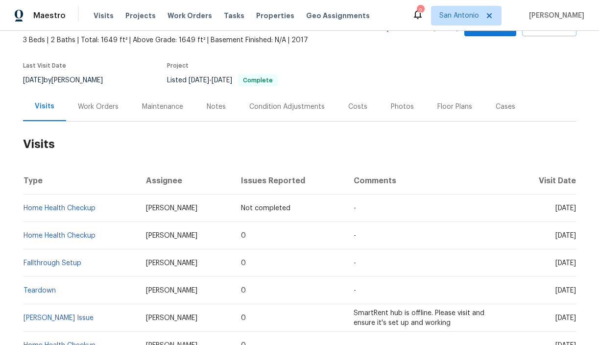
scroll to position [58, 0]
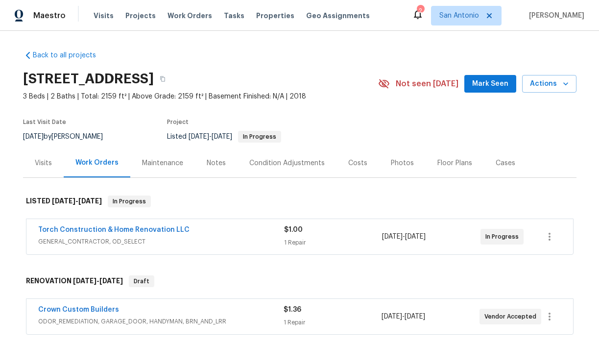
click at [215, 166] on div "Notes" at bounding box center [216, 163] width 19 height 10
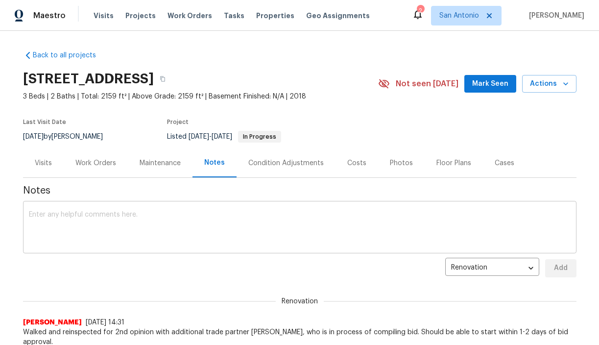
click at [207, 216] on textarea at bounding box center [300, 228] width 542 height 34
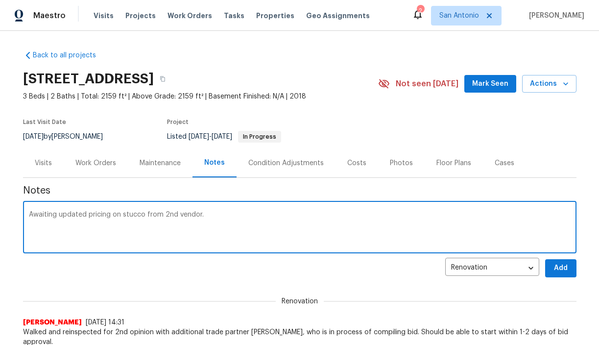
type textarea "Awaiting updated pricing on stucco from 2nd vendor."
click at [562, 269] on span "Add" at bounding box center [561, 268] width 16 height 12
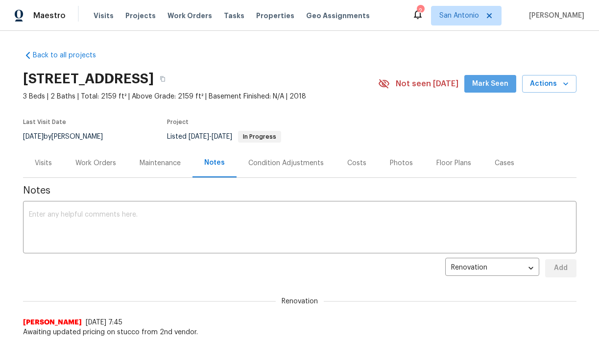
click at [499, 83] on span "Mark Seen" at bounding box center [490, 84] width 36 height 12
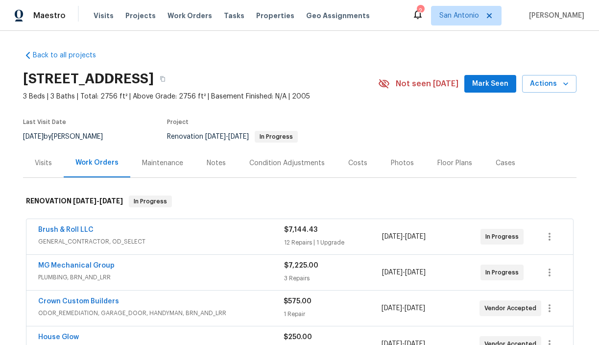
click at [493, 80] on span "Mark Seen" at bounding box center [490, 84] width 36 height 12
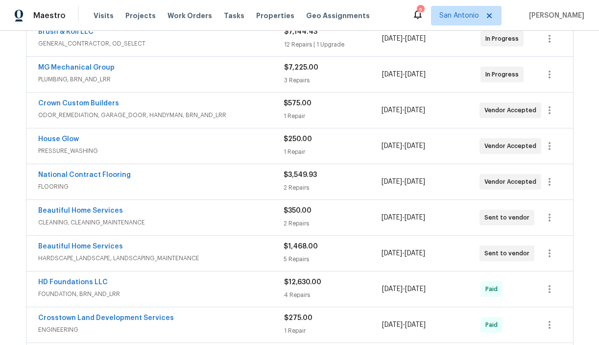
scroll to position [147, 0]
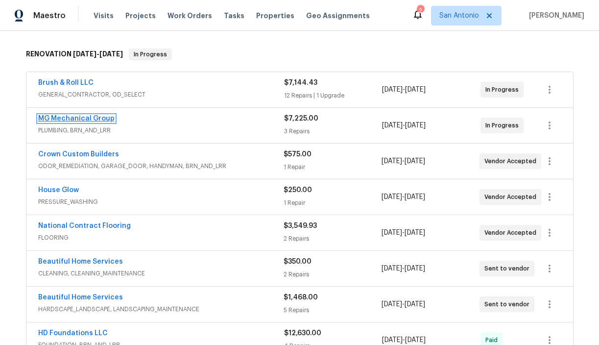
click at [96, 115] on link "MG Mechanical Group" at bounding box center [76, 118] width 76 height 7
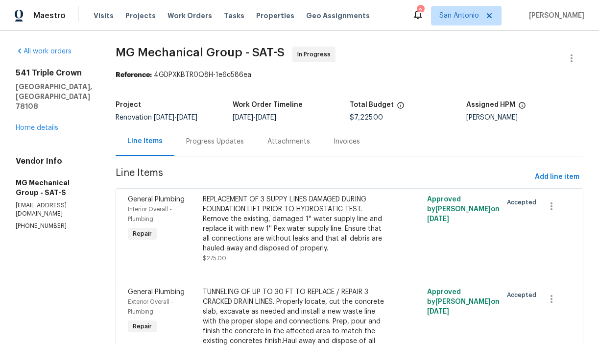
click at [243, 143] on div "Progress Updates" at bounding box center [215, 142] width 58 height 10
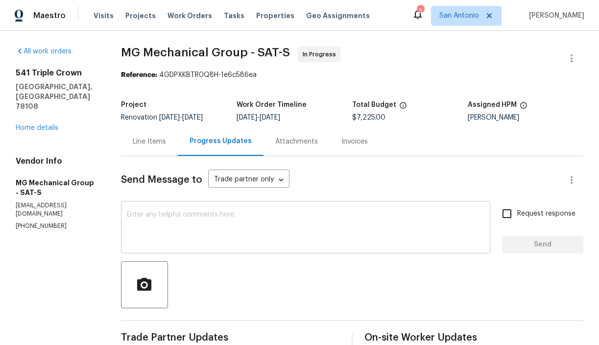
click at [273, 212] on textarea at bounding box center [306, 228] width 358 height 34
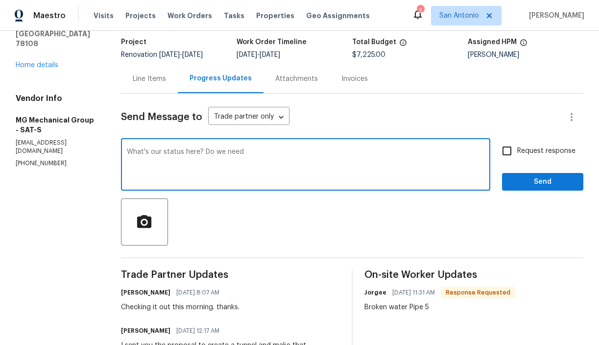
scroll to position [0, 0]
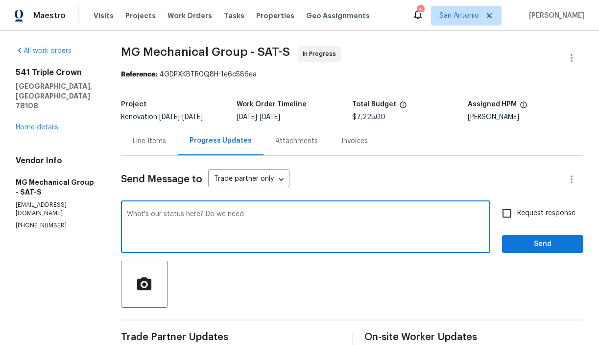
click at [249, 213] on textarea "What's our status here? Do we need" at bounding box center [306, 228] width 358 height 34
click at [265, 214] on textarea "What's our status here? Do we need" at bounding box center [306, 228] width 358 height 34
type textarea "What's our status here? Do we need additional CO's or are we scheduled to compl…"
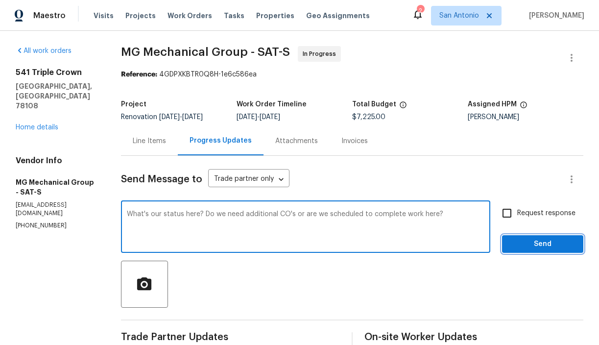
click at [531, 248] on span "Send" at bounding box center [543, 244] width 66 height 12
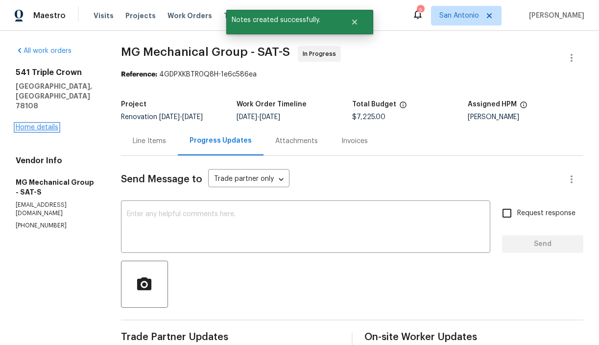
click at [45, 124] on link "Home details" at bounding box center [37, 127] width 43 height 7
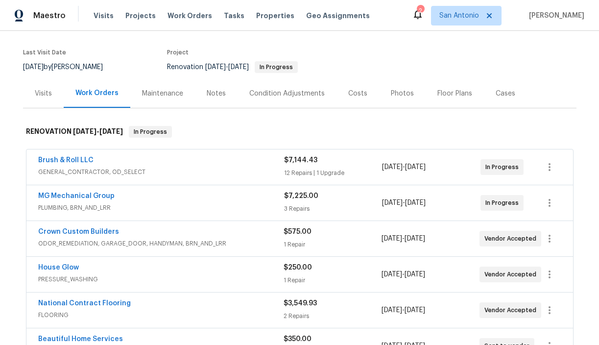
scroll to position [69, 0]
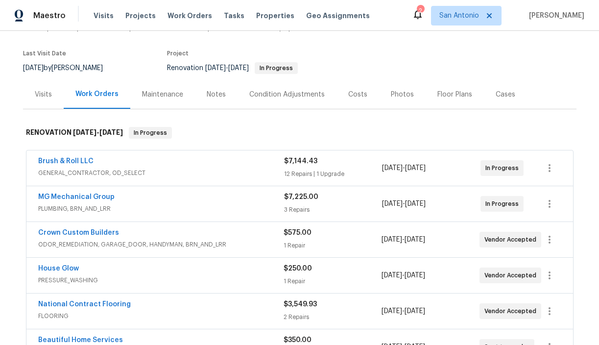
click at [214, 94] on div "Notes" at bounding box center [216, 95] width 19 height 10
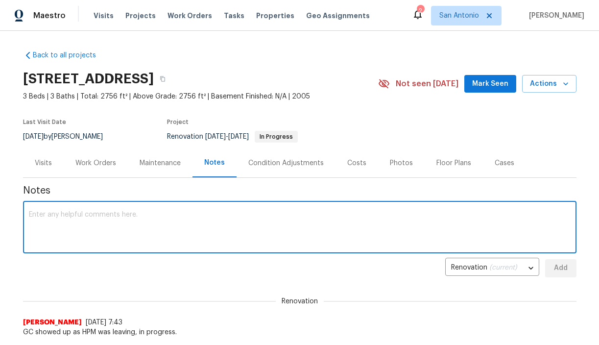
click at [203, 211] on textarea at bounding box center [300, 228] width 542 height 34
type textarea "G"
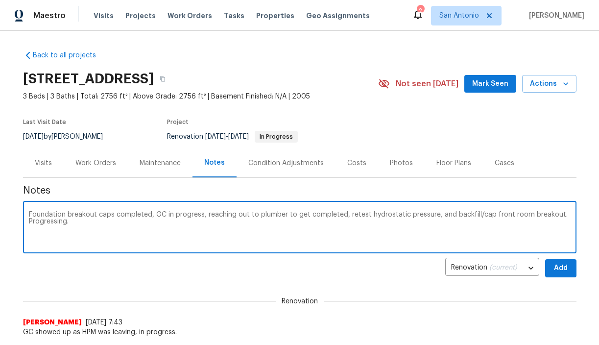
type textarea "Foundation breakout caps completed, GC in progress, reaching out to plumber to …"
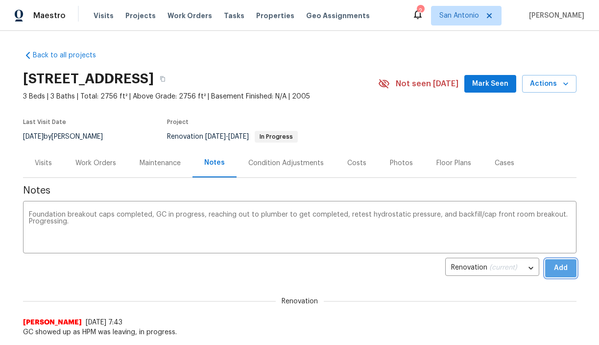
click at [563, 266] on span "Add" at bounding box center [561, 268] width 16 height 12
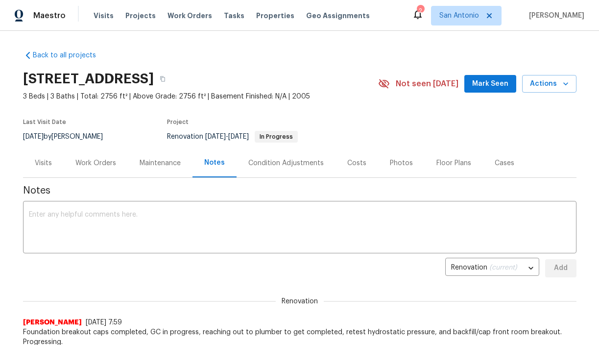
click at [508, 82] on span "Mark Seen" at bounding box center [490, 84] width 36 height 12
click at [557, 84] on span "Actions" at bounding box center [549, 84] width 39 height 12
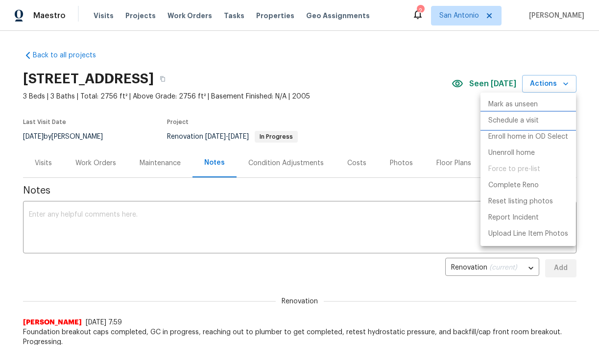
click at [527, 119] on p "Schedule a visit" at bounding box center [513, 121] width 50 height 10
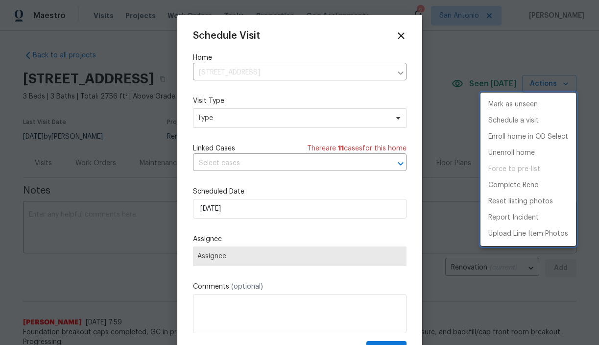
click at [221, 119] on div at bounding box center [299, 172] width 599 height 345
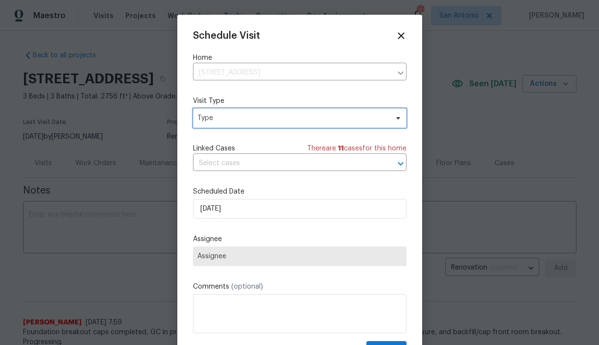
click at [218, 120] on span "Type" at bounding box center [292, 118] width 191 height 10
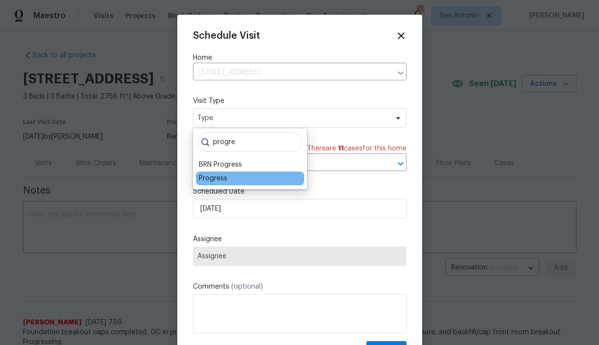
type input "progre"
click at [218, 174] on div "Progress" at bounding box center [213, 178] width 28 height 10
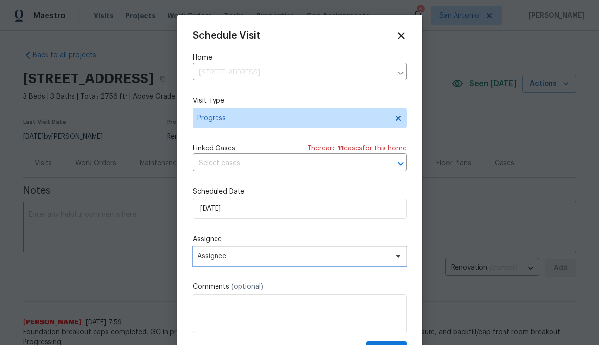
click at [246, 255] on span "Assignee" at bounding box center [293, 256] width 192 height 8
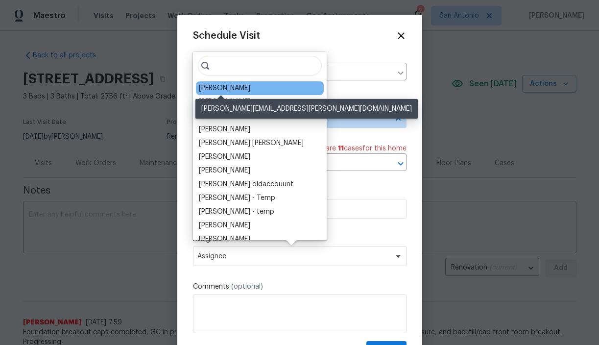
click at [240, 89] on div "[PERSON_NAME]" at bounding box center [224, 88] width 51 height 10
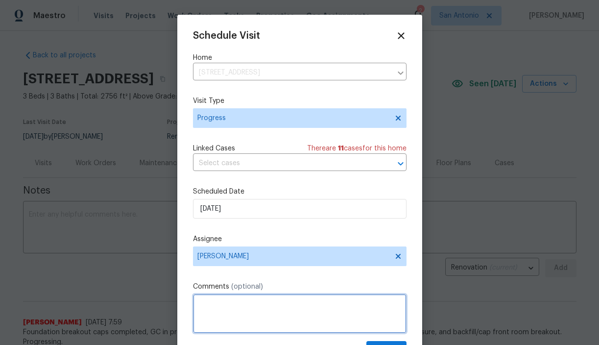
click at [257, 306] on textarea at bounding box center [300, 313] width 214 height 39
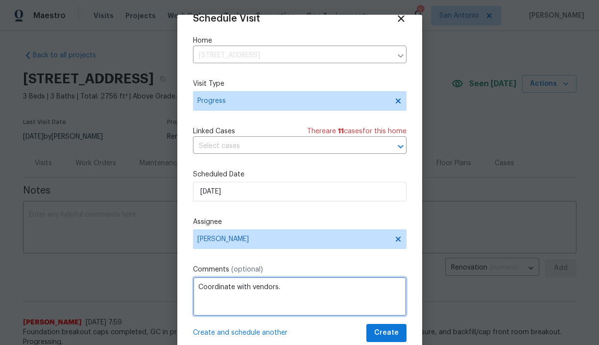
type textarea "Coordinate with vendors."
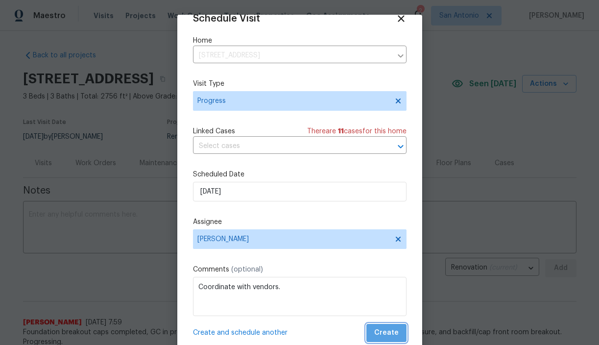
click at [393, 334] on span "Create" at bounding box center [386, 333] width 24 height 12
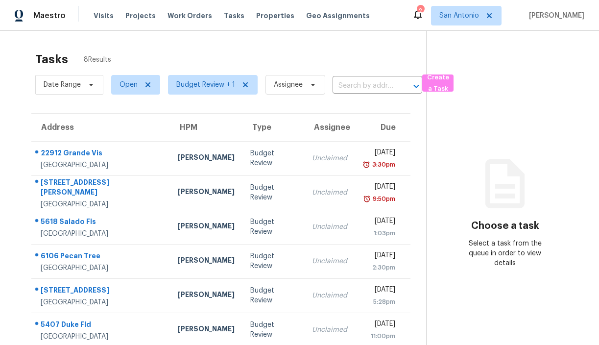
scroll to position [24, 0]
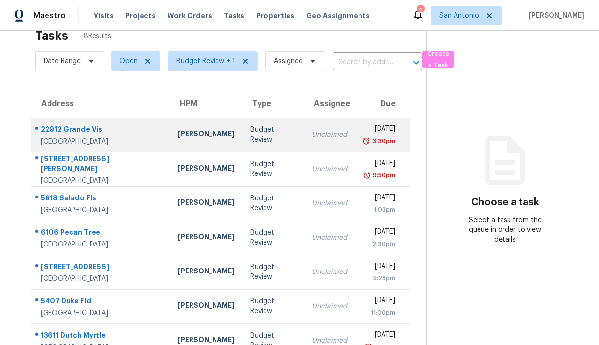
click at [75, 129] on div "22912 Grande Vis" at bounding box center [101, 130] width 121 height 12
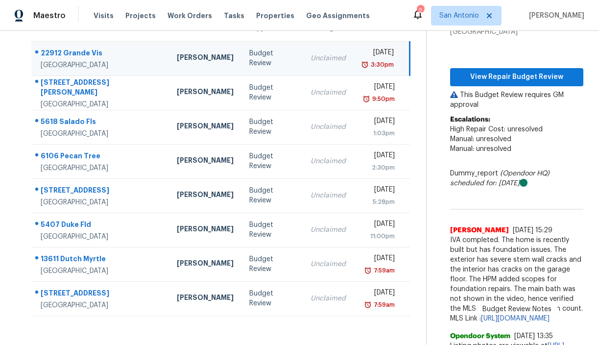
scroll to position [98, 0]
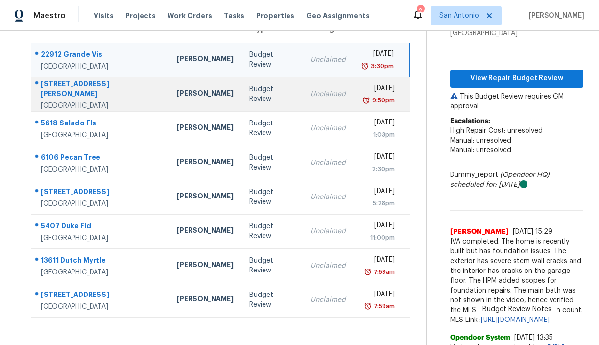
click at [91, 87] on div "[STREET_ADDRESS][PERSON_NAME]" at bounding box center [101, 90] width 121 height 22
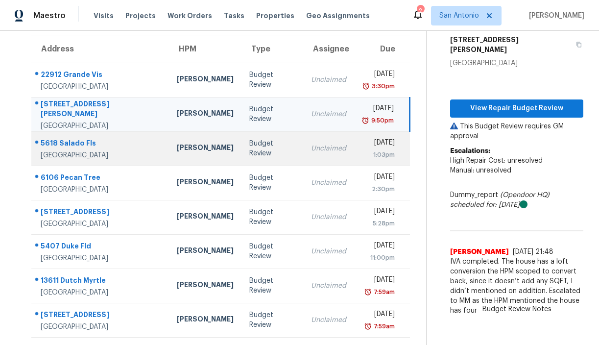
click at [88, 144] on div "5618 Salado Fls" at bounding box center [101, 144] width 121 height 12
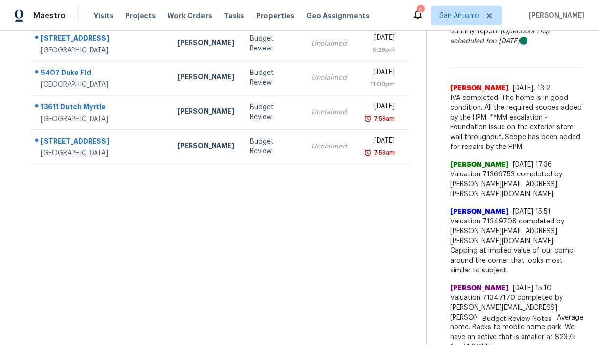
scroll to position [253, 0]
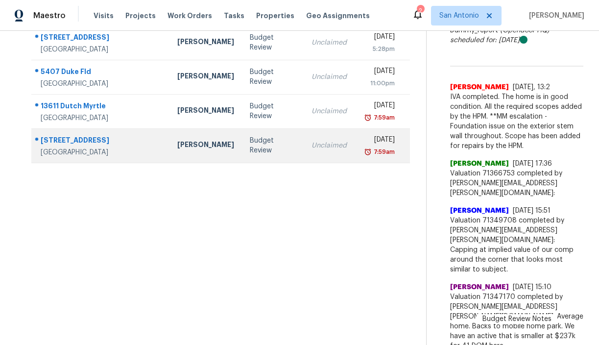
click at [177, 143] on div "[PERSON_NAME]" at bounding box center [205, 146] width 57 height 12
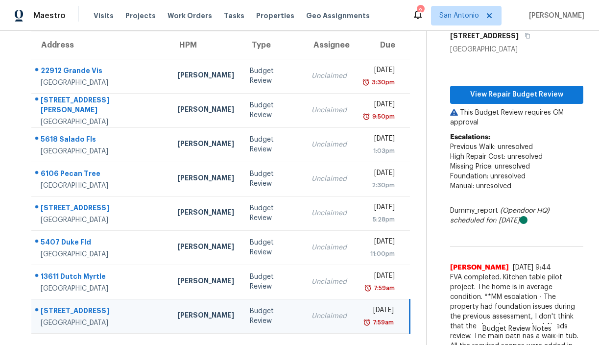
scroll to position [81, 0]
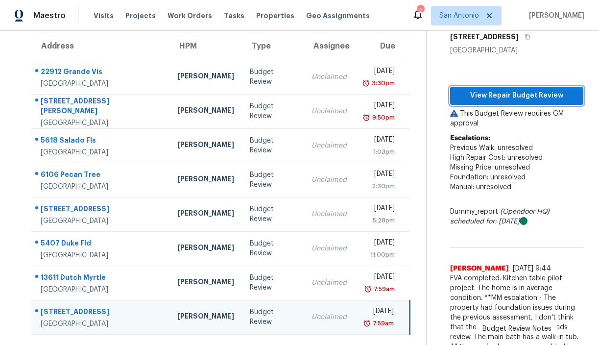
click at [504, 102] on span "View Repair Budget Review" at bounding box center [517, 96] width 118 height 12
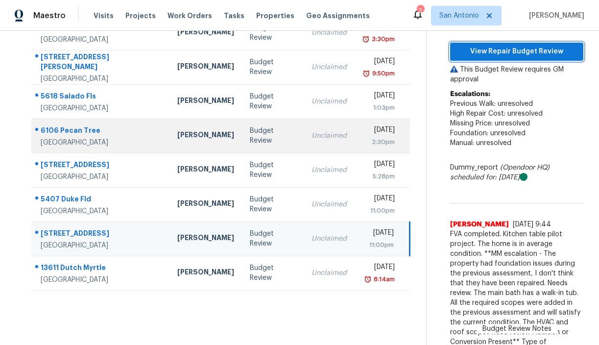
scroll to position [135, 0]
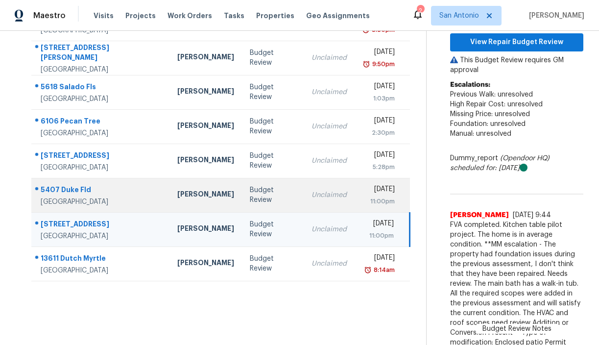
click at [177, 196] on div "[PERSON_NAME]" at bounding box center [205, 195] width 57 height 12
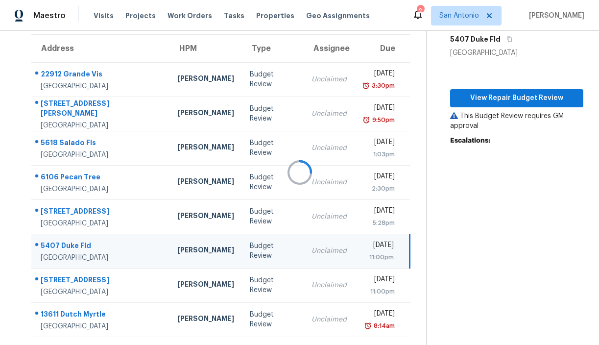
scroll to position [78, 0]
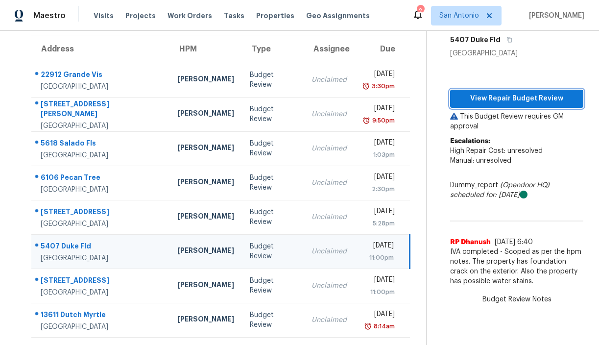
click at [518, 103] on span "View Repair Budget Review" at bounding box center [517, 99] width 118 height 12
click at [102, 15] on span "Visits" at bounding box center [104, 16] width 20 height 10
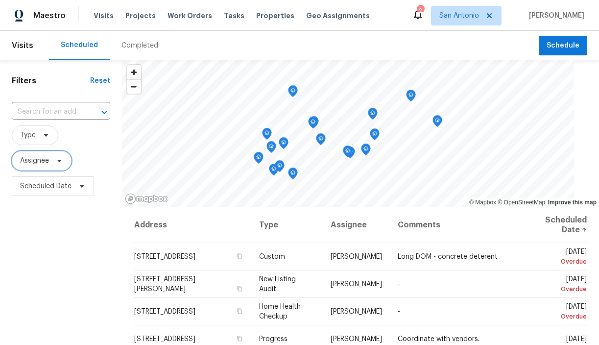
click at [55, 158] on span at bounding box center [57, 161] width 11 height 8
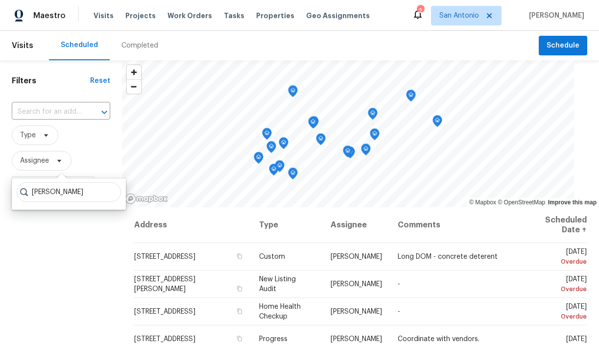
type input "[PERSON_NAME]"
